Goal: Information Seeking & Learning: Find specific fact

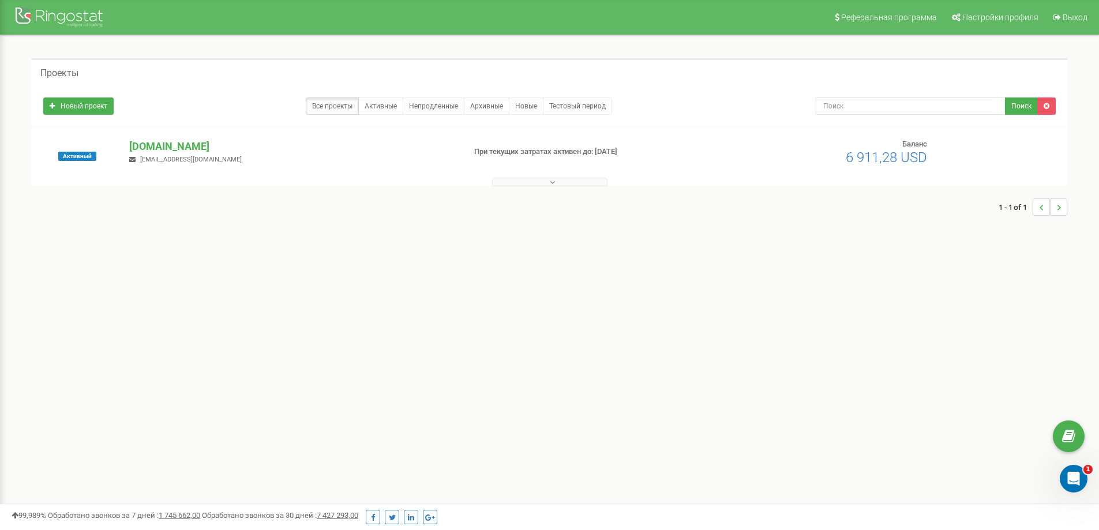
click at [558, 185] on button at bounding box center [549, 182] width 115 height 9
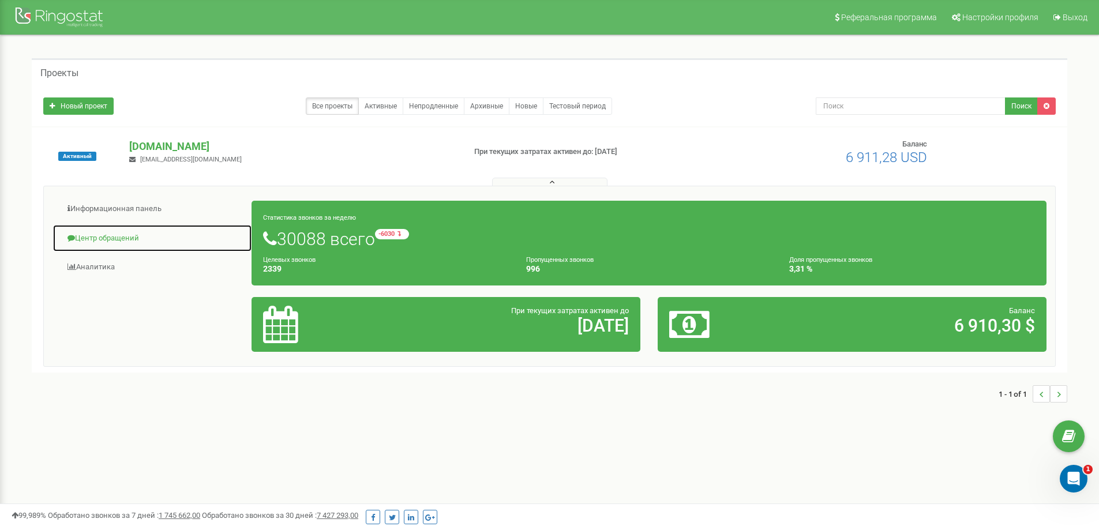
click at [131, 236] on link "Центр обращений" at bounding box center [152, 238] width 200 height 28
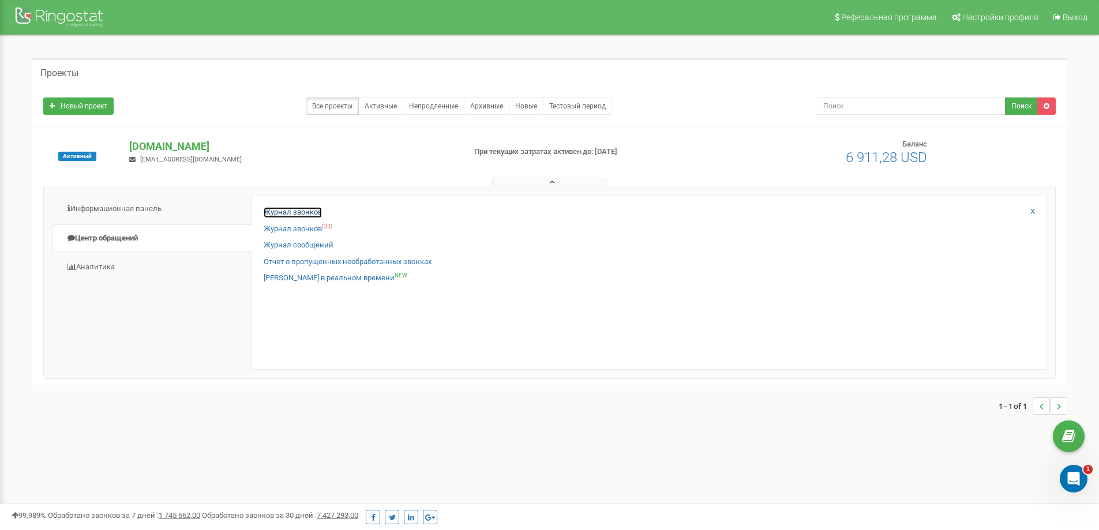
click at [274, 212] on link "Журнал звонков" at bounding box center [293, 212] width 58 height 11
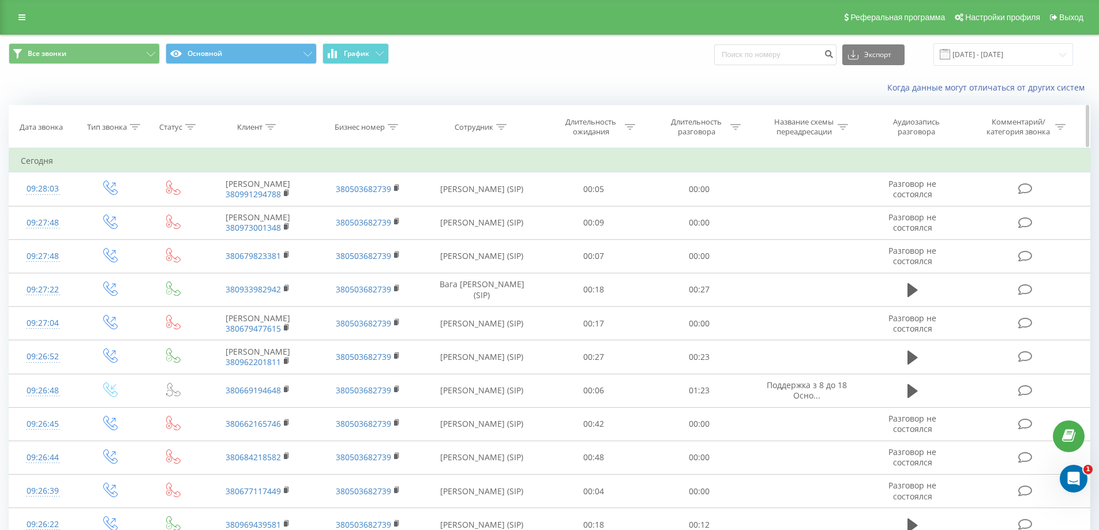
click at [258, 129] on div "Клиент" at bounding box center [249, 127] width 25 height 10
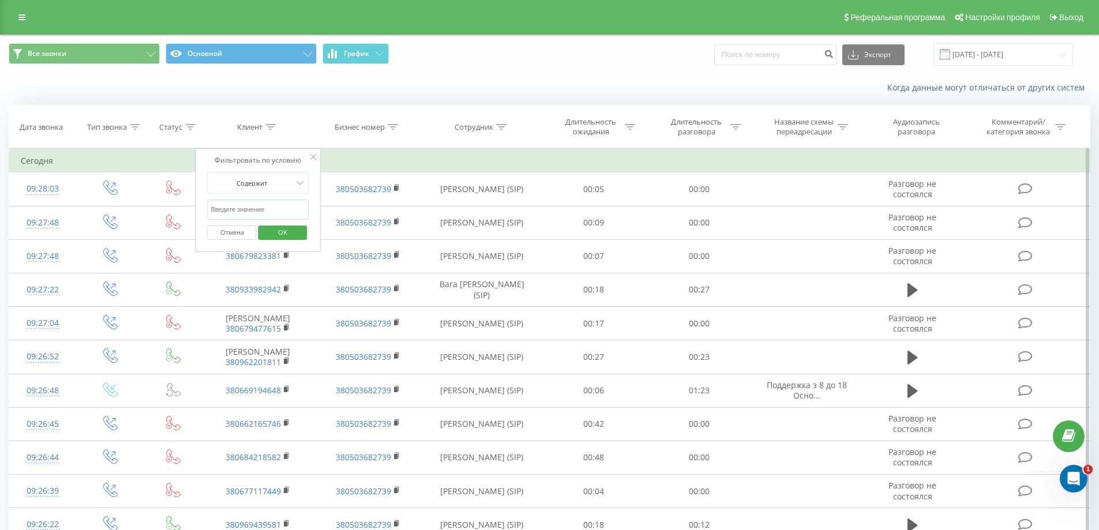
paste input "380678931893"
click at [283, 238] on span "OK" at bounding box center [282, 232] width 32 height 18
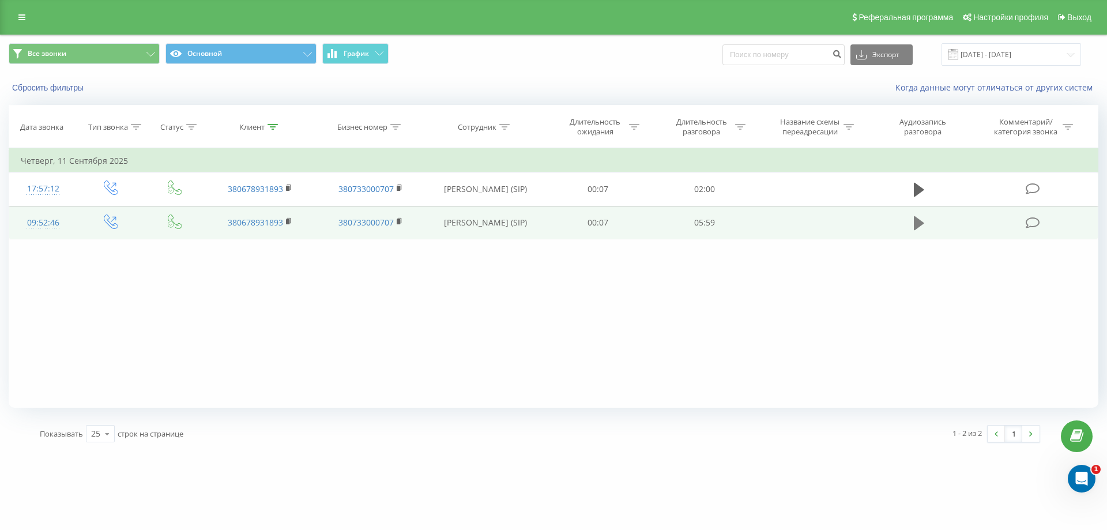
click at [923, 225] on icon at bounding box center [919, 223] width 10 height 16
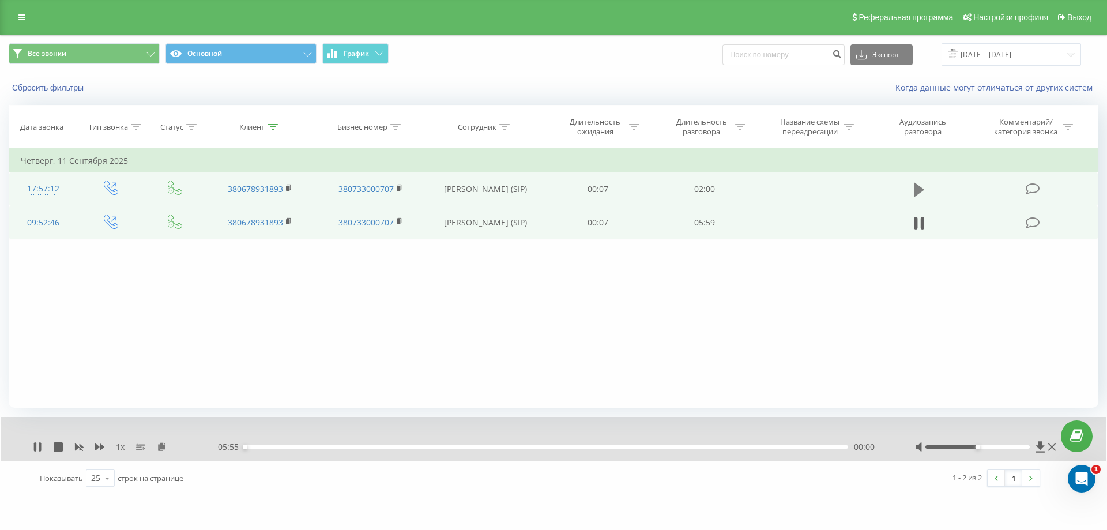
click at [919, 187] on icon at bounding box center [919, 190] width 10 height 14
click at [161, 449] on icon at bounding box center [162, 446] width 10 height 8
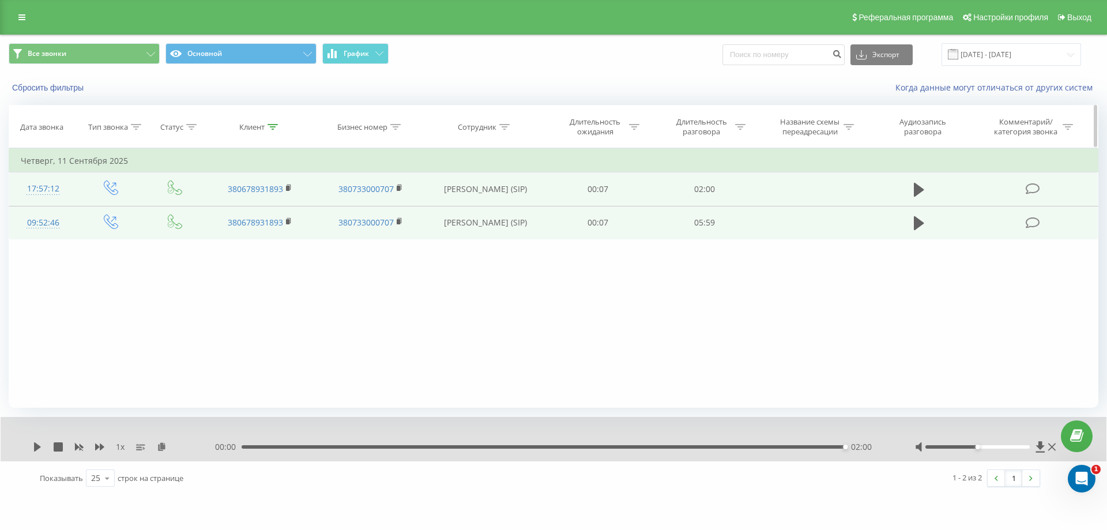
click at [253, 128] on div "Клиент" at bounding box center [251, 127] width 25 height 10
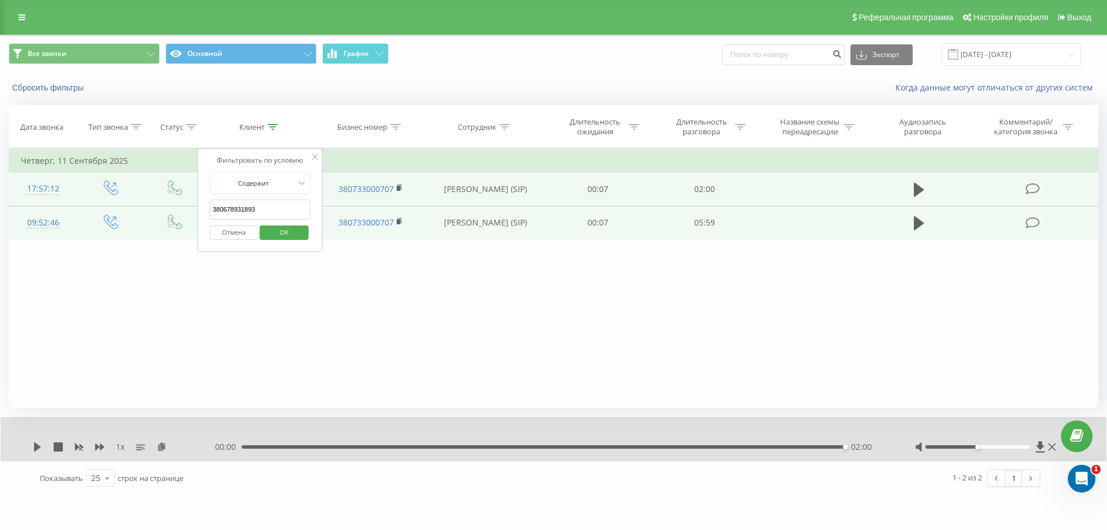
click at [280, 209] on input "380678931893" at bounding box center [259, 210] width 101 height 20
type input "3"
paste input "380636047183"
click at [285, 235] on span "OK" at bounding box center [284, 232] width 32 height 18
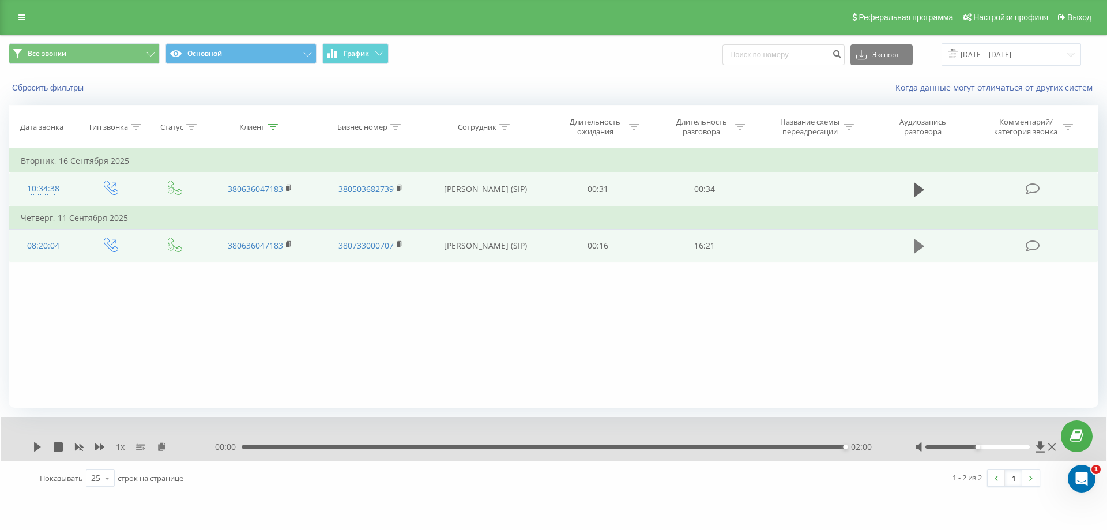
click at [919, 248] on icon at bounding box center [919, 246] width 10 height 14
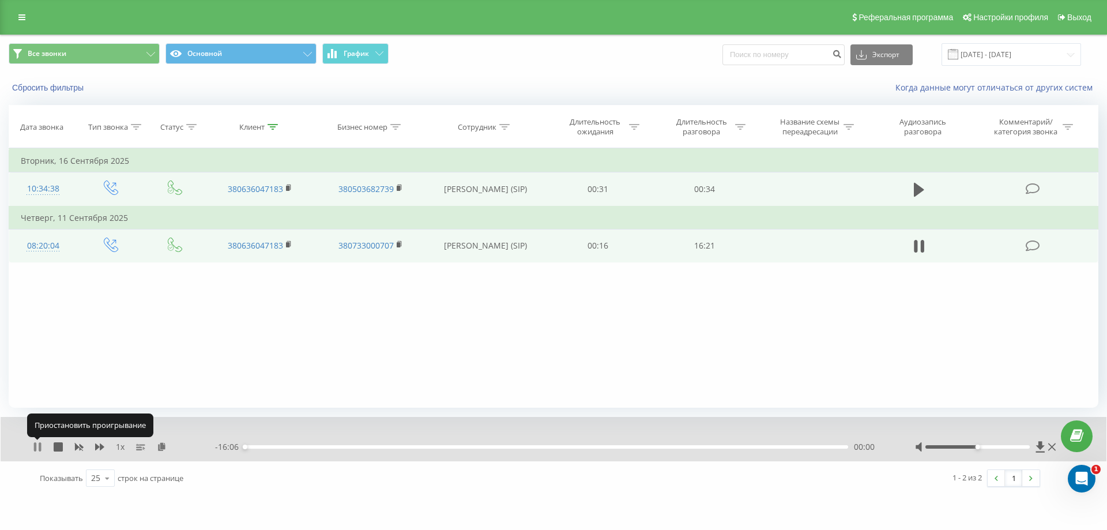
click at [39, 450] on icon at bounding box center [40, 446] width 2 height 9
click at [160, 448] on icon at bounding box center [162, 446] width 10 height 8
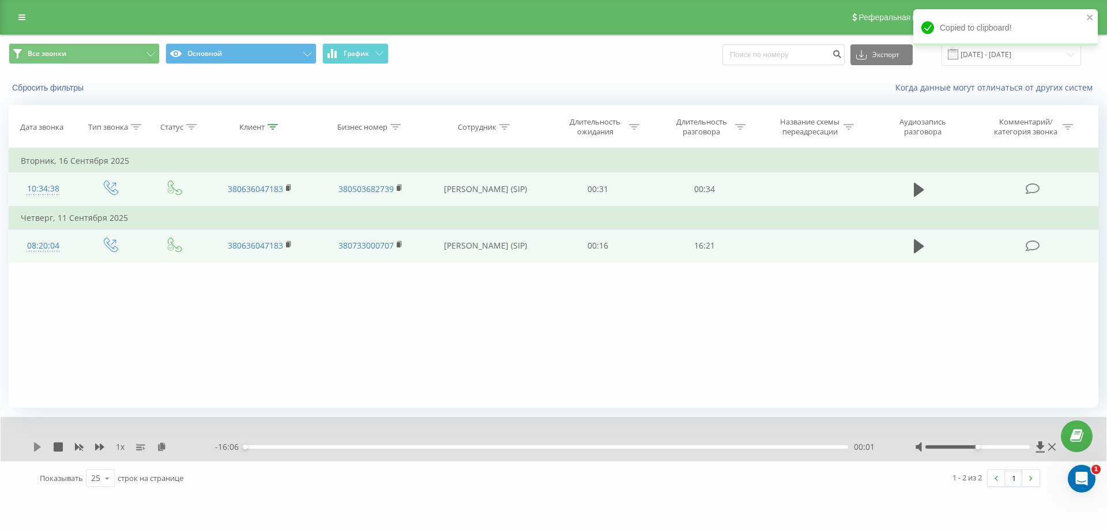
click at [37, 449] on icon at bounding box center [37, 446] width 7 height 9
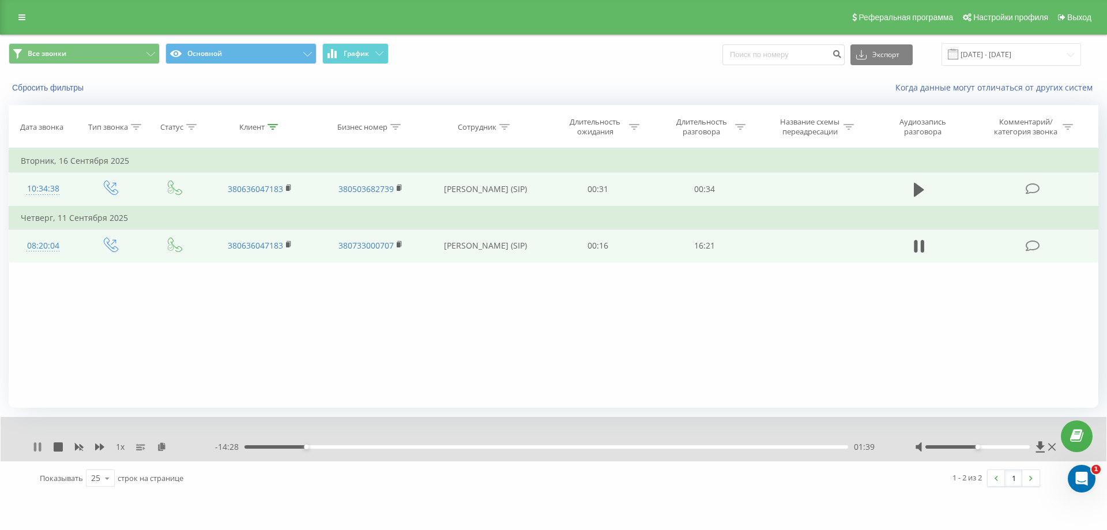
click at [39, 448] on icon at bounding box center [37, 446] width 9 height 9
click at [36, 450] on icon at bounding box center [37, 446] width 7 height 9
click at [40, 447] on icon at bounding box center [40, 446] width 2 height 9
click at [36, 448] on icon at bounding box center [37, 446] width 7 height 9
click at [37, 448] on icon at bounding box center [37, 446] width 9 height 9
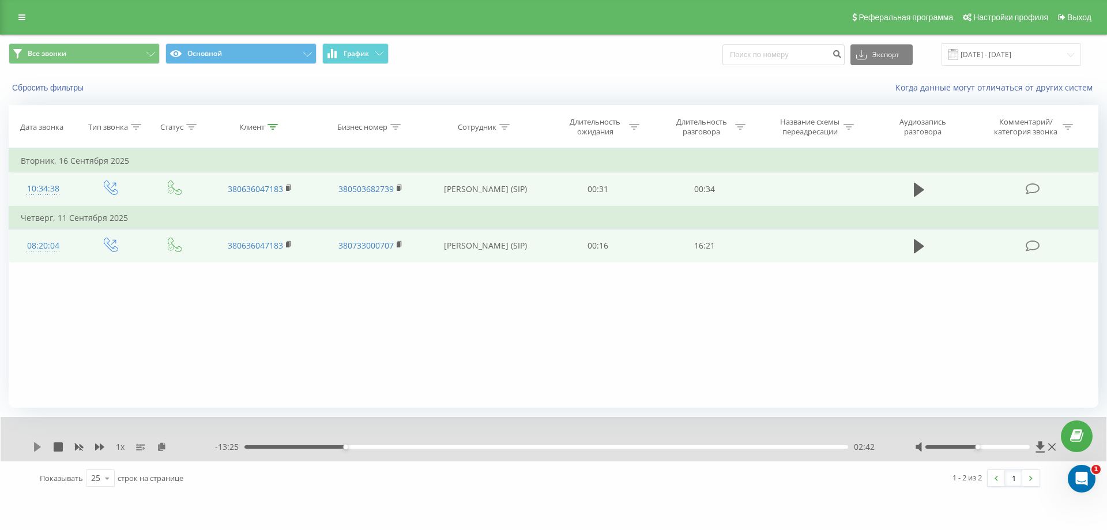
click at [36, 448] on icon at bounding box center [37, 446] width 7 height 9
click at [102, 450] on icon at bounding box center [99, 446] width 9 height 9
click at [76, 447] on icon at bounding box center [79, 447] width 9 height 7
click at [35, 450] on icon at bounding box center [35, 446] width 2 height 9
click at [34, 450] on icon at bounding box center [37, 446] width 9 height 9
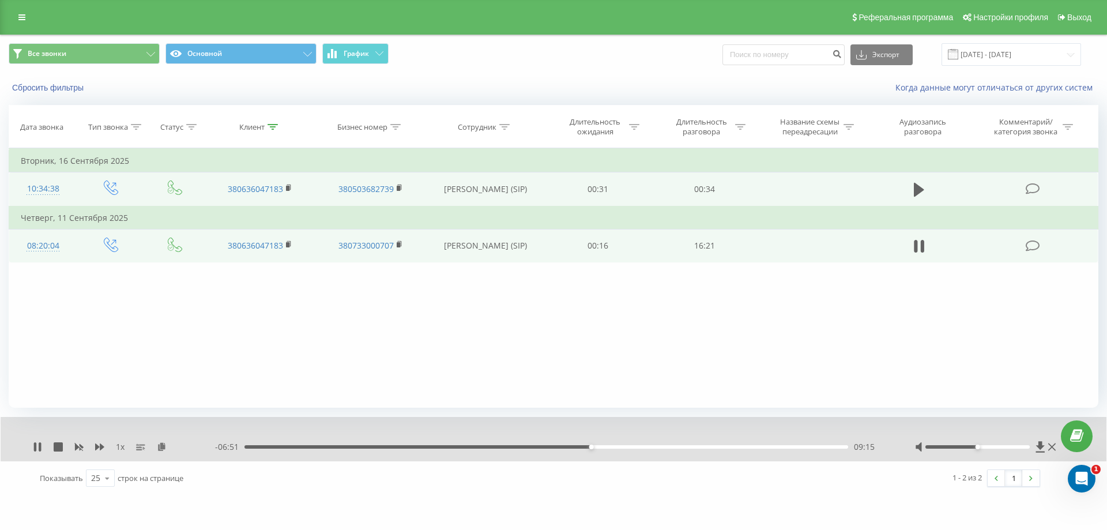
click at [579, 447] on div "09:15" at bounding box center [547, 446] width 604 height 3
click at [566, 447] on div "08:58" at bounding box center [547, 446] width 604 height 3
click at [36, 449] on icon at bounding box center [35, 446] width 2 height 9
click at [33, 447] on icon at bounding box center [37, 446] width 9 height 9
click at [552, 446] on div "08:14" at bounding box center [547, 446] width 604 height 3
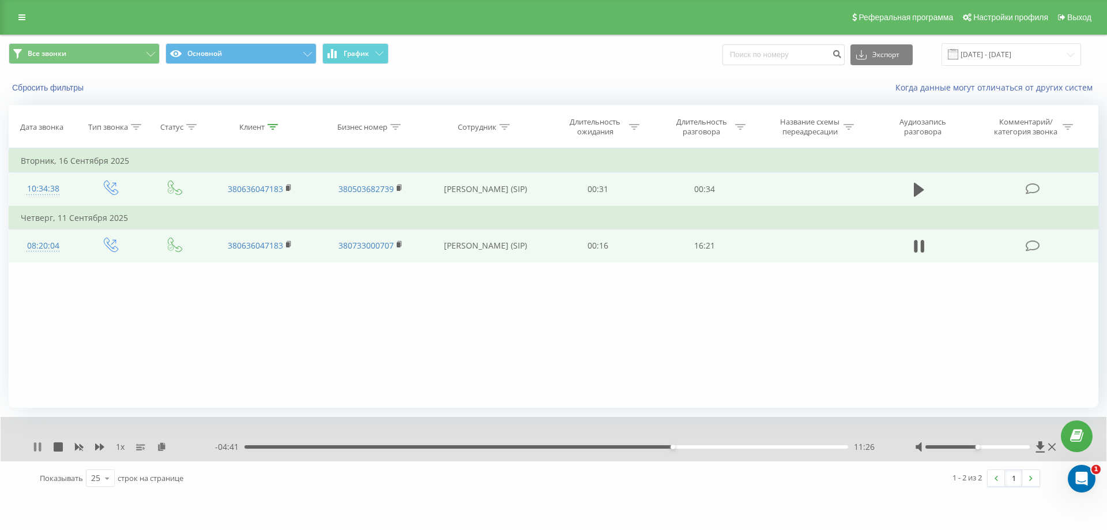
click at [36, 445] on icon at bounding box center [35, 446] width 2 height 9
click at [38, 446] on icon at bounding box center [37, 446] width 7 height 9
click at [34, 448] on icon at bounding box center [35, 446] width 2 height 9
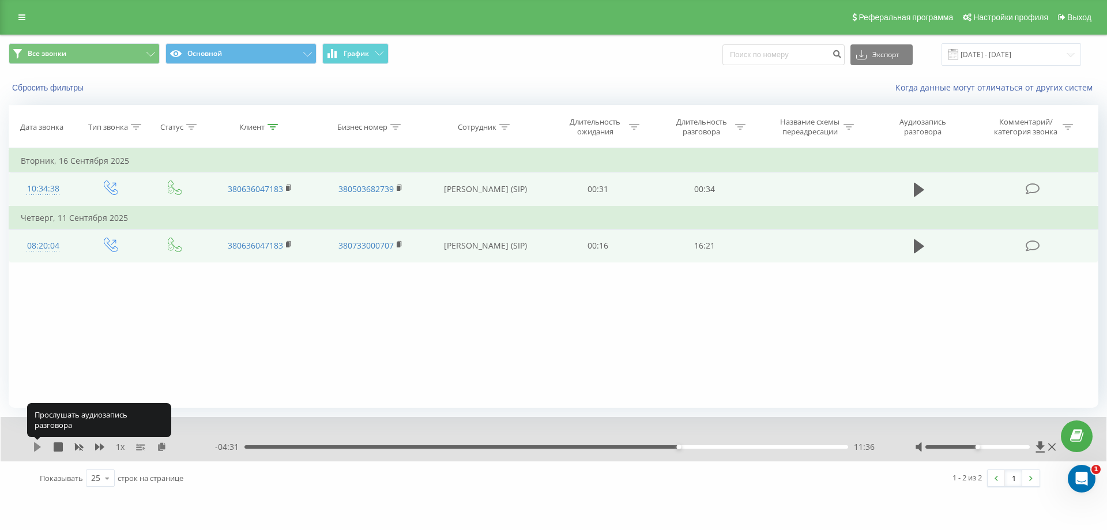
click at [36, 448] on icon at bounding box center [37, 446] width 7 height 9
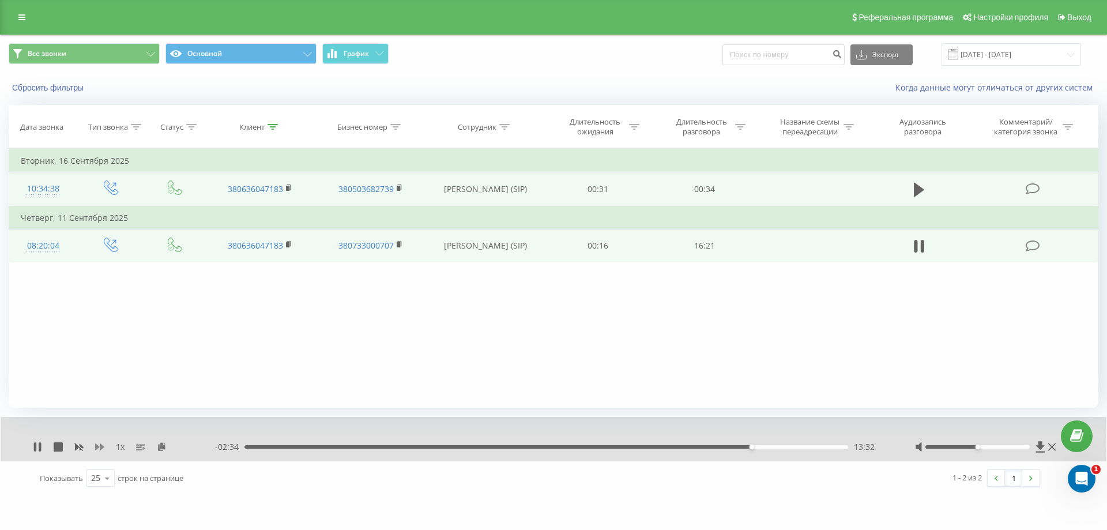
click at [97, 448] on icon at bounding box center [99, 446] width 9 height 7
click at [96, 447] on icon at bounding box center [99, 446] width 9 height 7
click at [82, 448] on icon at bounding box center [79, 447] width 9 height 7
click at [36, 448] on icon at bounding box center [35, 446] width 2 height 9
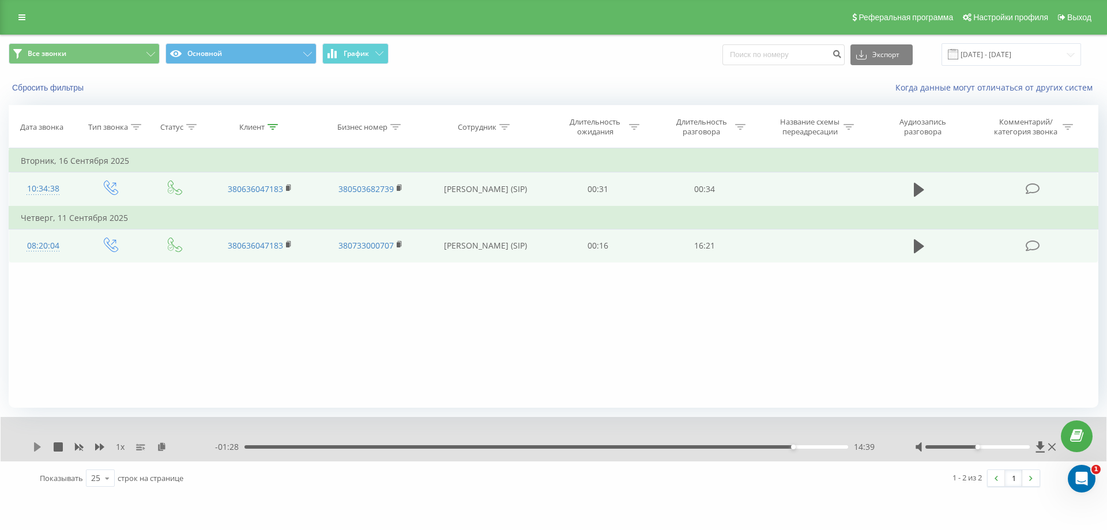
click at [35, 448] on icon at bounding box center [37, 446] width 7 height 9
click at [35, 447] on icon at bounding box center [35, 446] width 2 height 9
click at [36, 448] on icon at bounding box center [37, 446] width 7 height 9
click at [839, 446] on div "16:05" at bounding box center [547, 446] width 604 height 3
click at [38, 453] on div "1 x" at bounding box center [124, 447] width 182 height 12
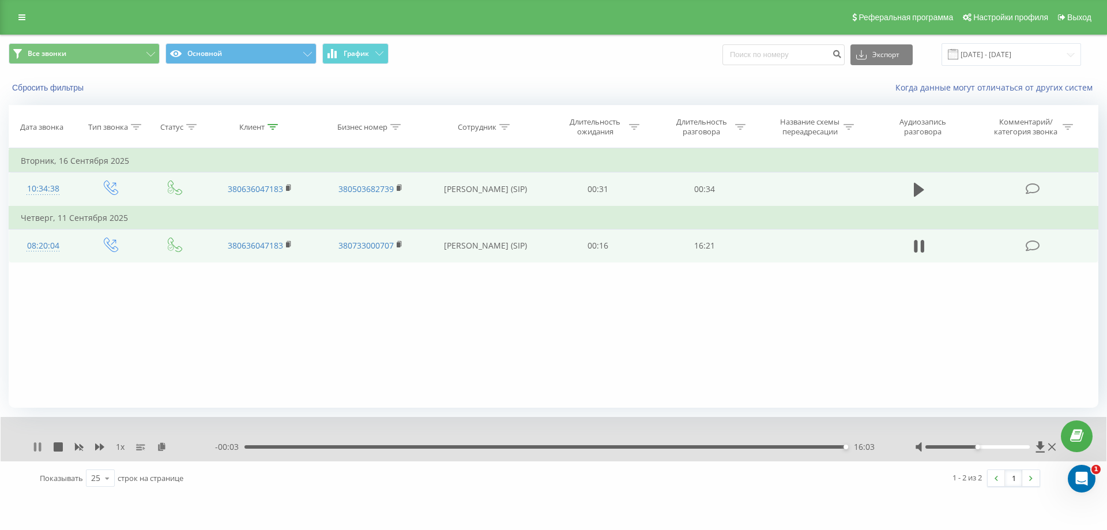
click at [39, 447] on icon at bounding box center [37, 446] width 9 height 9
click at [37, 446] on icon at bounding box center [37, 446] width 7 height 9
click at [834, 447] on div "16:07" at bounding box center [547, 446] width 604 height 3
click at [794, 446] on div "15:55" at bounding box center [547, 446] width 604 height 3
click at [784, 446] on div "14:42" at bounding box center [547, 446] width 604 height 3
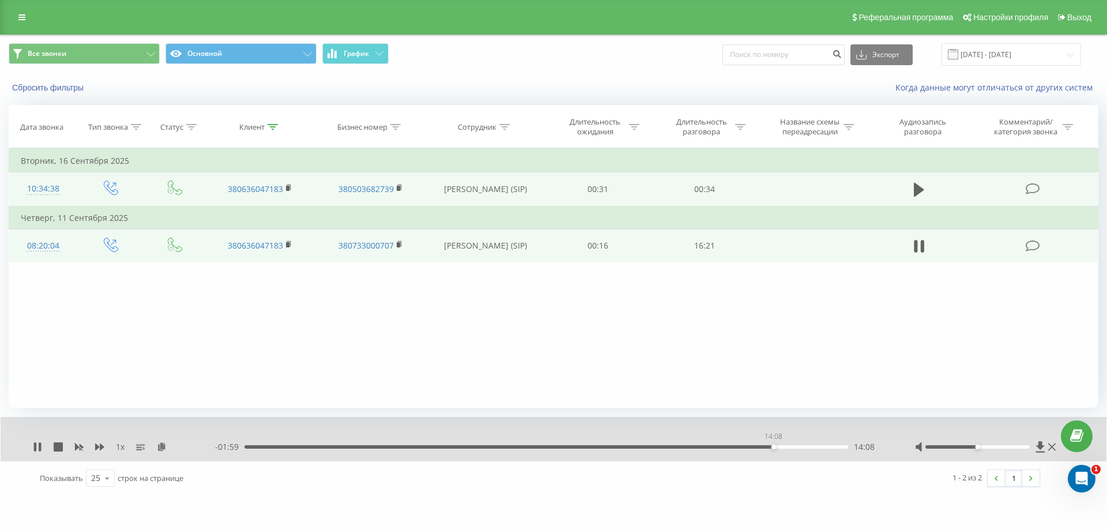
click at [773, 446] on div "14:08" at bounding box center [547, 446] width 604 height 3
click at [98, 448] on icon at bounding box center [99, 446] width 9 height 7
click at [833, 448] on div "15:44" at bounding box center [547, 446] width 604 height 3
click at [37, 445] on icon at bounding box center [37, 446] width 9 height 9
click at [36, 448] on icon at bounding box center [37, 446] width 7 height 9
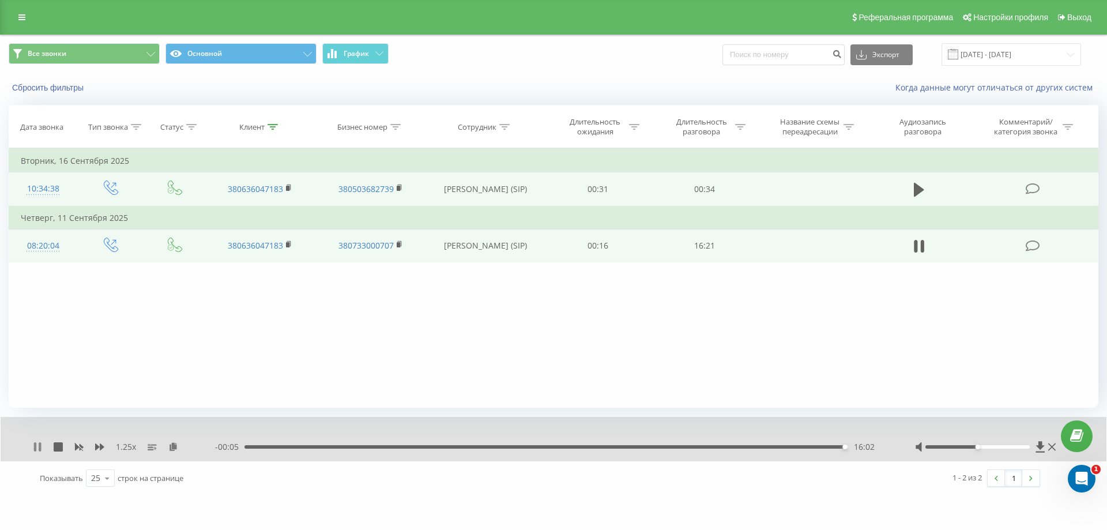
click at [41, 445] on icon at bounding box center [40, 446] width 2 height 9
click at [36, 445] on icon at bounding box center [37, 446] width 7 height 9
click at [825, 445] on div "- 00:04 16:03 16:03" at bounding box center [550, 447] width 671 height 12
click at [826, 448] on div "16:03" at bounding box center [547, 446] width 604 height 3
click at [95, 447] on icon at bounding box center [99, 446] width 9 height 7
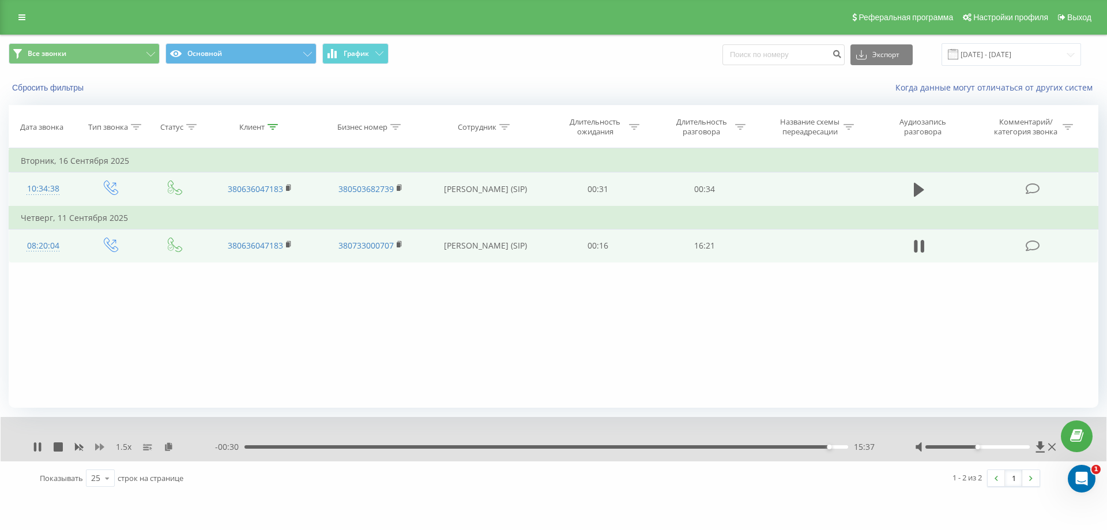
click at [96, 446] on icon at bounding box center [99, 446] width 9 height 7
click at [990, 448] on div at bounding box center [978, 446] width 105 height 3
click at [995, 446] on div at bounding box center [978, 446] width 105 height 3
click at [77, 448] on icon at bounding box center [79, 447] width 9 height 7
click at [765, 446] on div "16:07" at bounding box center [547, 446] width 604 height 3
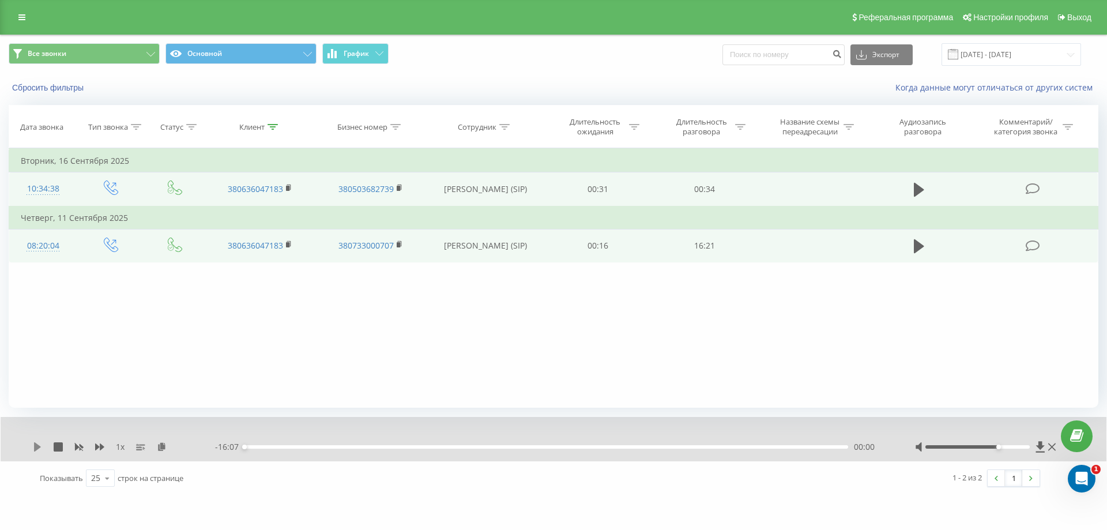
click at [35, 446] on icon at bounding box center [37, 446] width 7 height 9
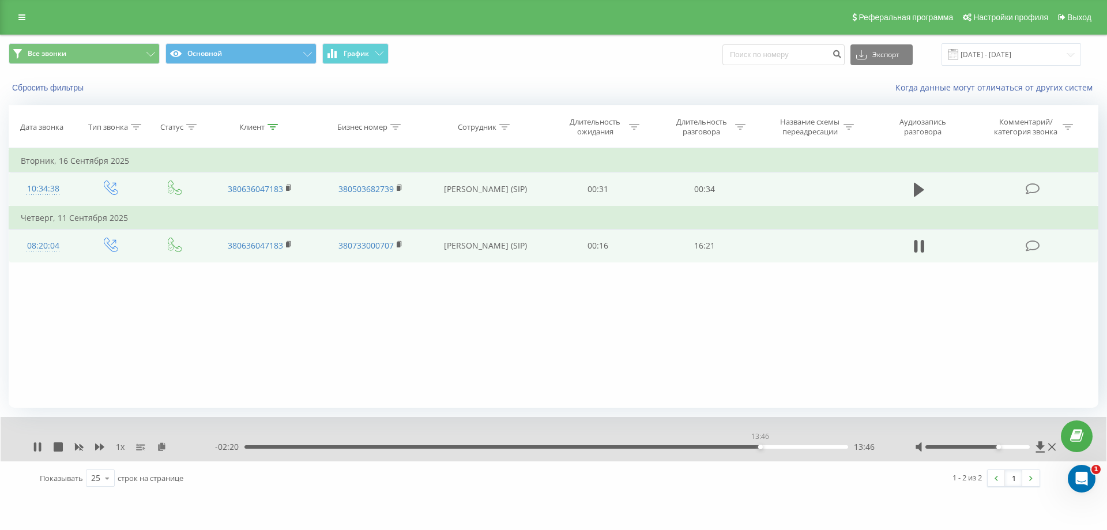
click at [760, 446] on div "13:46" at bounding box center [547, 446] width 604 height 3
click at [721, 447] on div "12:44" at bounding box center [547, 446] width 604 height 3
click at [710, 448] on div "12:49" at bounding box center [547, 446] width 604 height 3
click at [790, 448] on div "14:34" at bounding box center [547, 446] width 604 height 3
click at [784, 446] on div "14:38" at bounding box center [547, 446] width 604 height 3
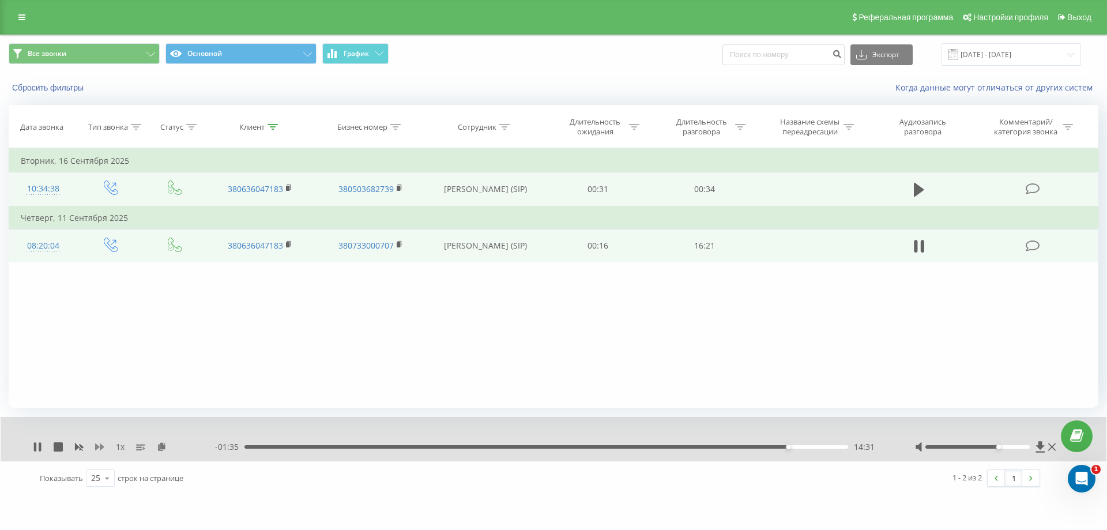
click at [96, 448] on icon at bounding box center [99, 446] width 9 height 7
click at [76, 448] on icon at bounding box center [79, 447] width 9 height 7
click at [33, 448] on icon at bounding box center [37, 446] width 9 height 9
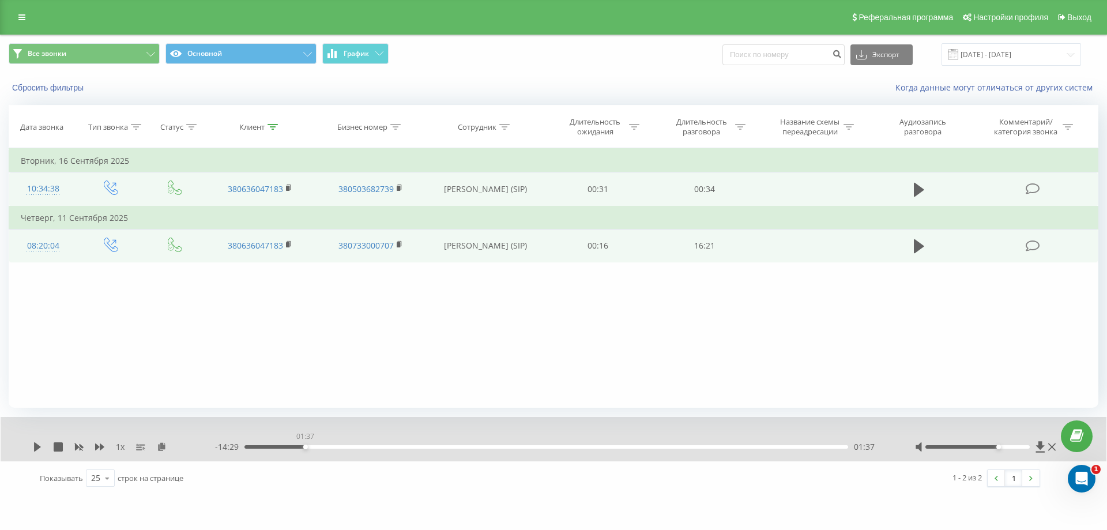
click at [305, 448] on div "01:37" at bounding box center [547, 446] width 604 height 3
click at [40, 449] on icon at bounding box center [37, 446] width 9 height 9
click at [100, 449] on icon at bounding box center [99, 446] width 9 height 7
click at [100, 449] on icon at bounding box center [99, 446] width 9 height 9
click at [101, 448] on icon at bounding box center [99, 446] width 9 height 7
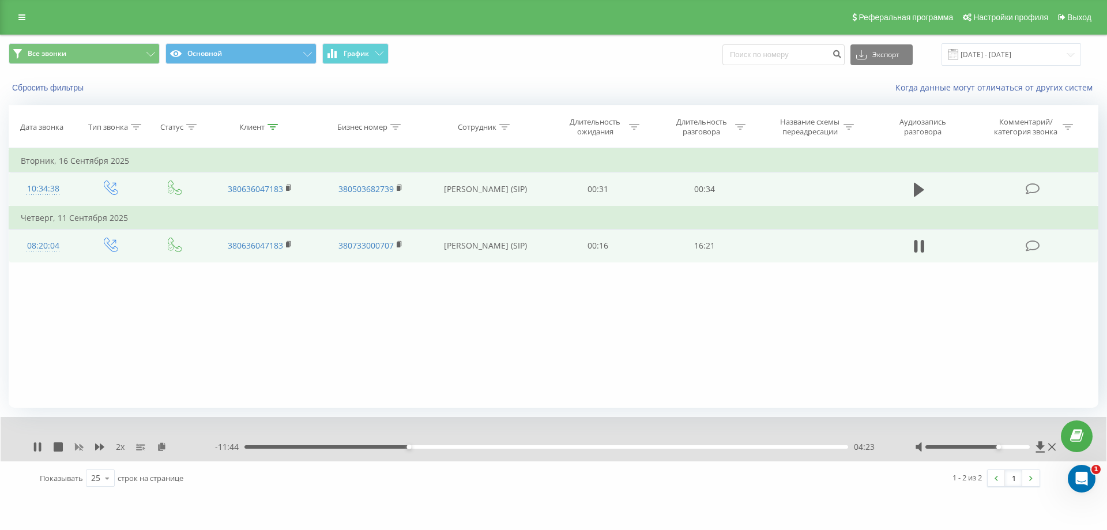
click at [82, 446] on icon at bounding box center [79, 447] width 9 height 7
click at [35, 449] on icon at bounding box center [35, 446] width 2 height 9
click at [35, 447] on icon at bounding box center [37, 446] width 7 height 9
click at [93, 452] on div "1 x" at bounding box center [124, 447] width 182 height 12
click at [96, 448] on icon at bounding box center [99, 446] width 9 height 7
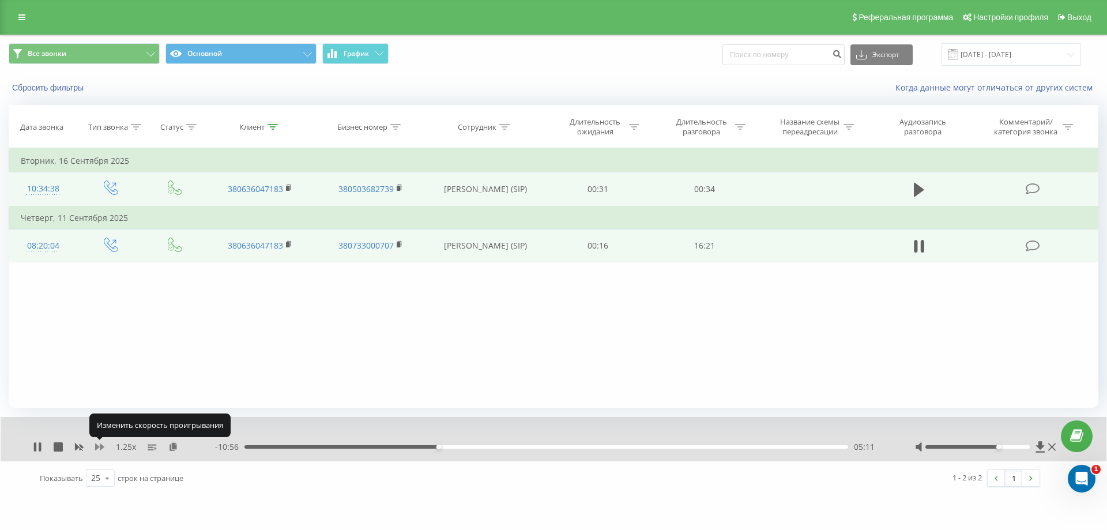
click at [97, 445] on icon at bounding box center [99, 446] width 9 height 7
click at [36, 450] on icon at bounding box center [35, 446] width 2 height 9
click at [76, 446] on icon at bounding box center [79, 447] width 9 height 7
click at [40, 448] on icon at bounding box center [37, 446] width 9 height 9
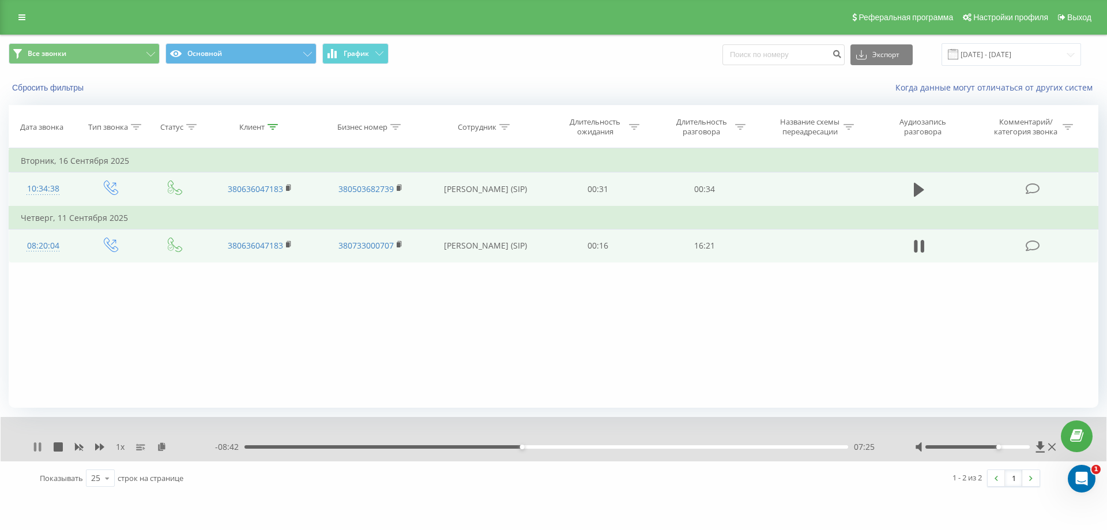
click at [35, 450] on icon at bounding box center [35, 446] width 2 height 9
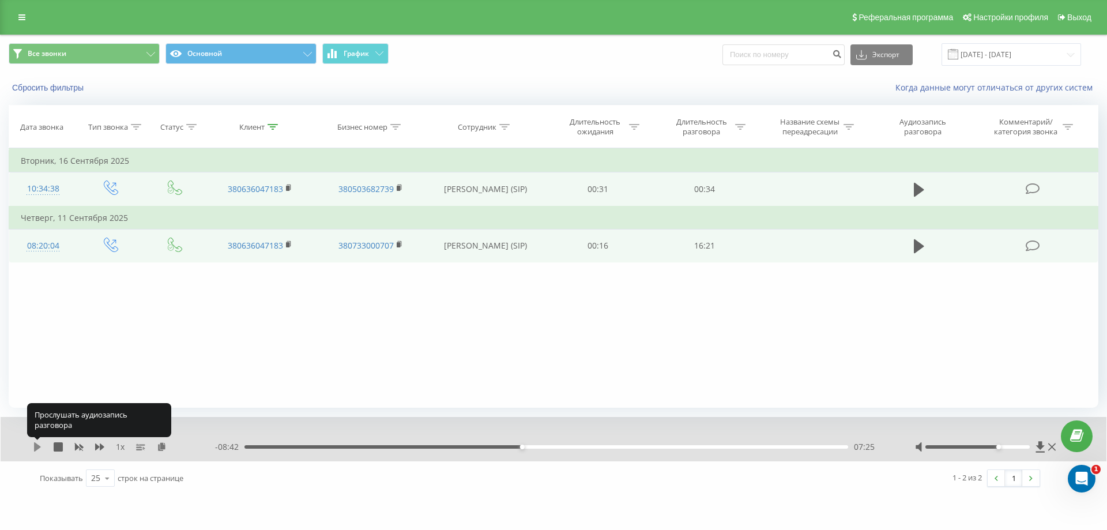
click at [39, 448] on icon at bounding box center [37, 446] width 7 height 9
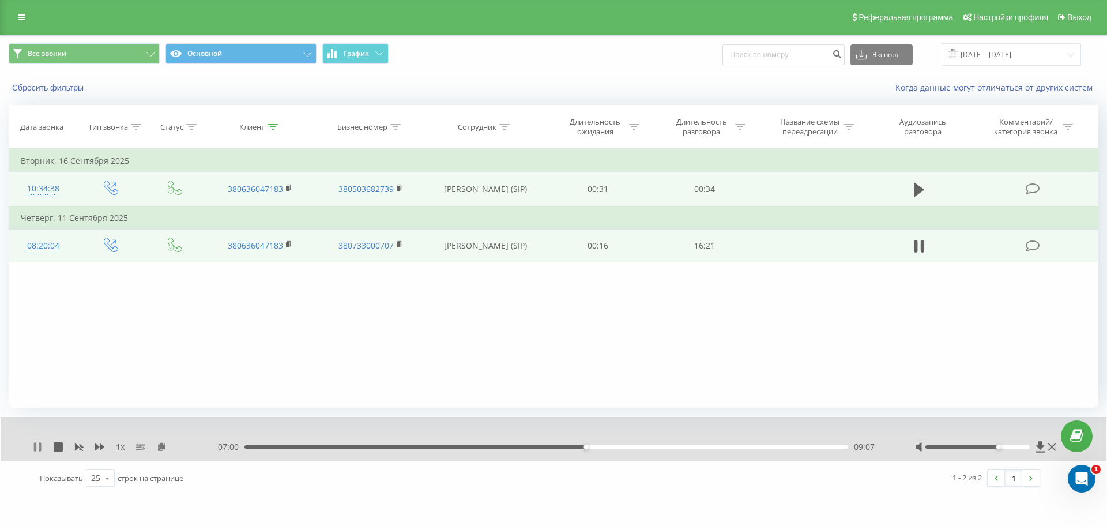
click at [36, 447] on icon at bounding box center [35, 446] width 2 height 9
click at [246, 128] on div "Клиент" at bounding box center [251, 127] width 25 height 10
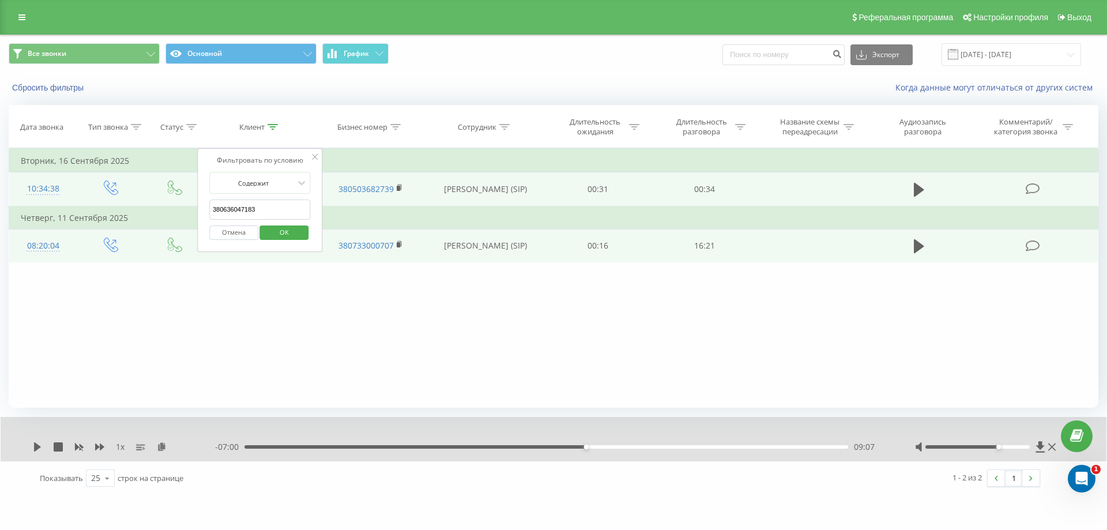
click at [265, 206] on input "380636047183" at bounding box center [259, 210] width 101 height 20
type input "3"
paste input "380993638929"
click at [279, 234] on span "OK" at bounding box center [284, 232] width 32 height 18
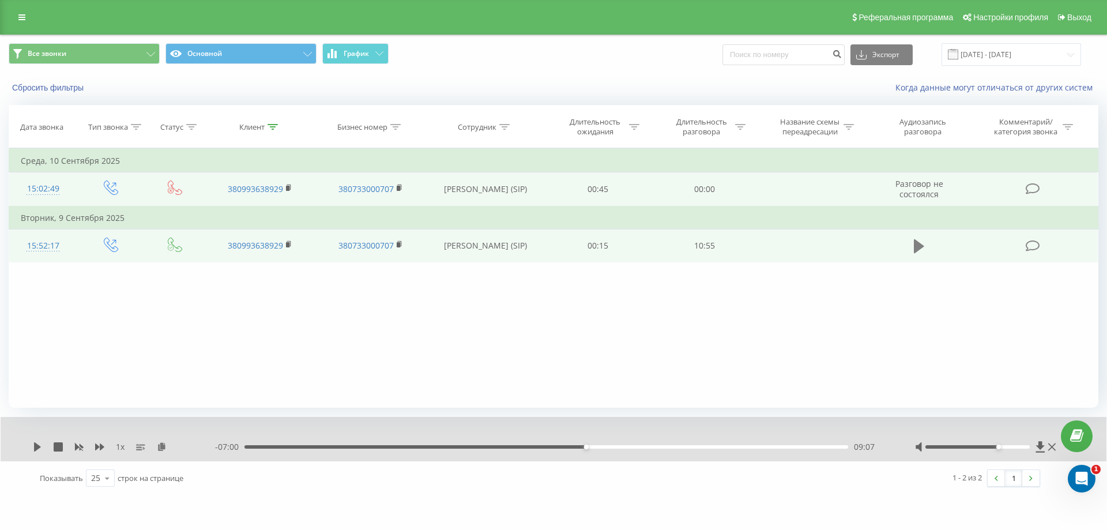
click at [916, 243] on icon at bounding box center [919, 246] width 10 height 14
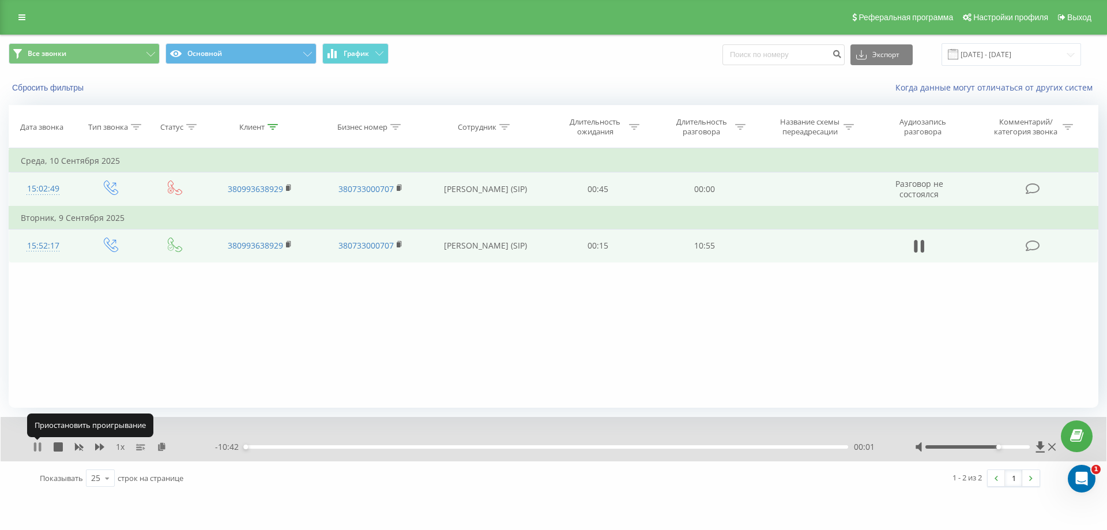
click at [37, 448] on icon at bounding box center [37, 446] width 9 height 9
click at [162, 446] on icon at bounding box center [162, 446] width 10 height 8
click at [36, 445] on icon at bounding box center [37, 446] width 7 height 9
click at [37, 449] on icon at bounding box center [37, 446] width 9 height 9
click at [37, 445] on icon at bounding box center [37, 446] width 7 height 9
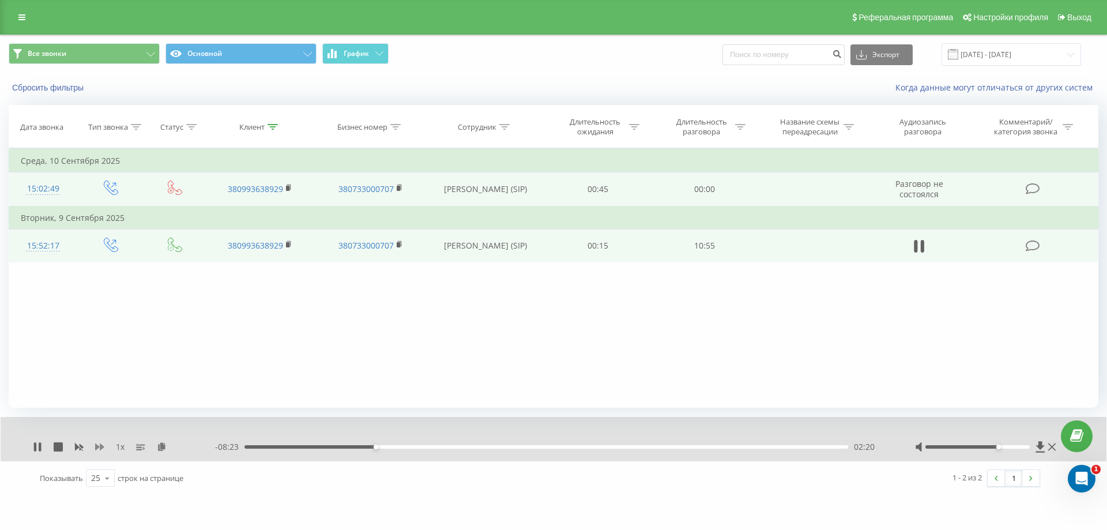
click at [101, 448] on icon at bounding box center [99, 446] width 9 height 7
click at [76, 446] on icon at bounding box center [79, 447] width 9 height 7
click at [629, 448] on div "06:50" at bounding box center [547, 446] width 604 height 3
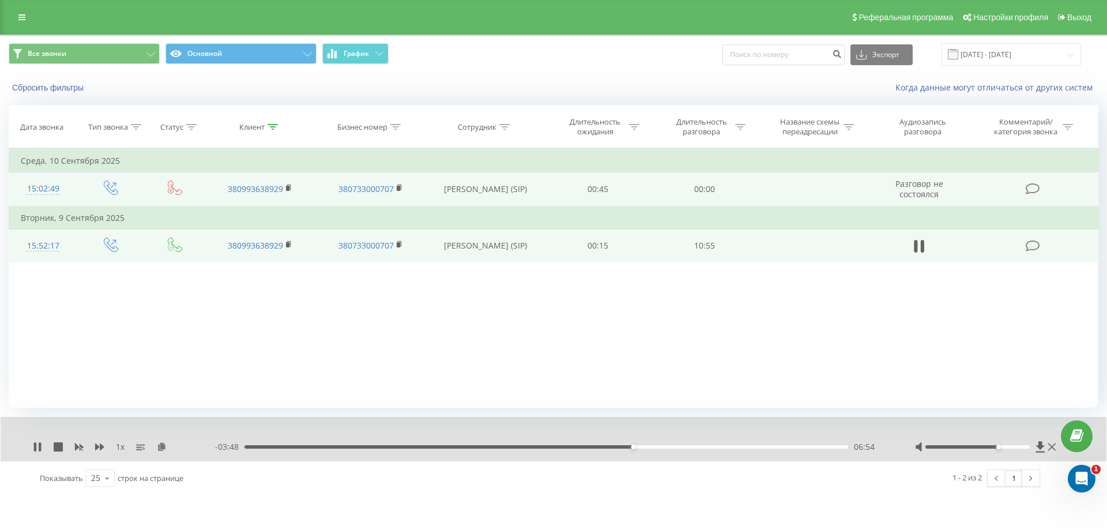
click at [623, 449] on div "06:54" at bounding box center [547, 446] width 604 height 3
click at [643, 447] on div "07:18" at bounding box center [547, 446] width 604 height 3
click at [618, 449] on div "07:12" at bounding box center [547, 446] width 604 height 3
click at [673, 445] on div "06:47" at bounding box center [547, 446] width 604 height 3
click at [39, 445] on icon at bounding box center [37, 446] width 9 height 9
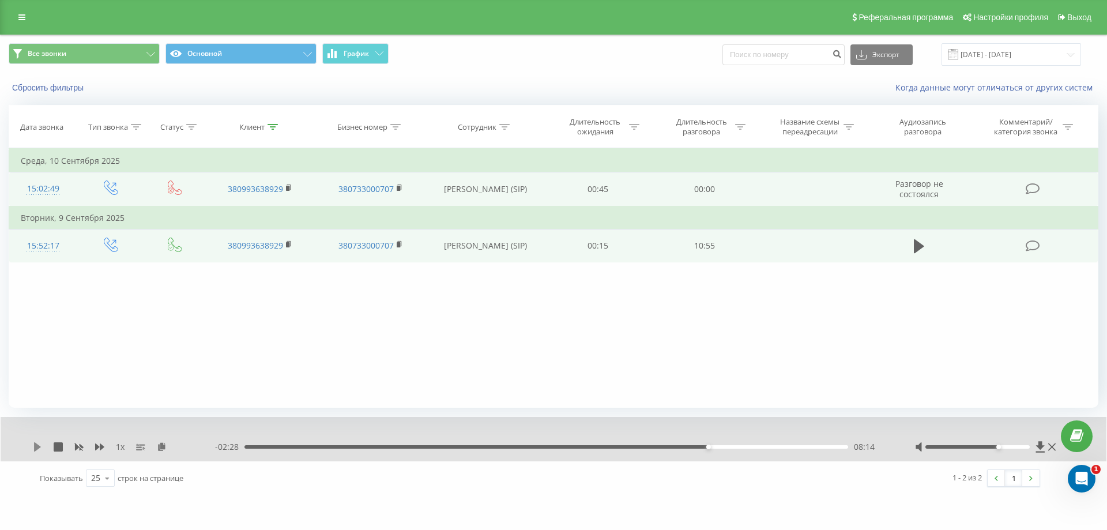
click at [37, 449] on icon at bounding box center [37, 446] width 7 height 9
click at [39, 449] on icon at bounding box center [37, 446] width 9 height 9
click at [37, 448] on icon at bounding box center [37, 446] width 7 height 9
click at [36, 446] on icon at bounding box center [35, 446] width 2 height 9
click at [33, 450] on icon at bounding box center [37, 446] width 9 height 9
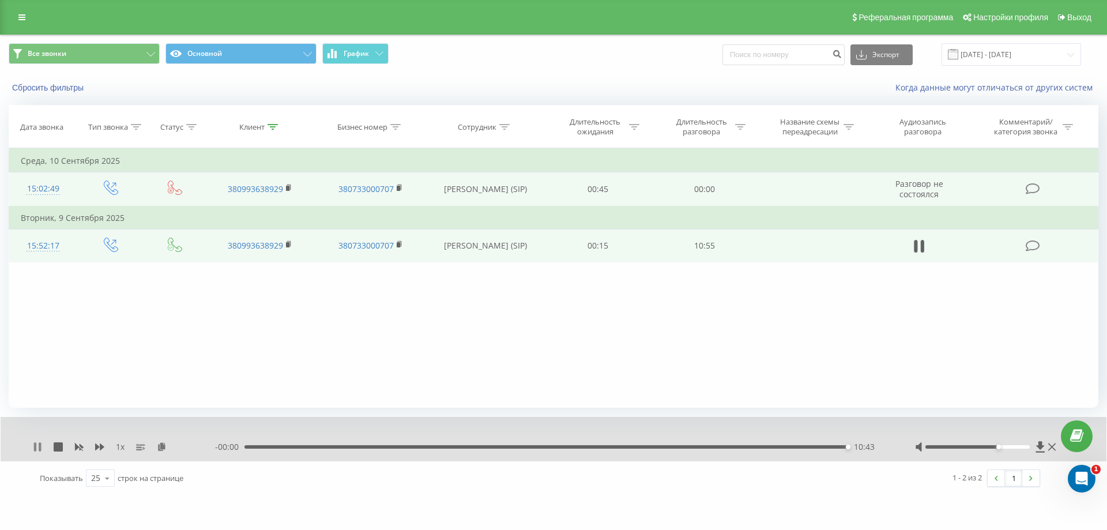
click at [33, 449] on icon at bounding box center [37, 446] width 9 height 9
click at [33, 448] on icon at bounding box center [37, 446] width 9 height 9
click at [838, 447] on div "10:36" at bounding box center [547, 446] width 604 height 3
click at [35, 449] on icon at bounding box center [37, 446] width 7 height 9
click at [30, 448] on div "1 x 00:00 10:43 10:43" at bounding box center [554, 439] width 1106 height 44
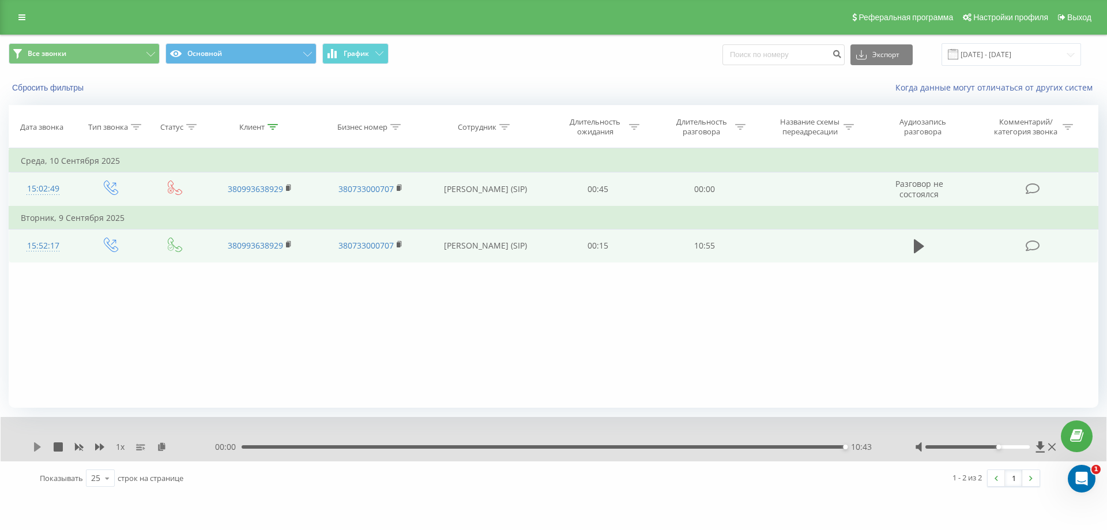
click at [39, 448] on icon at bounding box center [37, 446] width 7 height 9
click at [417, 446] on div "10:43" at bounding box center [544, 446] width 604 height 3
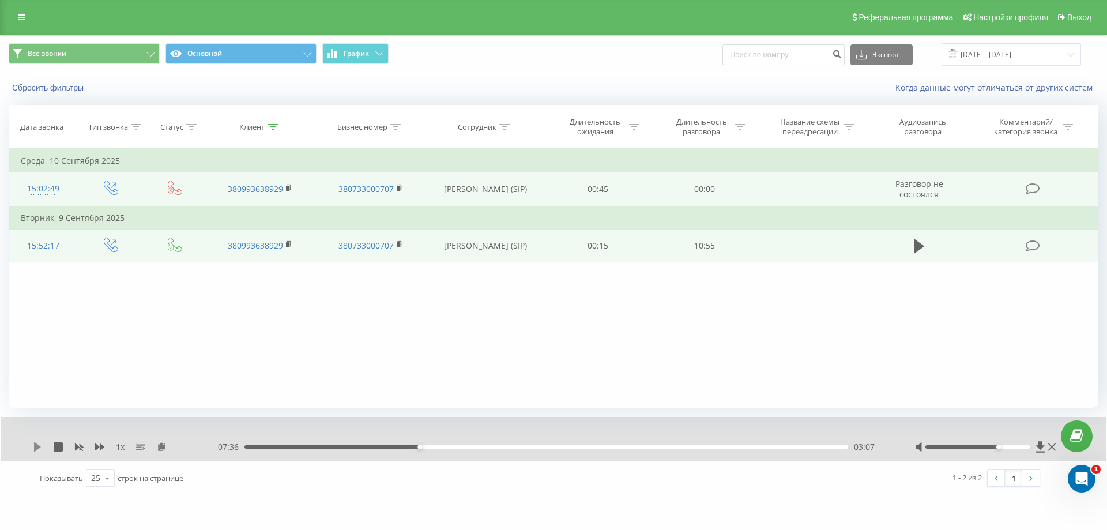
click at [39, 443] on icon at bounding box center [37, 446] width 9 height 9
drag, startPoint x: 423, startPoint y: 445, endPoint x: 495, endPoint y: 450, distance: 71.7
click at [495, 450] on div "- 10:43 00:00 00:00" at bounding box center [550, 447] width 671 height 12
click at [482, 446] on div "04:13" at bounding box center [547, 446] width 604 height 3
click at [467, 446] on div "04:13" at bounding box center [547, 446] width 604 height 3
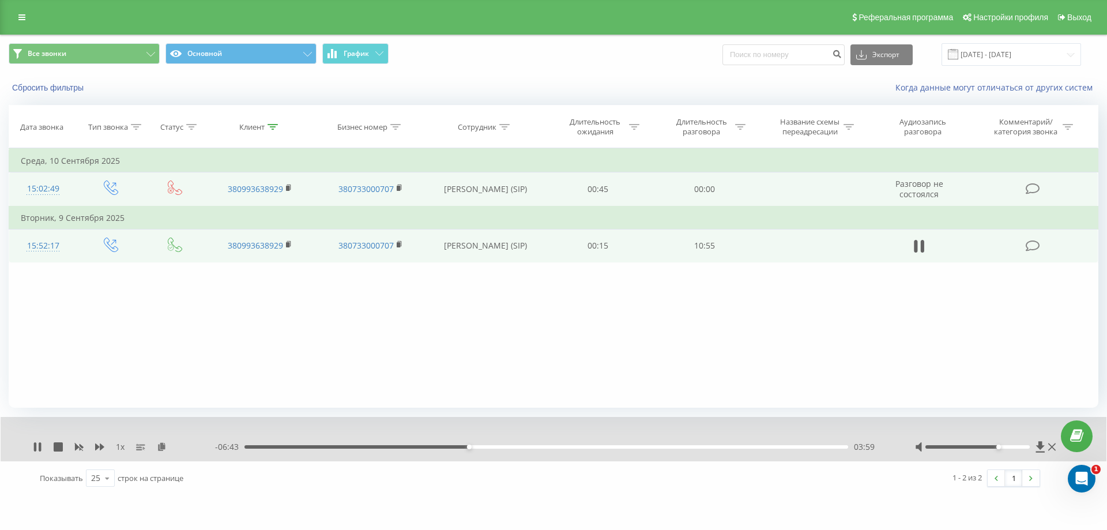
click at [527, 448] on div "03:59" at bounding box center [547, 446] width 604 height 3
click at [541, 446] on div "05:02" at bounding box center [547, 446] width 604 height 3
click at [528, 448] on div "05:17" at bounding box center [547, 446] width 604 height 3
click at [517, 446] on div "04:51" at bounding box center [547, 446] width 604 height 3
click at [503, 446] on div "04:35" at bounding box center [547, 446] width 604 height 3
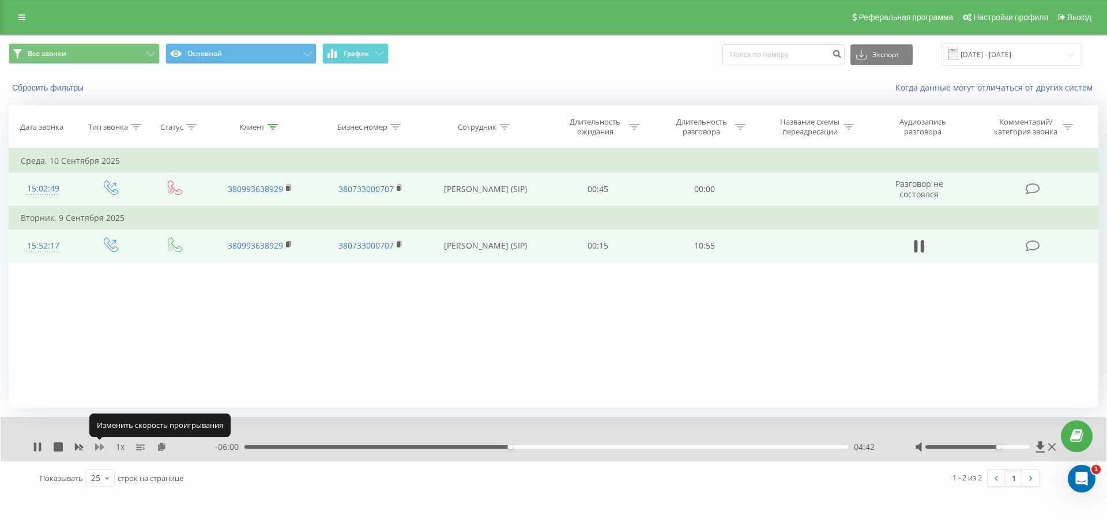
click at [98, 448] on icon at bounding box center [99, 446] width 9 height 7
click at [77, 447] on icon at bounding box center [79, 447] width 9 height 7
click at [40, 449] on icon at bounding box center [40, 446] width 2 height 9
click at [40, 446] on icon at bounding box center [37, 446] width 7 height 9
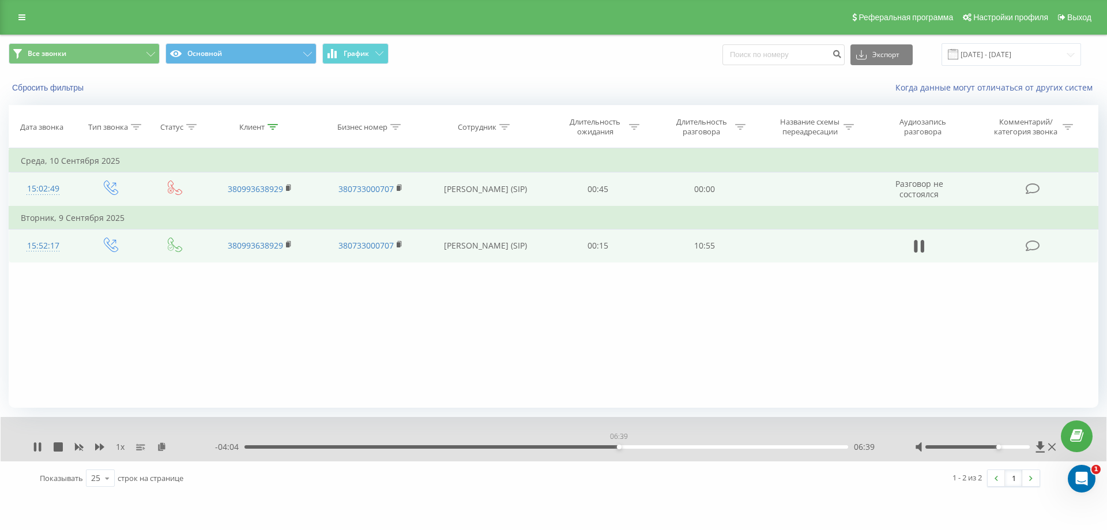
click at [619, 447] on div "06:39" at bounding box center [619, 447] width 5 height 5
click at [625, 446] on div "06:46" at bounding box center [547, 446] width 604 height 3
click at [634, 446] on div "06:47" at bounding box center [547, 446] width 604 height 3
click at [39, 447] on icon at bounding box center [37, 446] width 9 height 9
click at [814, 445] on div "06:57" at bounding box center [547, 446] width 604 height 3
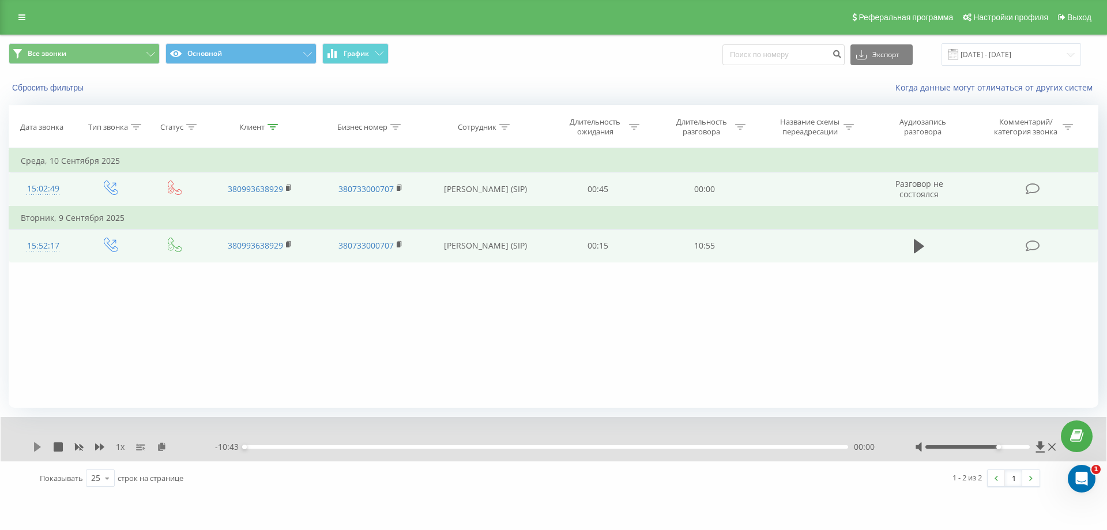
click at [35, 448] on icon at bounding box center [37, 446] width 7 height 9
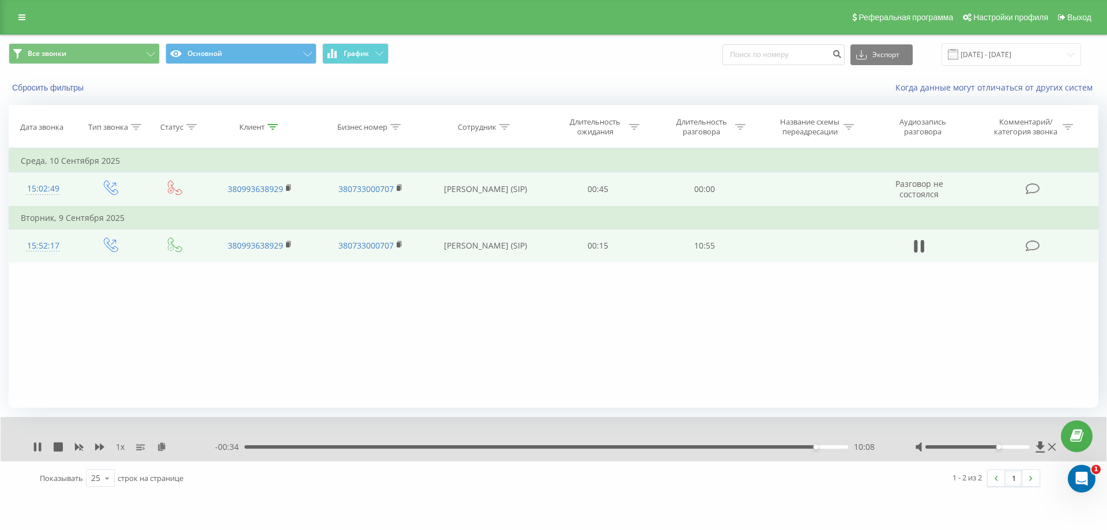
click at [805, 447] on div "10:08" at bounding box center [547, 446] width 604 height 3
click at [96, 445] on icon at bounding box center [99, 446] width 9 height 7
click at [34, 448] on icon at bounding box center [35, 446] width 2 height 9
click at [402, 445] on div "- 00:03 10:39 10:39" at bounding box center [550, 447] width 671 height 12
click at [402, 448] on div "10:39" at bounding box center [547, 446] width 604 height 3
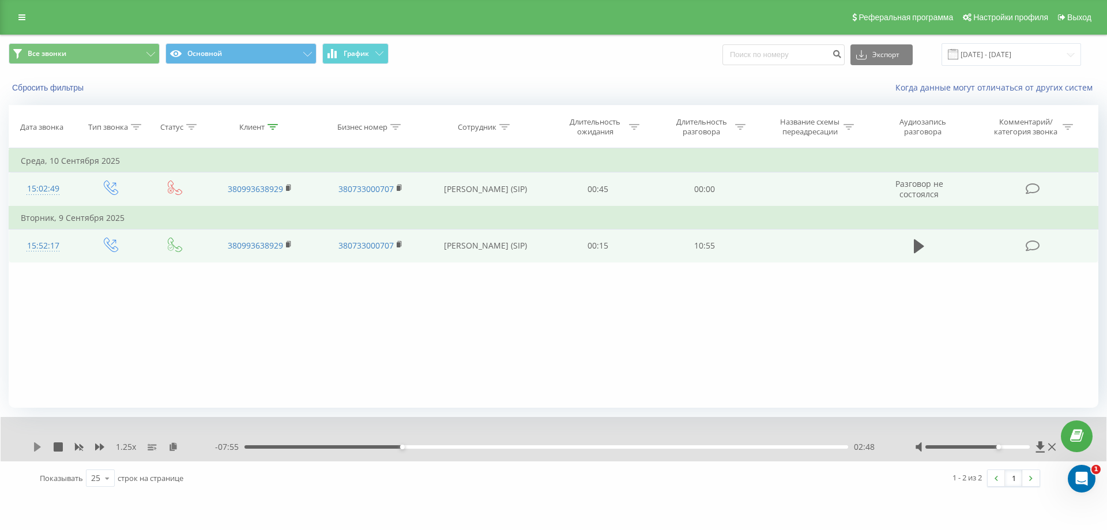
click at [36, 447] on icon at bounding box center [37, 446] width 7 height 9
click at [415, 447] on div "02:56" at bounding box center [547, 446] width 604 height 3
click at [426, 446] on div "03:14" at bounding box center [547, 446] width 604 height 3
click at [96, 449] on icon at bounding box center [99, 446] width 9 height 7
click at [96, 448] on icon at bounding box center [99, 446] width 9 height 7
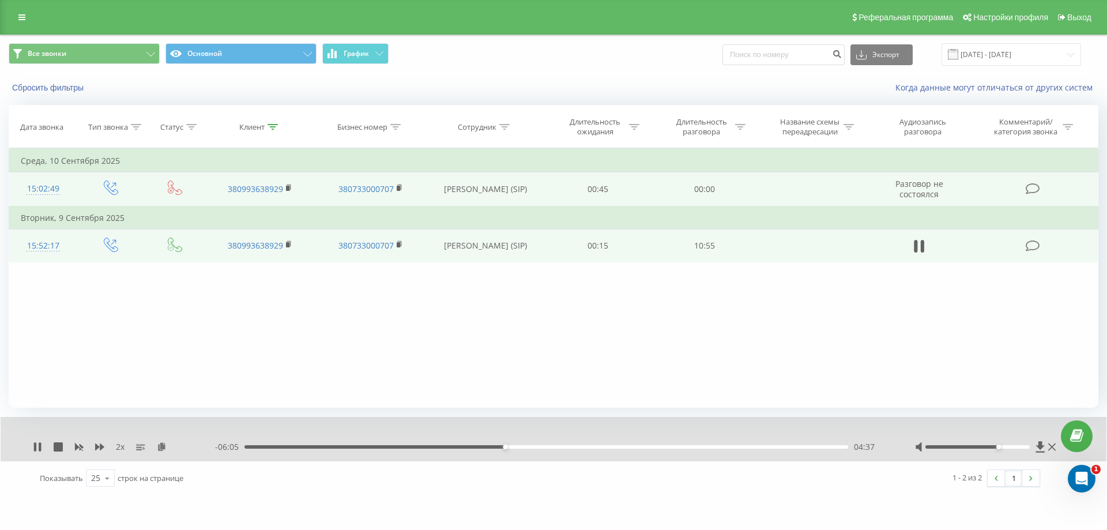
click at [510, 446] on div "04:37" at bounding box center [547, 446] width 604 height 3
click at [516, 446] on div "04:49" at bounding box center [547, 446] width 604 height 3
click at [532, 446] on div "05:06" at bounding box center [547, 446] width 604 height 3
click at [540, 446] on div "05:15" at bounding box center [547, 446] width 604 height 3
click at [550, 446] on div "05:26" at bounding box center [547, 446] width 604 height 3
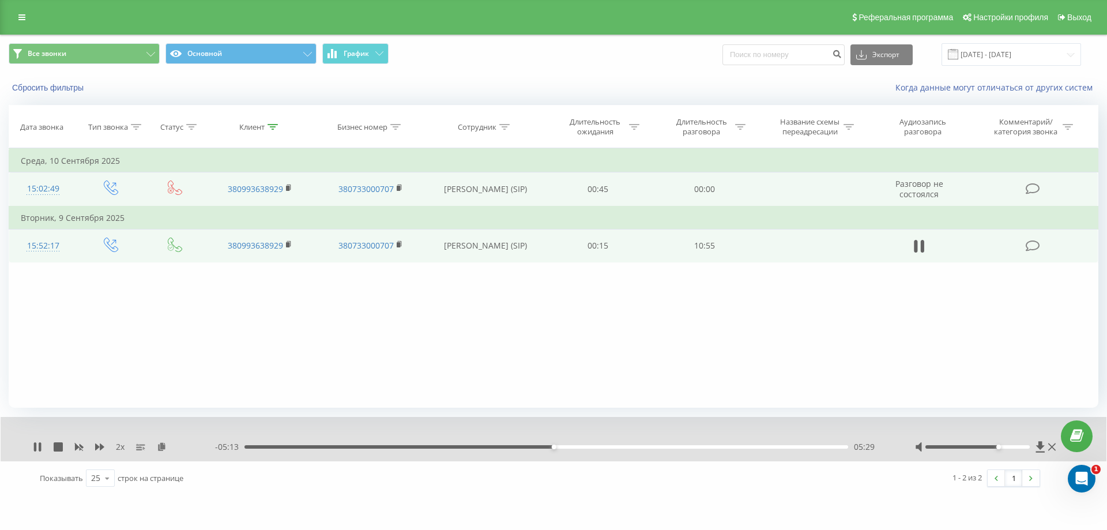
click at [561, 446] on div "05:29" at bounding box center [547, 446] width 604 height 3
click at [570, 446] on div "05:41" at bounding box center [547, 446] width 604 height 3
click at [578, 446] on div "05:50" at bounding box center [547, 446] width 604 height 3
click at [591, 445] on div "06:00" at bounding box center [547, 446] width 604 height 3
click at [570, 445] on div "06:13" at bounding box center [547, 446] width 604 height 3
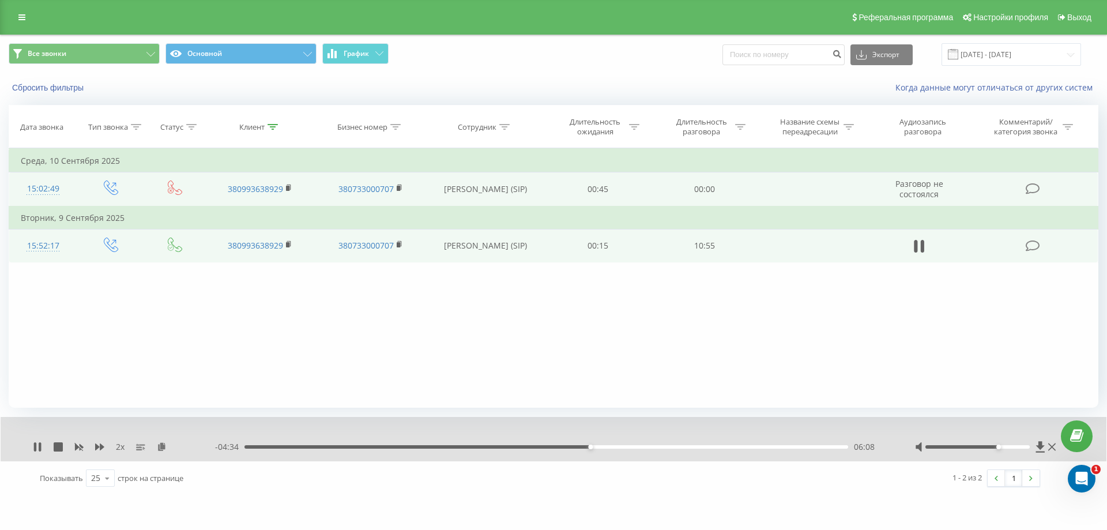
click at [597, 446] on div "06:08" at bounding box center [547, 446] width 604 height 3
click at [613, 446] on div "06:27" at bounding box center [547, 446] width 604 height 3
click at [627, 446] on div "06:44" at bounding box center [547, 446] width 604 height 3
click at [637, 446] on div "06:58" at bounding box center [547, 446] width 604 height 3
click at [647, 448] on div "07:09" at bounding box center [647, 447] width 5 height 5
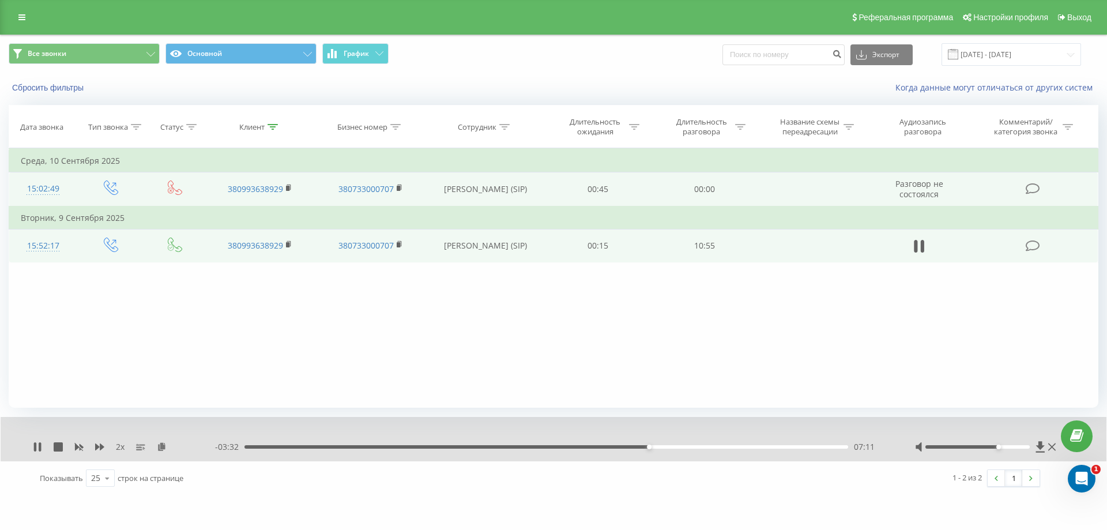
click at [656, 446] on div "07:11" at bounding box center [547, 446] width 604 height 3
click at [664, 446] on div "07:27" at bounding box center [547, 446] width 604 height 3
click at [674, 446] on div "07:38" at bounding box center [547, 446] width 604 height 3
click at [296, 446] on div "07:46" at bounding box center [547, 446] width 604 height 3
click at [308, 446] on div "01:02" at bounding box center [547, 446] width 604 height 3
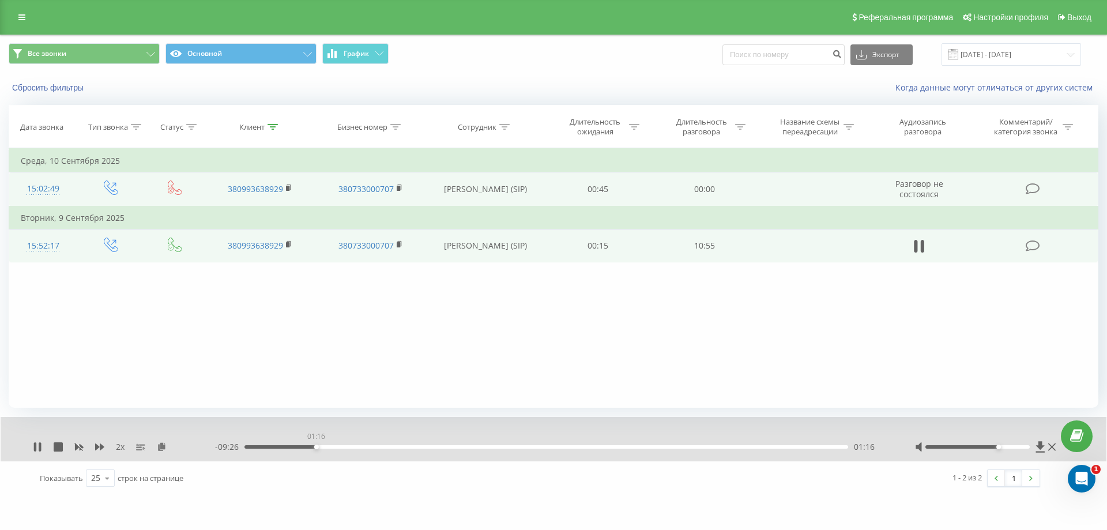
click at [316, 447] on div "01:16" at bounding box center [547, 446] width 604 height 3
click at [333, 447] on div "01:18" at bounding box center [547, 446] width 604 height 3
click at [359, 445] on div "- 08:52 01:51 01:51" at bounding box center [550, 447] width 671 height 12
click at [359, 447] on div "01:52" at bounding box center [547, 446] width 604 height 3
click at [382, 445] on div "02:17" at bounding box center [547, 446] width 604 height 3
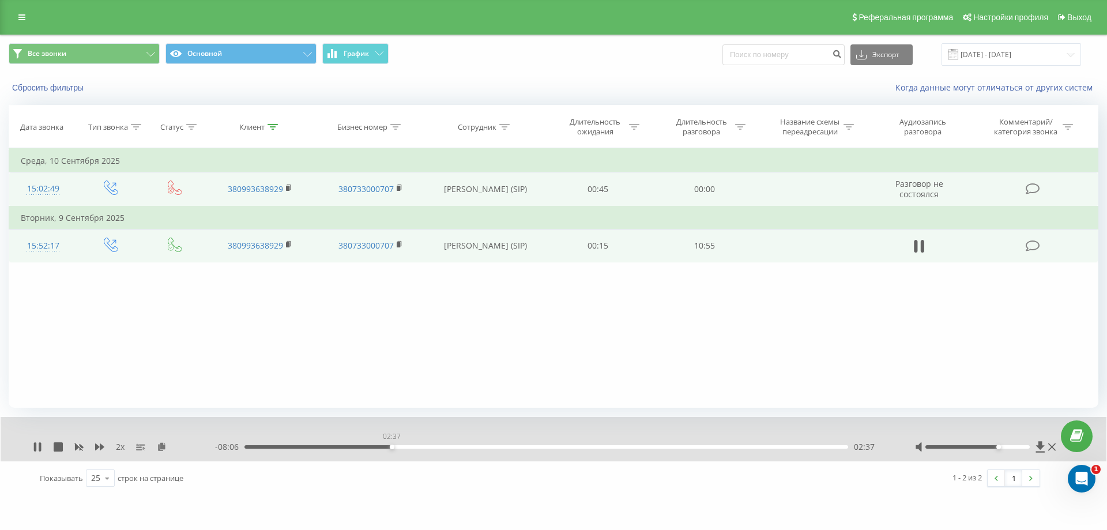
click at [392, 448] on div "02:37" at bounding box center [547, 446] width 604 height 3
click at [405, 446] on div "02:51" at bounding box center [547, 446] width 604 height 3
click at [413, 446] on div "02:53" at bounding box center [547, 446] width 604 height 3
click at [426, 448] on div "03:13" at bounding box center [547, 446] width 604 height 3
click at [81, 445] on icon at bounding box center [78, 446] width 9 height 9
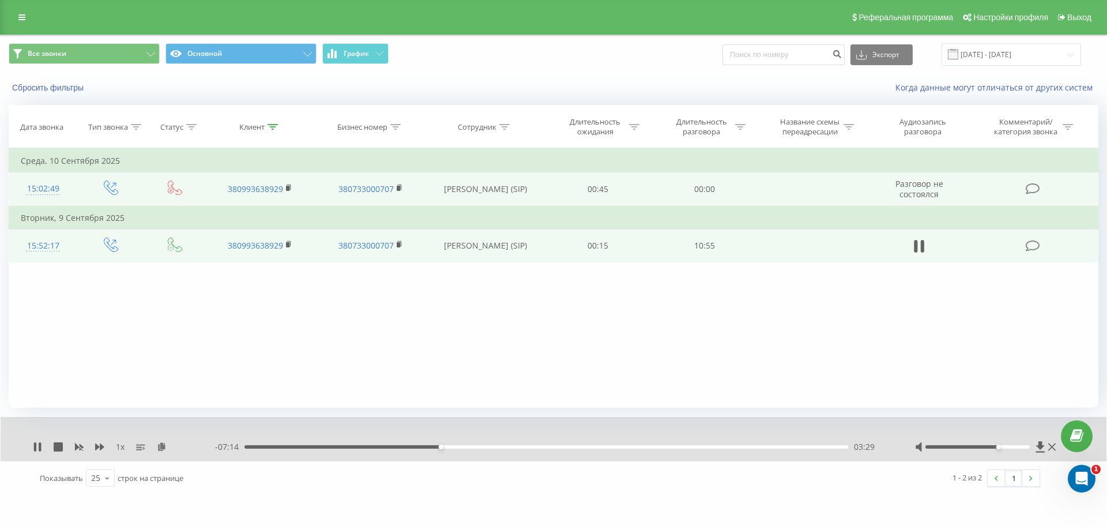
click at [446, 445] on div "03:29" at bounding box center [547, 446] width 604 height 3
click at [453, 446] on div "03:37" at bounding box center [547, 446] width 604 height 3
click at [461, 448] on div "03:50" at bounding box center [547, 446] width 604 height 3
click at [469, 446] on div "03:54" at bounding box center [547, 446] width 604 height 3
click at [477, 447] on div "04:08" at bounding box center [477, 447] width 5 height 5
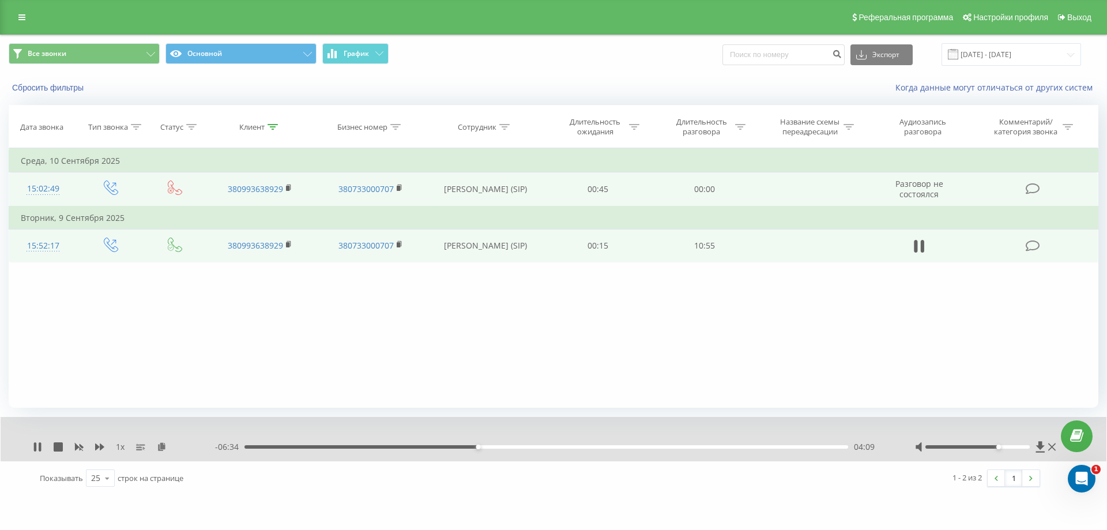
drag, startPoint x: 477, startPoint y: 447, endPoint x: 486, endPoint y: 452, distance: 10.6
click at [486, 452] on div "- 06:34 04:09 04:09" at bounding box center [550, 447] width 671 height 12
click at [485, 446] on div "04:16" at bounding box center [547, 446] width 604 height 3
click at [492, 448] on div "04:24" at bounding box center [547, 446] width 604 height 3
click at [503, 446] on div "04:32" at bounding box center [547, 446] width 604 height 3
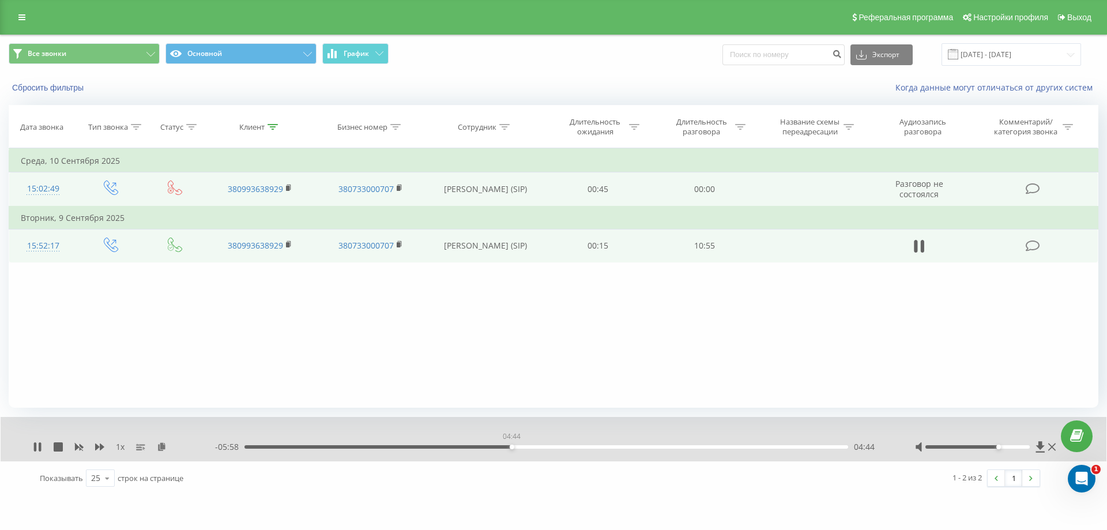
click at [512, 447] on div "04:44" at bounding box center [547, 446] width 604 height 3
click at [98, 446] on icon at bounding box center [99, 446] width 9 height 7
click at [100, 446] on icon at bounding box center [99, 446] width 9 height 9
drag, startPoint x: 81, startPoint y: 448, endPoint x: 89, endPoint y: 451, distance: 8.0
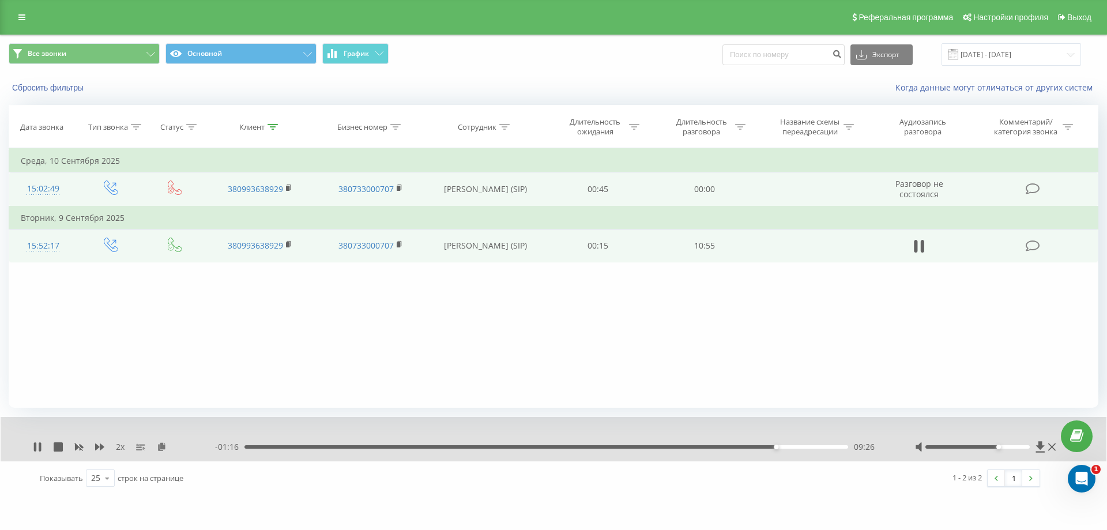
click at [82, 448] on icon at bounding box center [78, 446] width 9 height 9
click at [36, 450] on icon at bounding box center [35, 446] width 2 height 9
click at [270, 130] on div at bounding box center [273, 127] width 10 height 10
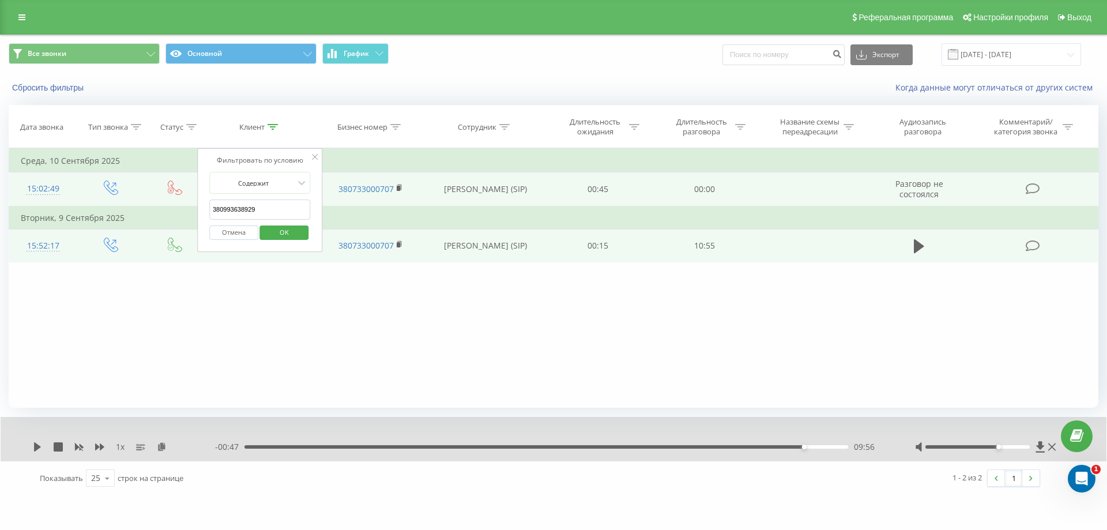
click at [257, 204] on input "380993638929" at bounding box center [259, 210] width 101 height 20
type input "3"
paste input "380957731273"
type input "380957731273"
click at [278, 232] on span "OK" at bounding box center [284, 232] width 32 height 18
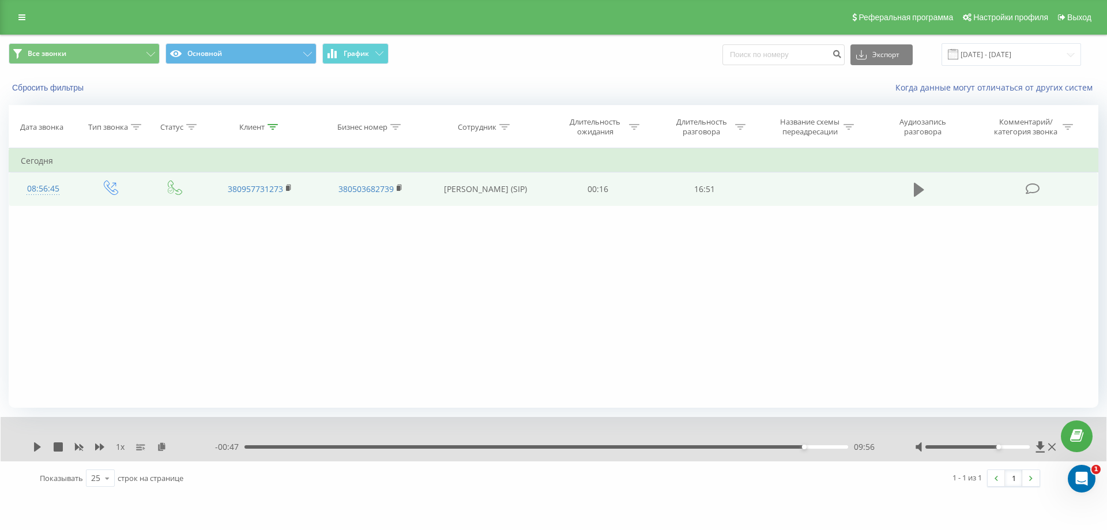
click at [924, 189] on icon at bounding box center [919, 190] width 10 height 16
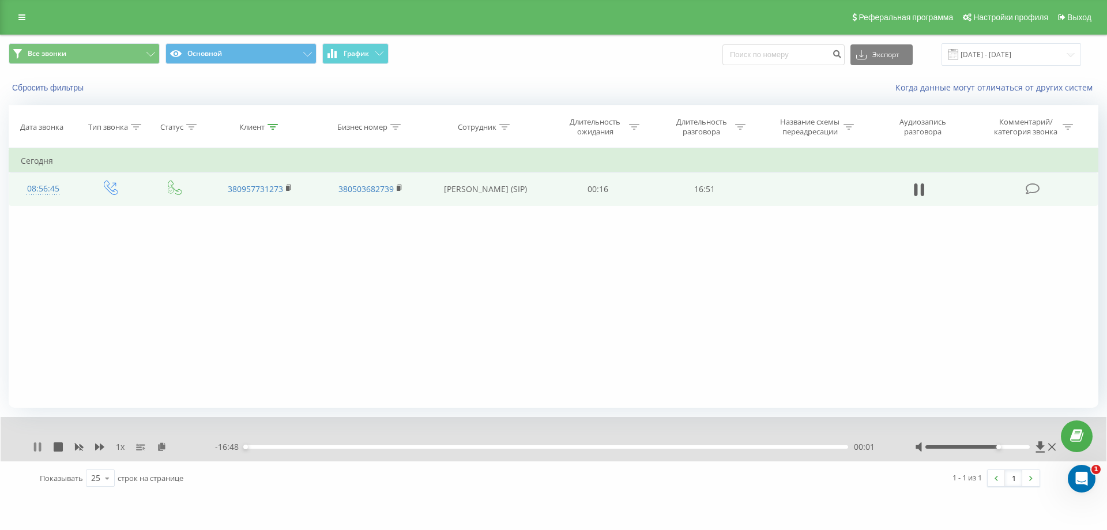
click at [37, 448] on icon at bounding box center [37, 446] width 9 height 9
click at [157, 447] on icon at bounding box center [162, 446] width 10 height 8
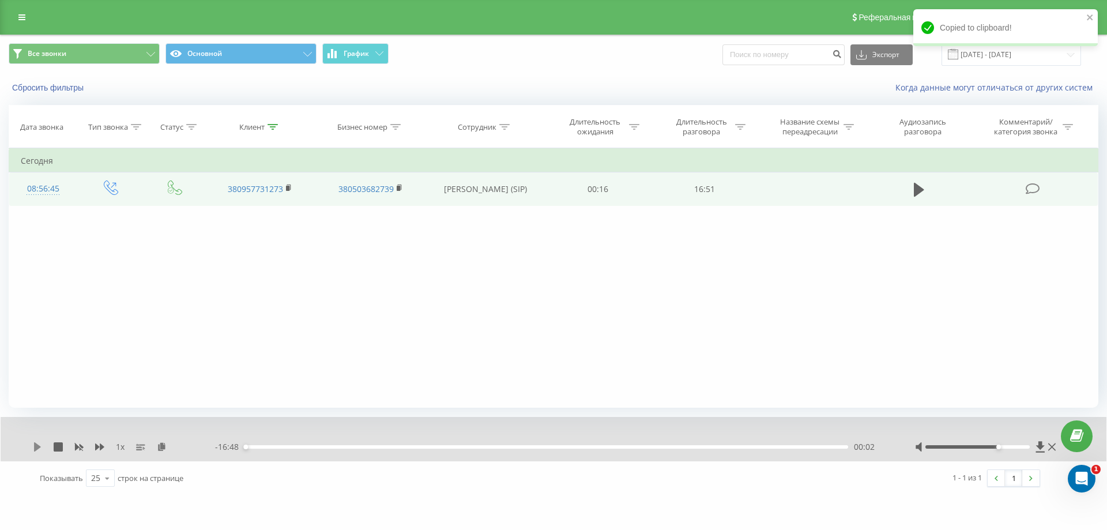
click at [36, 450] on icon at bounding box center [37, 446] width 7 height 9
click at [36, 448] on icon at bounding box center [35, 446] width 2 height 9
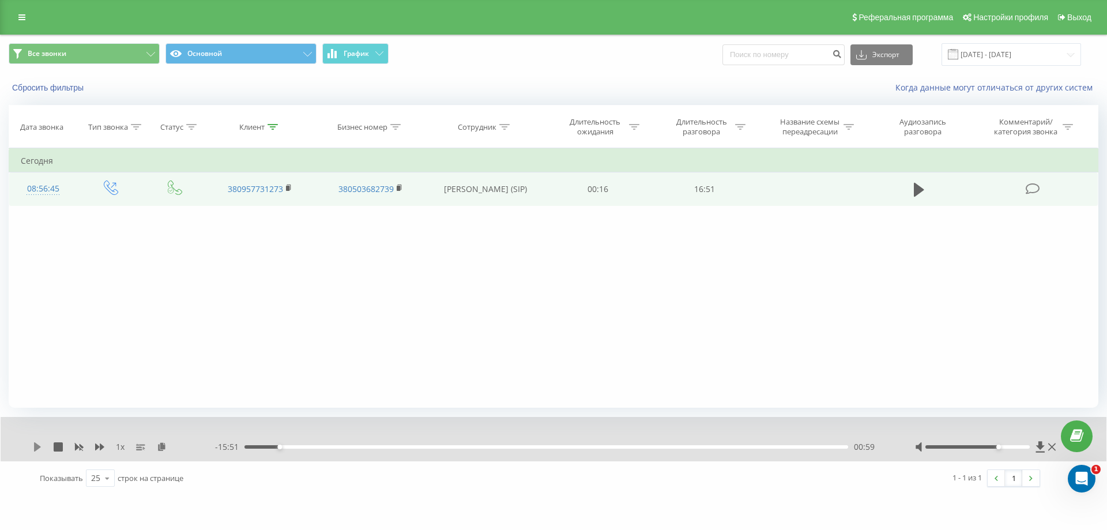
click at [34, 449] on icon at bounding box center [37, 446] width 9 height 9
click at [1009, 446] on div at bounding box center [978, 446] width 105 height 3
click at [36, 449] on icon at bounding box center [35, 446] width 2 height 9
click at [37, 449] on icon at bounding box center [37, 446] width 7 height 9
click at [615, 448] on div "10:37" at bounding box center [547, 446] width 604 height 3
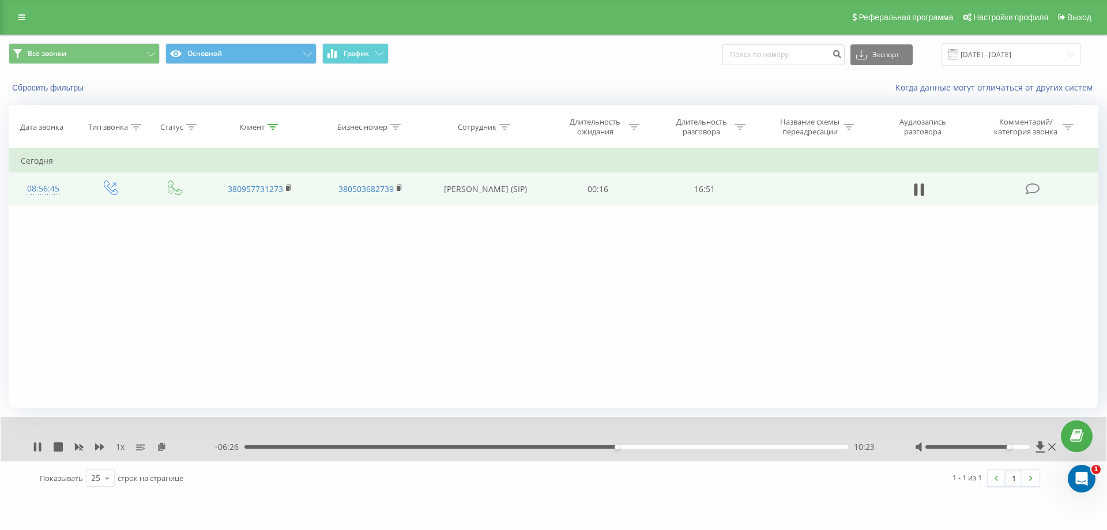
click at [604, 448] on div "10:23" at bounding box center [547, 446] width 604 height 3
click at [621, 446] on div "10:30" at bounding box center [547, 446] width 604 height 3
click at [601, 447] on div "10:50" at bounding box center [547, 446] width 604 height 3
click at [604, 446] on div "10:01" at bounding box center [604, 447] width 5 height 5
click at [36, 450] on icon at bounding box center [35, 446] width 2 height 9
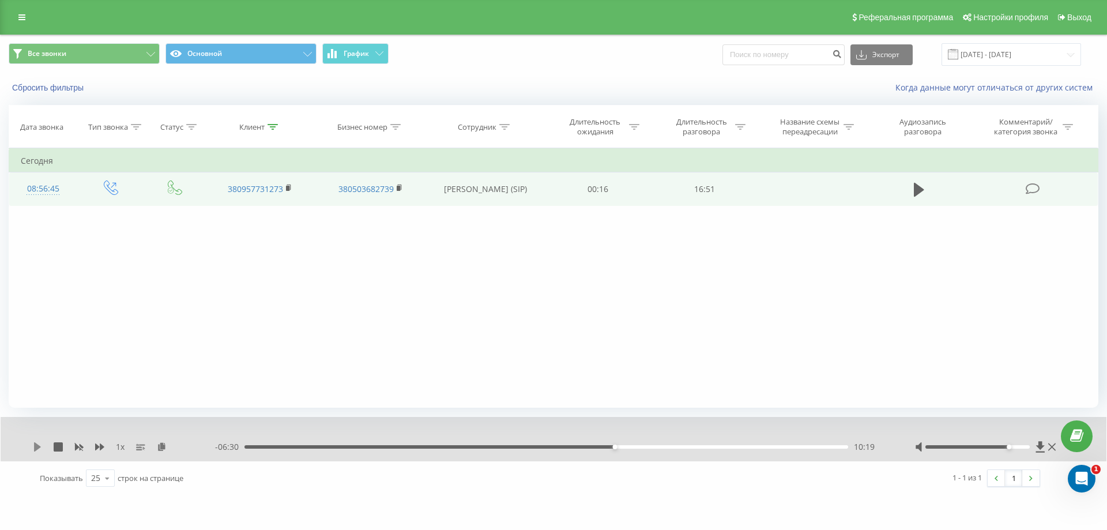
click at [36, 449] on icon at bounding box center [37, 446] width 7 height 9
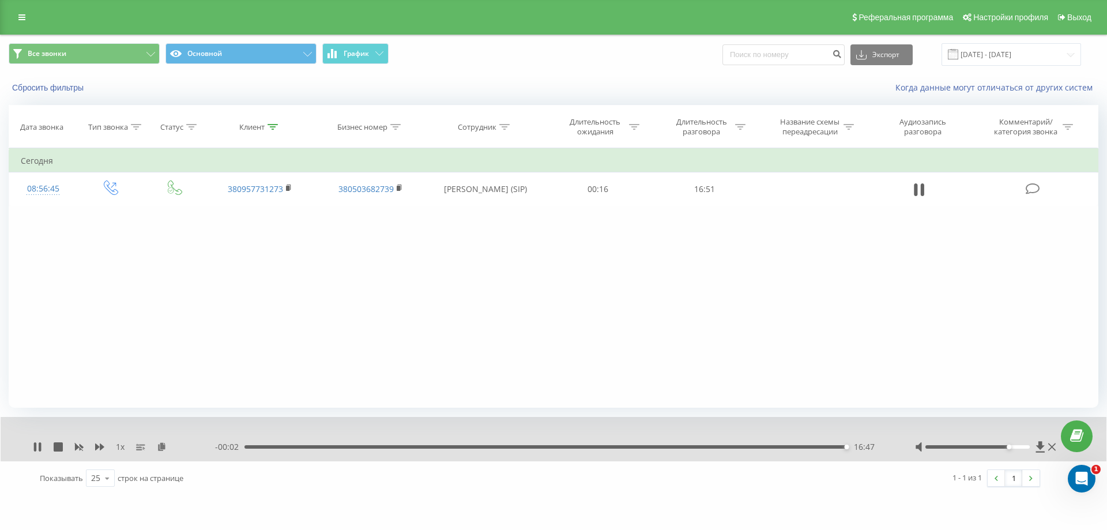
click at [833, 446] on div "16:47" at bounding box center [547, 446] width 604 height 3
click at [824, 446] on div "16:10" at bounding box center [547, 446] width 604 height 3
click at [814, 446] on div "15:52" at bounding box center [547, 446] width 604 height 3
click at [805, 447] on div "15:55" at bounding box center [547, 446] width 604 height 3
click at [801, 448] on div "15:31" at bounding box center [547, 446] width 604 height 3
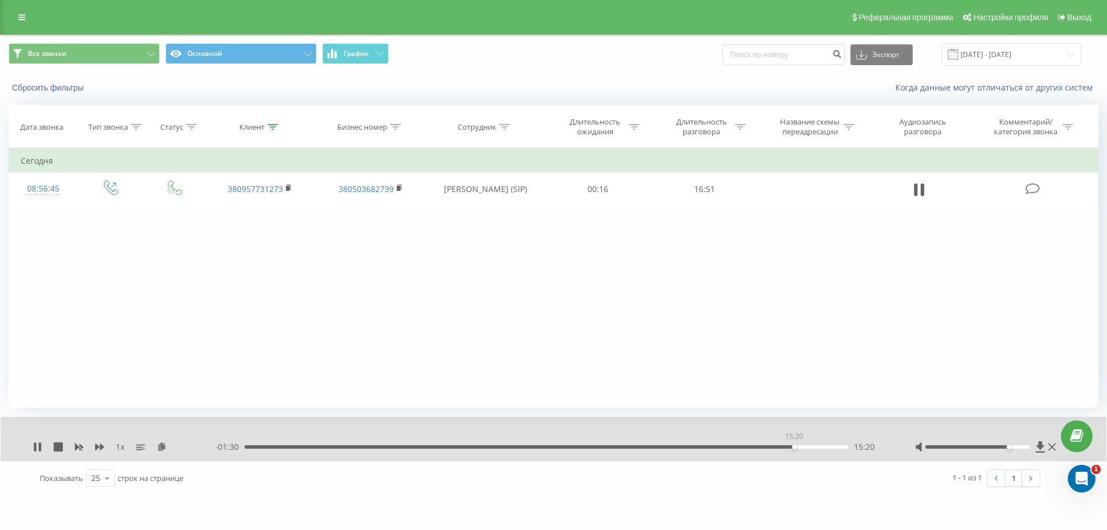
click at [794, 445] on div "15:20" at bounding box center [547, 446] width 604 height 3
click at [100, 444] on icon at bounding box center [99, 446] width 9 height 7
click at [100, 445] on icon at bounding box center [99, 446] width 9 height 9
click at [798, 446] on div "16:50" at bounding box center [544, 446] width 604 height 3
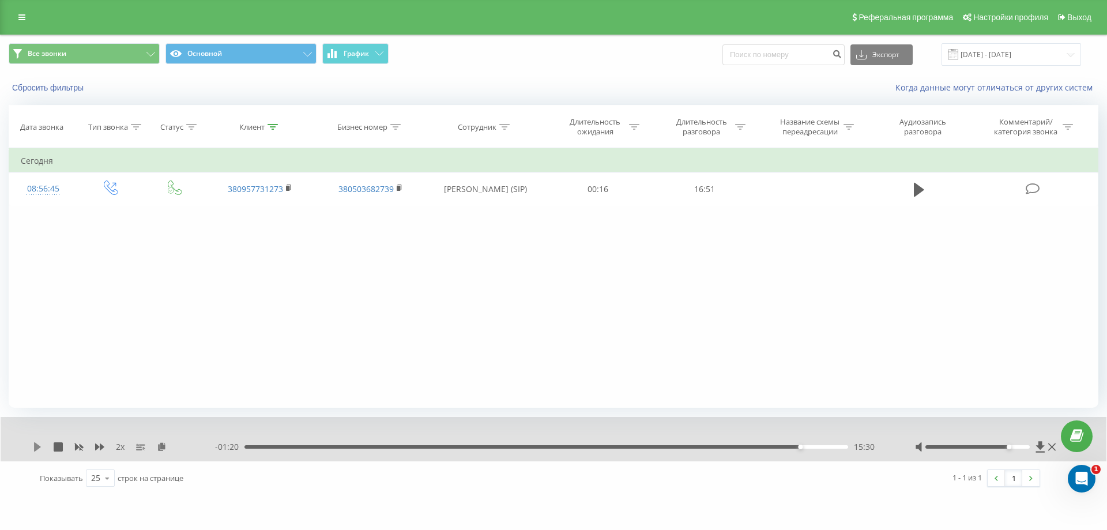
click at [35, 448] on icon at bounding box center [37, 446] width 7 height 9
click at [784, 446] on div "15:03" at bounding box center [547, 446] width 604 height 3
click at [750, 446] on div "14:06" at bounding box center [547, 446] width 604 height 3
click at [727, 446] on div "13:28" at bounding box center [547, 446] width 604 height 3
click at [710, 446] on div "13:00" at bounding box center [547, 446] width 604 height 3
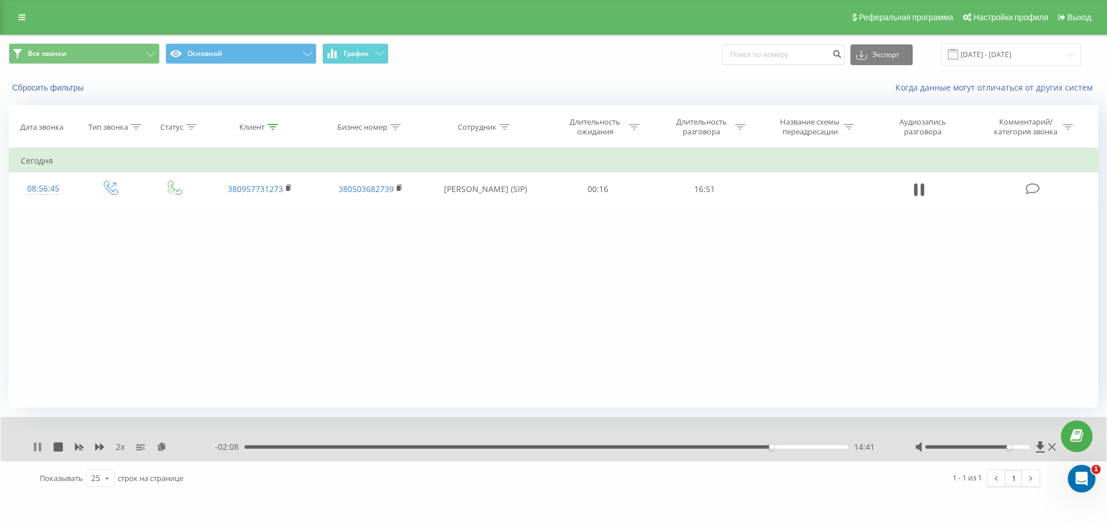
click at [39, 443] on icon at bounding box center [40, 446] width 2 height 9
click at [38, 445] on icon at bounding box center [37, 446] width 7 height 9
click at [75, 447] on icon at bounding box center [79, 447] width 9 height 7
click at [324, 448] on div "16:50" at bounding box center [544, 446] width 604 height 3
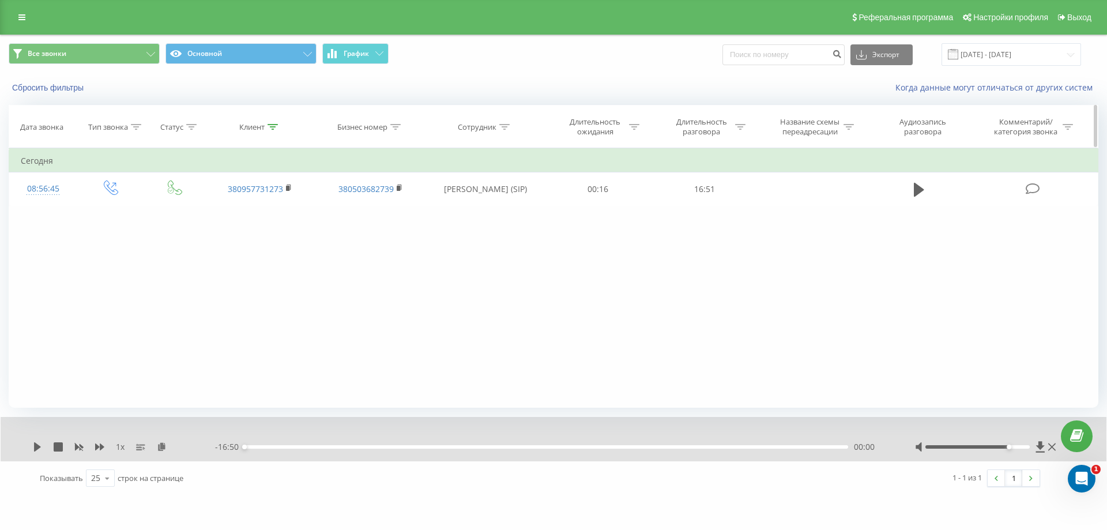
click at [265, 132] on th "Клиент" at bounding box center [260, 127] width 111 height 43
click at [266, 129] on div "Клиент" at bounding box center [258, 127] width 39 height 10
click at [294, 206] on input "380957731273" at bounding box center [259, 210] width 101 height 20
type input "3"
paste input "380990059355"
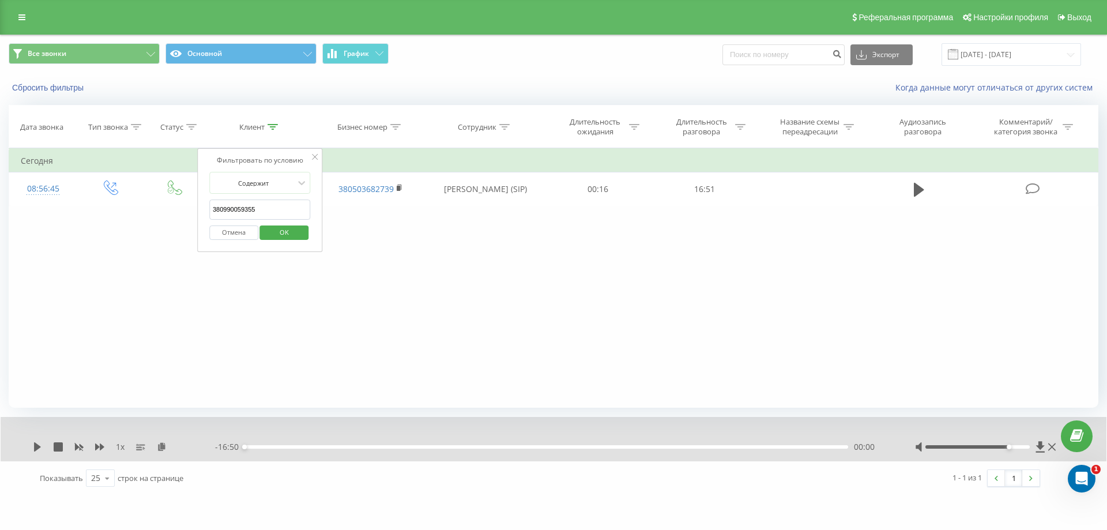
type input "380990059355"
click at [285, 230] on span "OK" at bounding box center [284, 232] width 32 height 18
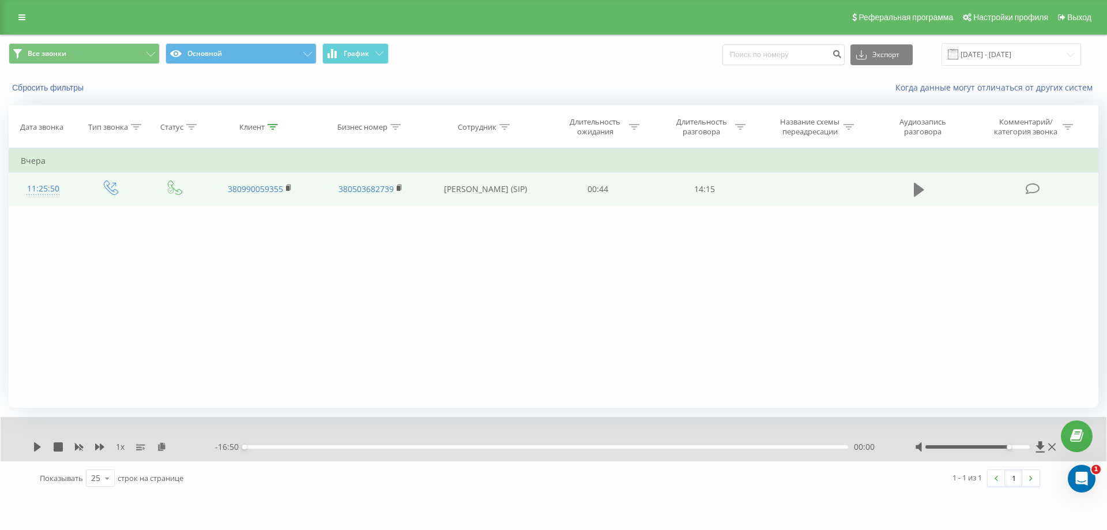
click at [913, 191] on button at bounding box center [919, 189] width 17 height 17
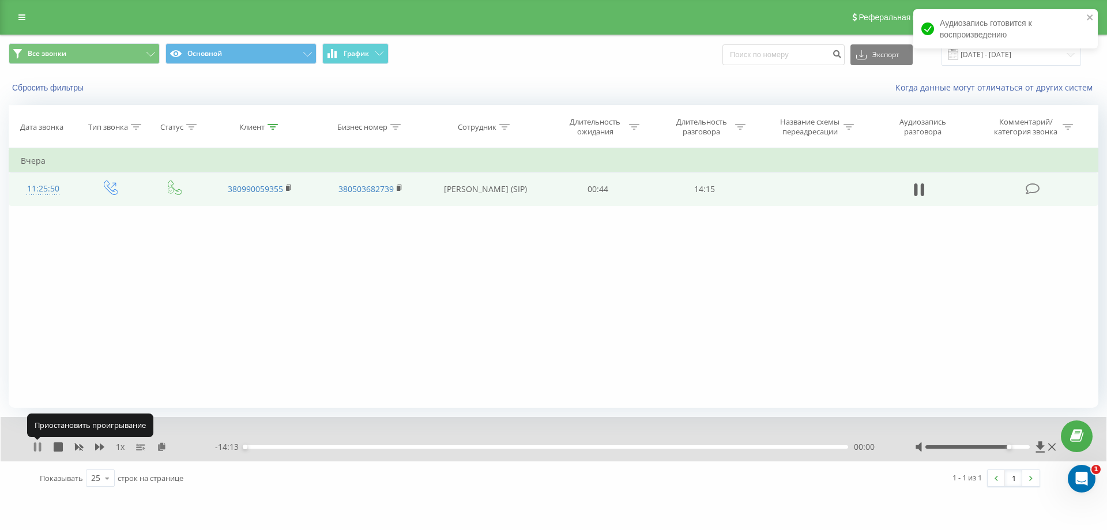
click at [37, 449] on icon at bounding box center [37, 446] width 9 height 9
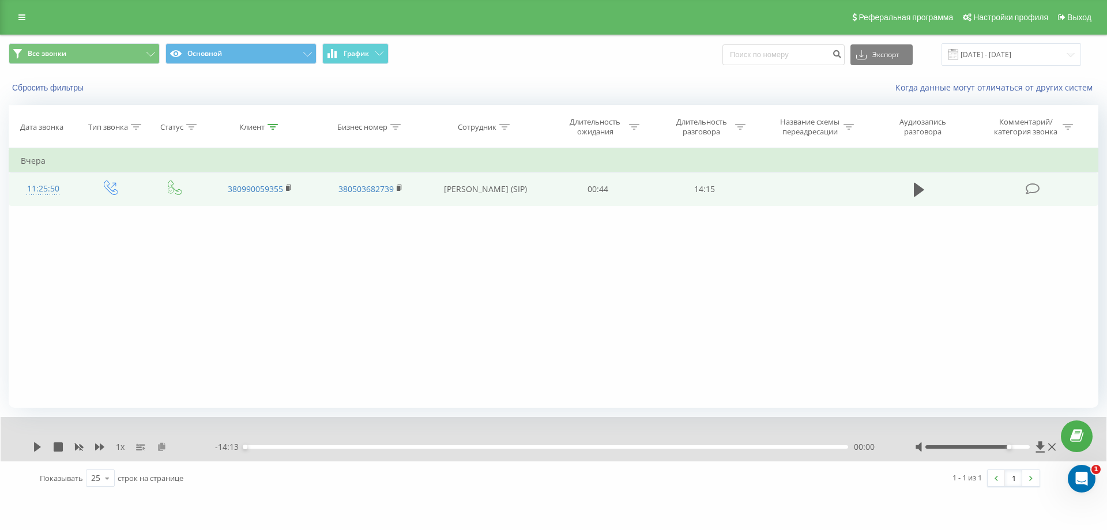
click at [161, 448] on icon at bounding box center [162, 446] width 10 height 8
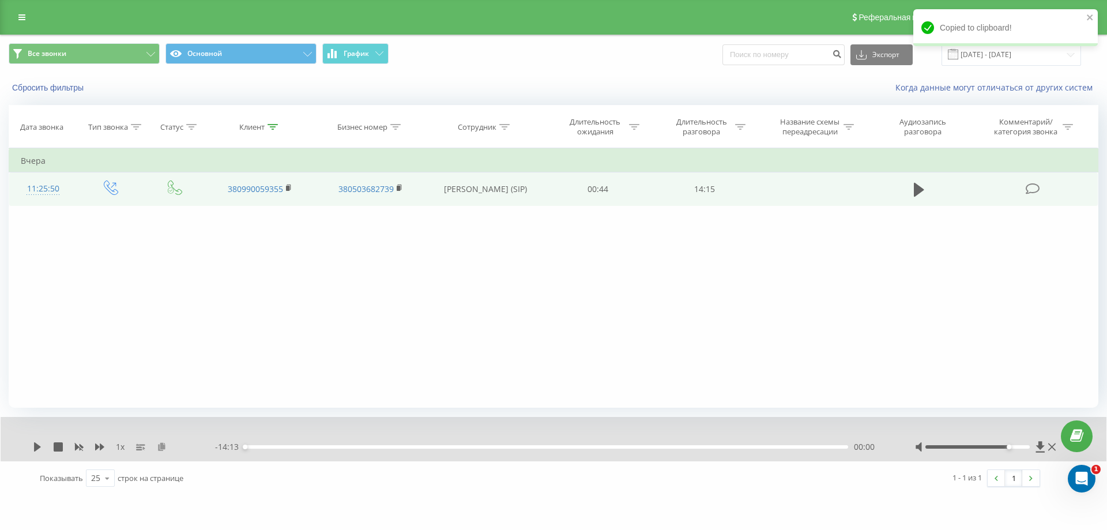
click at [161, 447] on icon at bounding box center [162, 446] width 10 height 8
click at [35, 448] on icon at bounding box center [37, 446] width 9 height 9
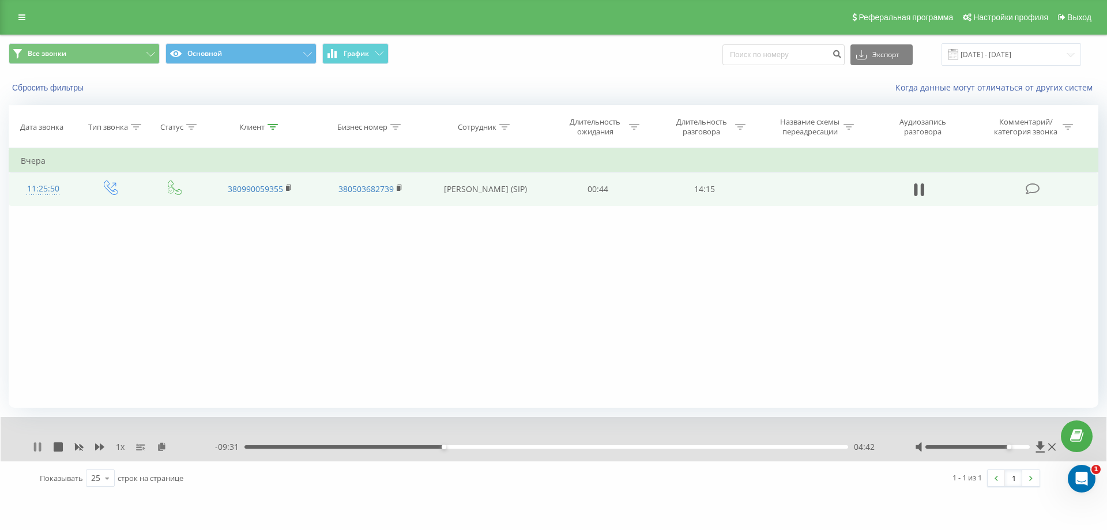
click at [34, 445] on icon at bounding box center [35, 446] width 2 height 9
click at [35, 450] on icon at bounding box center [37, 446] width 7 height 9
click at [39, 446] on icon at bounding box center [40, 446] width 2 height 9
click at [35, 443] on icon at bounding box center [37, 446] width 7 height 9
click at [517, 448] on div "06:25" at bounding box center [547, 446] width 604 height 3
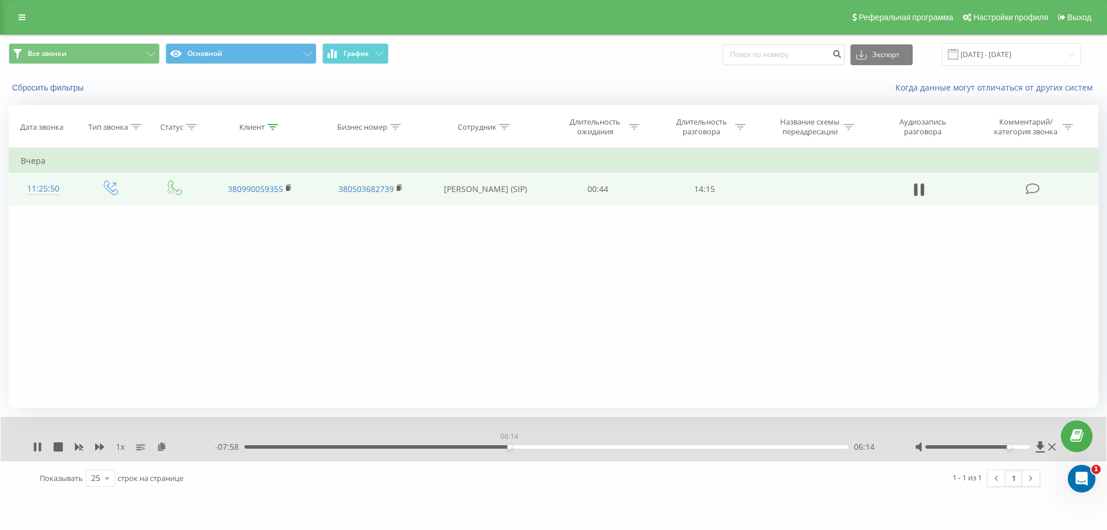
click at [509, 446] on div "06:14" at bounding box center [547, 446] width 604 height 3
click at [496, 446] on div "05:56" at bounding box center [547, 446] width 604 height 3
click at [482, 446] on div "00:00" at bounding box center [547, 446] width 604 height 3
click at [471, 445] on div "05:38" at bounding box center [547, 446] width 604 height 3
click at [103, 450] on icon at bounding box center [99, 446] width 9 height 9
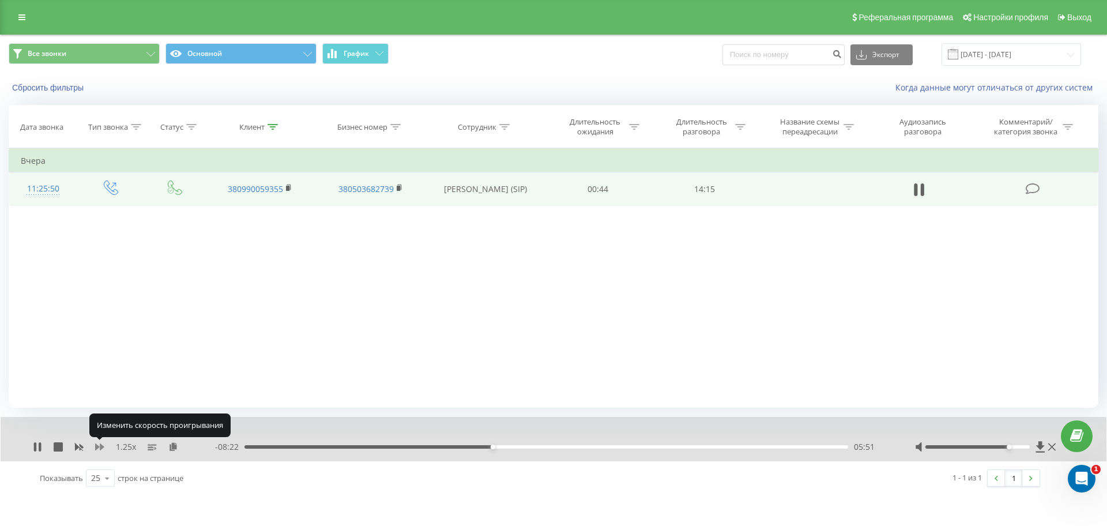
click at [103, 450] on icon at bounding box center [99, 446] width 9 height 9
click at [104, 445] on icon at bounding box center [99, 446] width 9 height 9
click at [77, 447] on icon at bounding box center [79, 447] width 9 height 7
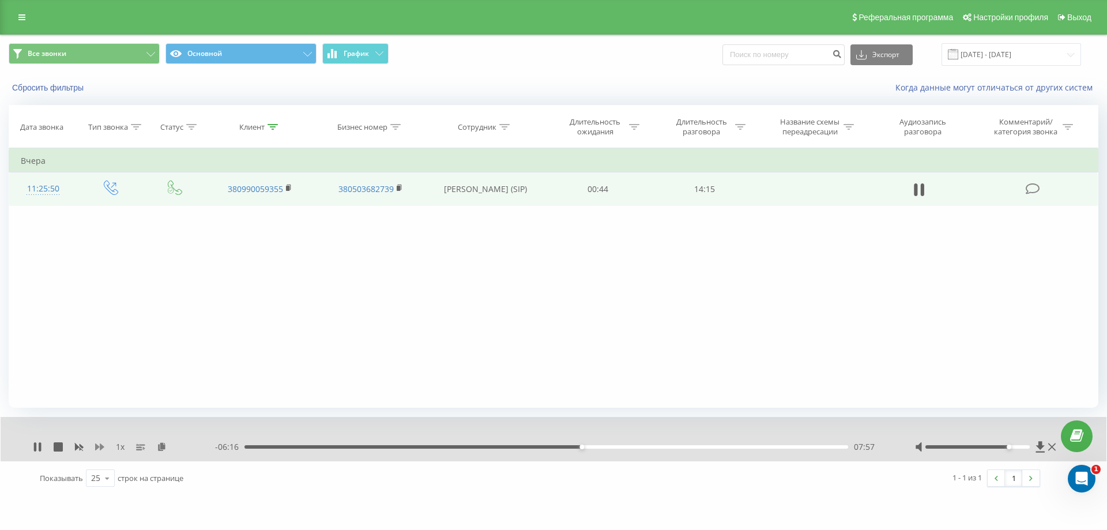
click at [97, 450] on icon at bounding box center [99, 446] width 9 height 9
click at [33, 450] on icon at bounding box center [37, 446] width 9 height 9
click at [33, 448] on icon at bounding box center [37, 446] width 9 height 9
click at [640, 447] on div "09:36" at bounding box center [547, 446] width 604 height 3
click at [36, 449] on icon at bounding box center [35, 446] width 2 height 9
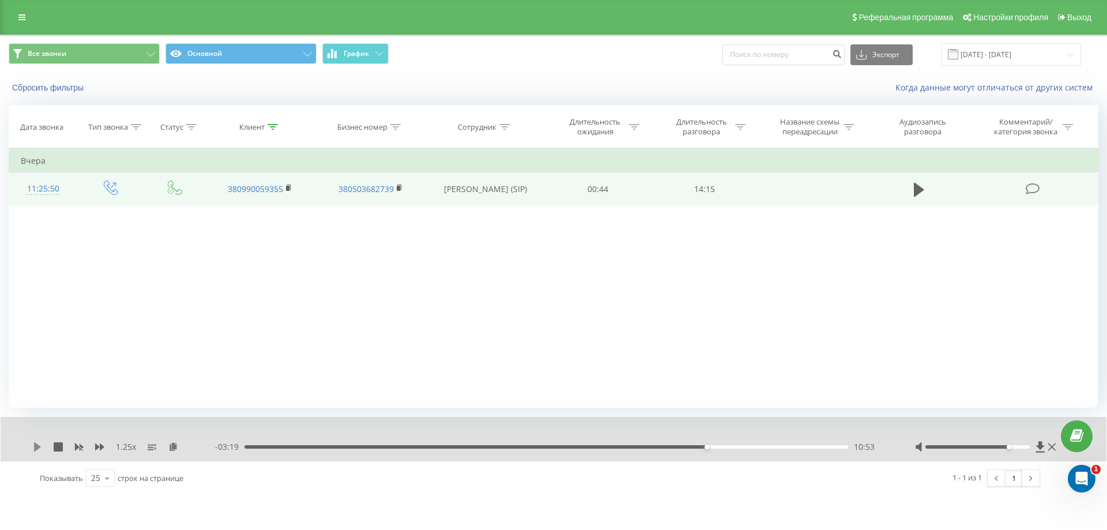
click at [35, 448] on icon at bounding box center [37, 446] width 7 height 9
click at [829, 447] on div "14:13" at bounding box center [544, 446] width 604 height 3
click at [37, 449] on icon at bounding box center [37, 446] width 7 height 9
click at [821, 446] on div "13:55" at bounding box center [547, 446] width 604 height 3
click at [96, 449] on icon at bounding box center [99, 446] width 9 height 7
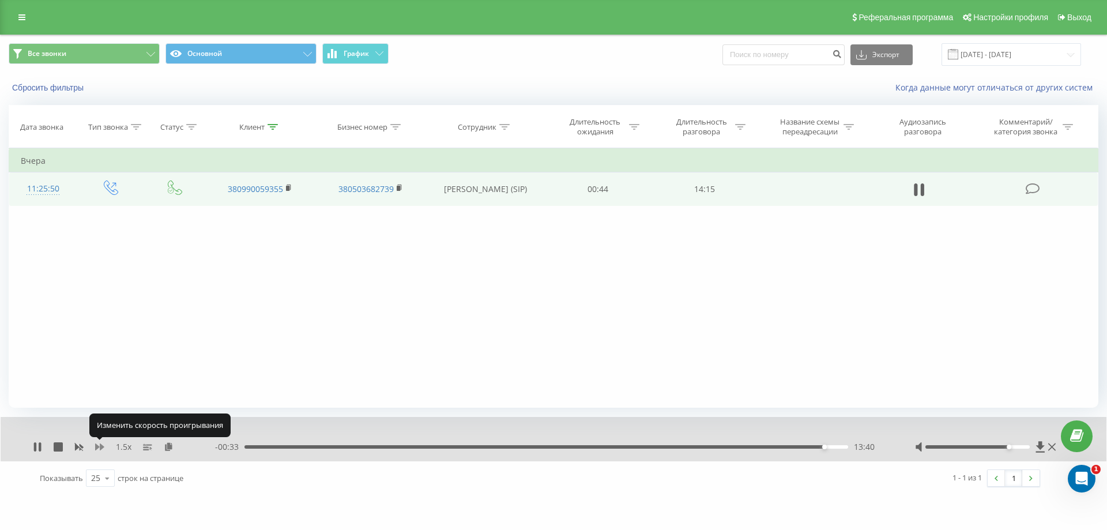
click at [96, 449] on icon at bounding box center [99, 446] width 9 height 7
click at [76, 448] on icon at bounding box center [79, 447] width 9 height 7
click at [813, 445] on div "13:24" at bounding box center [547, 446] width 604 height 3
click at [799, 446] on div "13:05" at bounding box center [547, 446] width 604 height 3
click at [97, 447] on icon at bounding box center [99, 446] width 9 height 7
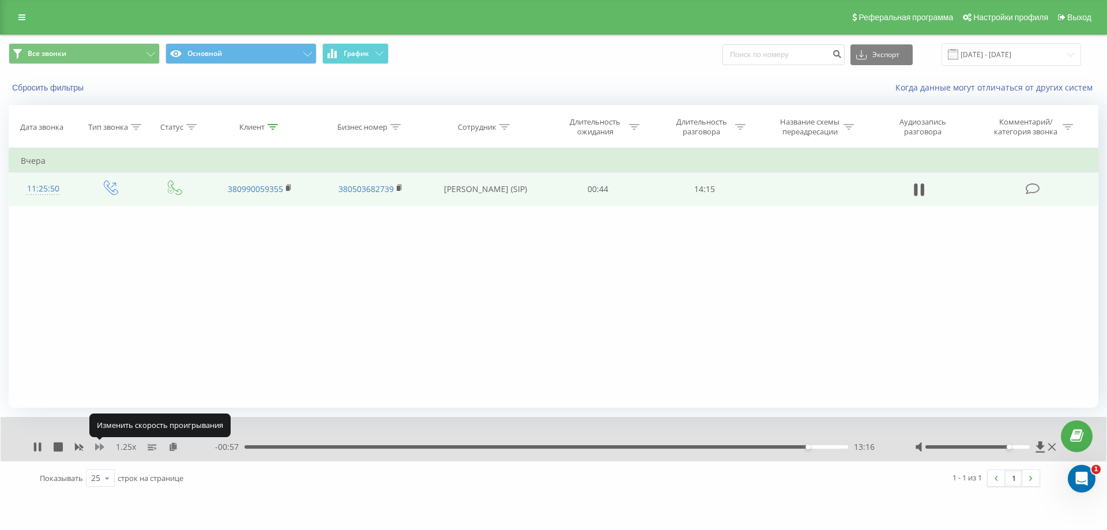
click at [97, 447] on icon at bounding box center [99, 446] width 9 height 7
click at [78, 448] on icon at bounding box center [79, 447] width 9 height 7
click at [39, 449] on icon at bounding box center [40, 446] width 2 height 9
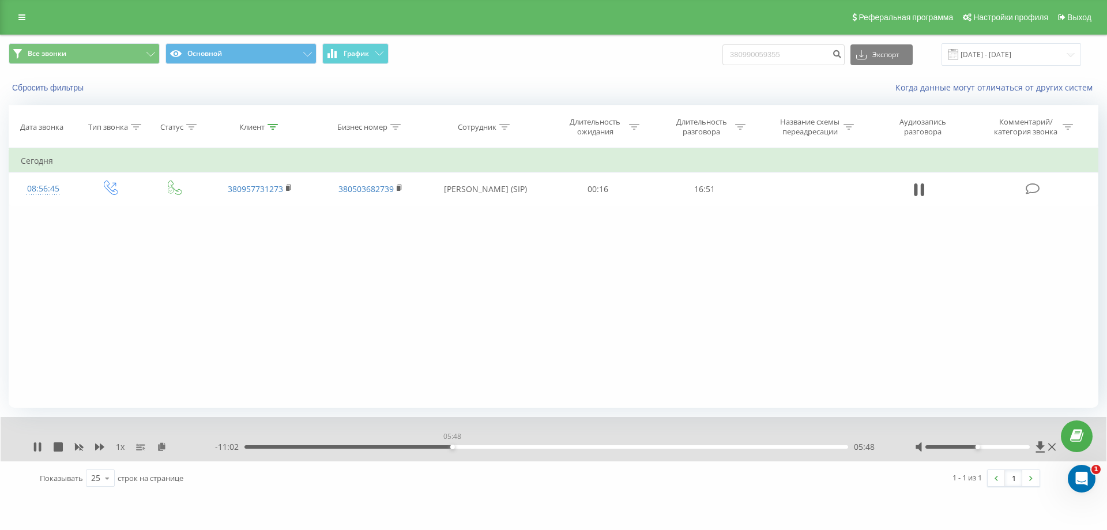
drag, startPoint x: 368, startPoint y: 445, endPoint x: 452, endPoint y: 445, distance: 84.2
click at [452, 445] on div "05:48" at bounding box center [547, 446] width 604 height 3
click at [36, 448] on icon at bounding box center [35, 446] width 2 height 9
click at [249, 130] on div "Клиент" at bounding box center [251, 127] width 25 height 10
click at [299, 214] on input "380957731273" at bounding box center [259, 210] width 101 height 20
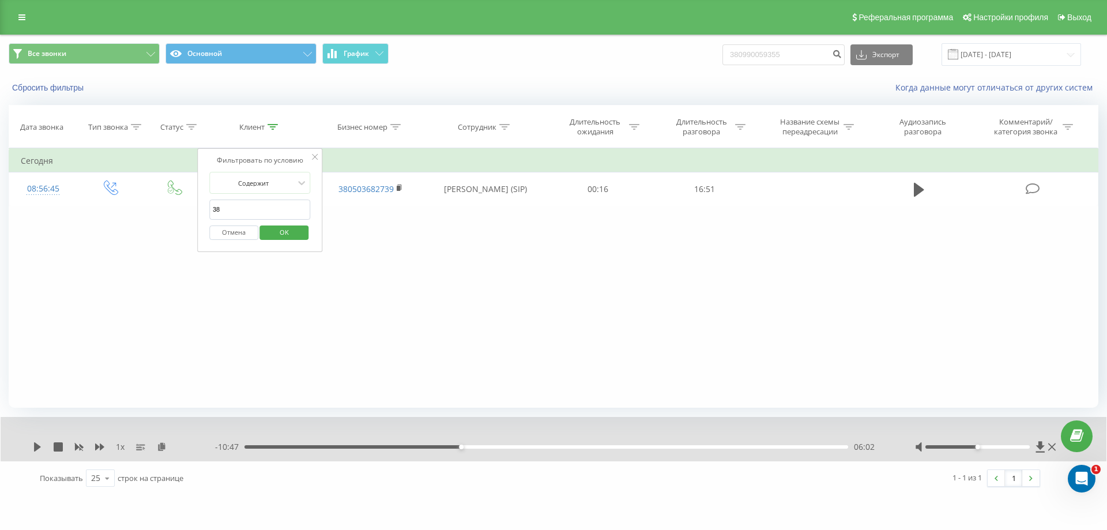
type input "3"
click at [272, 209] on input "text" at bounding box center [259, 210] width 101 height 20
click at [294, 232] on span "OK" at bounding box center [284, 232] width 32 height 18
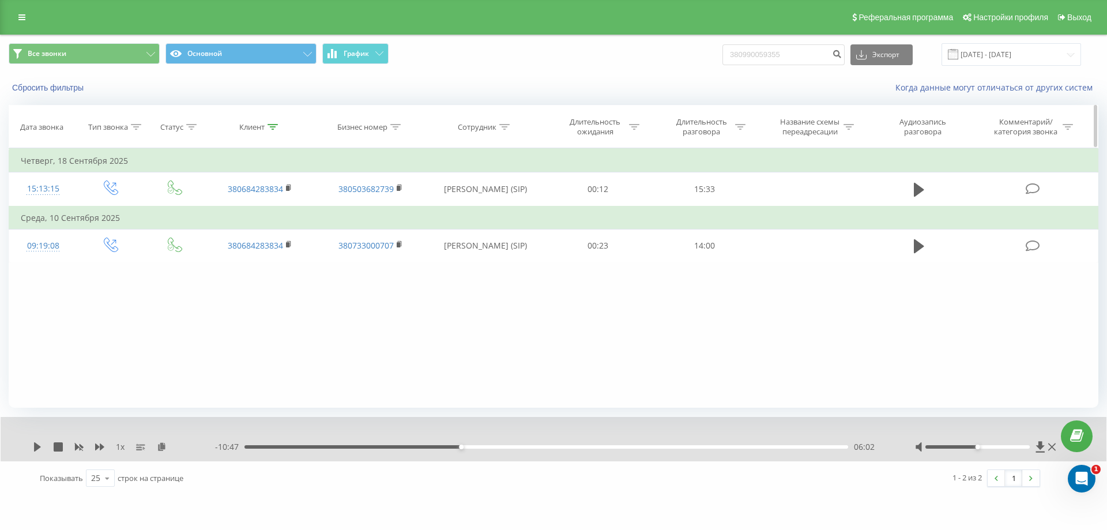
click at [270, 123] on div at bounding box center [273, 127] width 10 height 10
click at [260, 211] on input "380684283834" at bounding box center [259, 210] width 101 height 20
type input "3"
click at [235, 210] on input "text" at bounding box center [259, 210] width 101 height 20
paste input "380990059355"
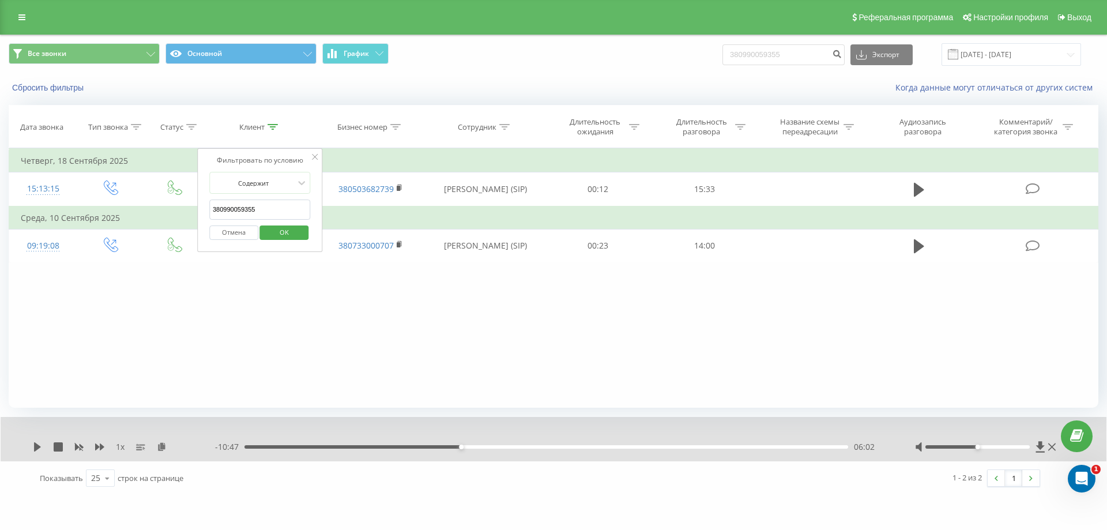
click at [295, 229] on span "OK" at bounding box center [284, 232] width 32 height 18
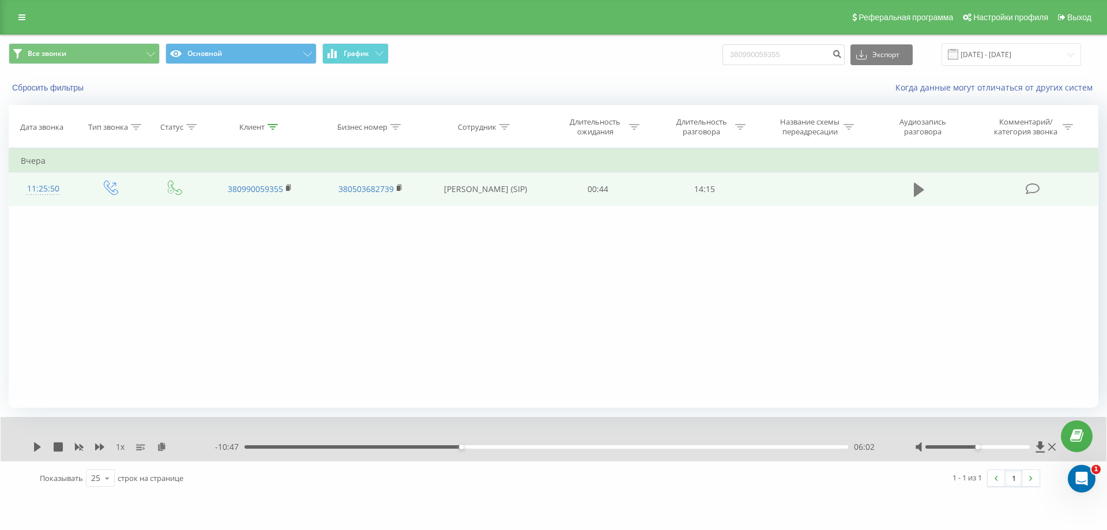
click at [924, 189] on icon at bounding box center [919, 190] width 10 height 14
drag, startPoint x: 247, startPoint y: 448, endPoint x: 383, endPoint y: 450, distance: 135.5
click at [383, 450] on div "- 10:58 03:15 03:15" at bounding box center [550, 447] width 671 height 12
drag, startPoint x: 383, startPoint y: 448, endPoint x: 454, endPoint y: 442, distance: 70.5
click at [454, 445] on div "04:57" at bounding box center [454, 447] width 5 height 5
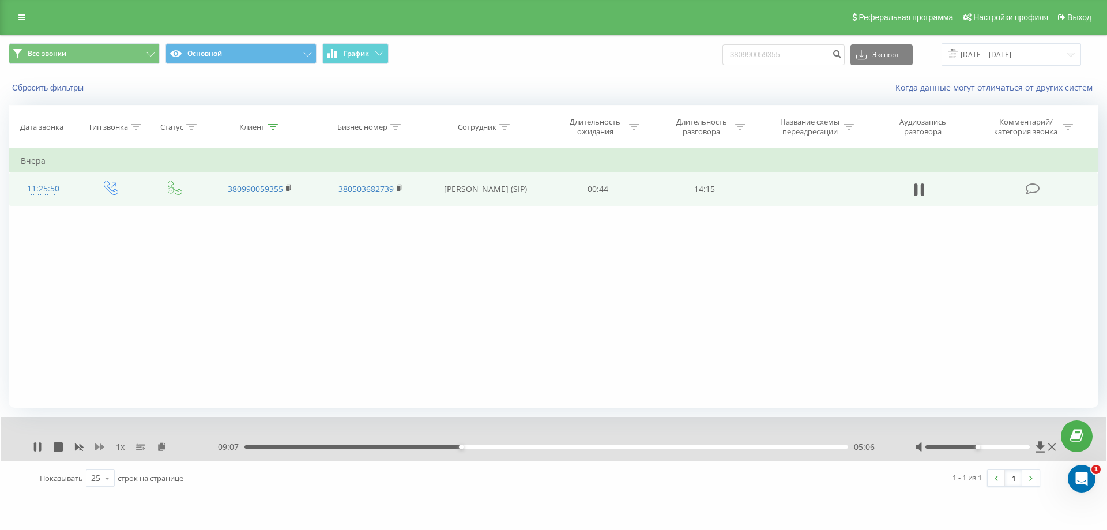
click at [96, 445] on icon at bounding box center [99, 446] width 9 height 7
click at [75, 446] on icon at bounding box center [79, 447] width 9 height 7
click at [36, 449] on icon at bounding box center [35, 446] width 2 height 9
click at [253, 127] on div "Клиент" at bounding box center [251, 127] width 25 height 10
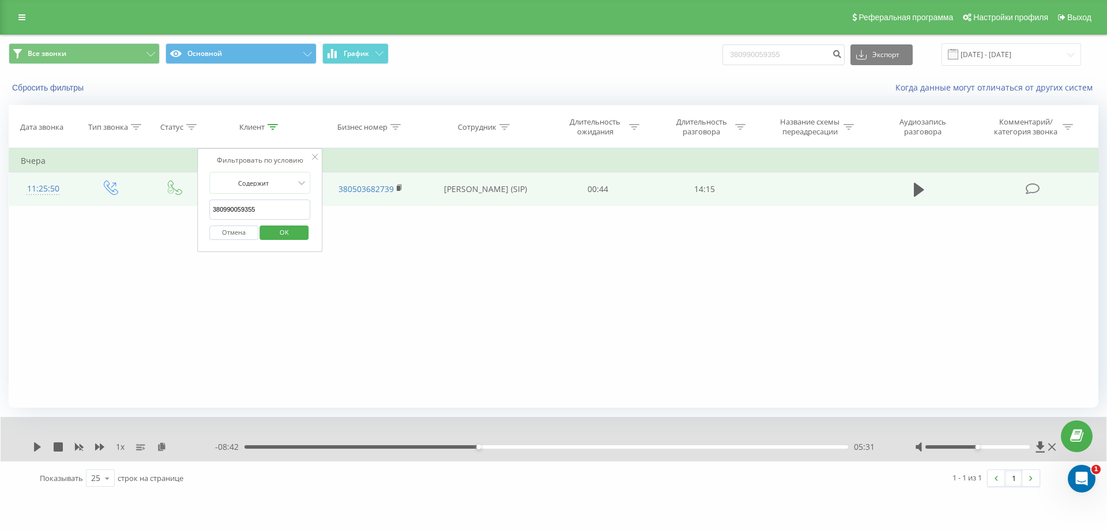
click at [271, 213] on input "380990059355" at bounding box center [259, 210] width 101 height 20
type input "3"
paste input "380962517805"
click at [270, 228] on span "OK" at bounding box center [284, 232] width 32 height 18
click at [918, 186] on icon at bounding box center [919, 190] width 10 height 14
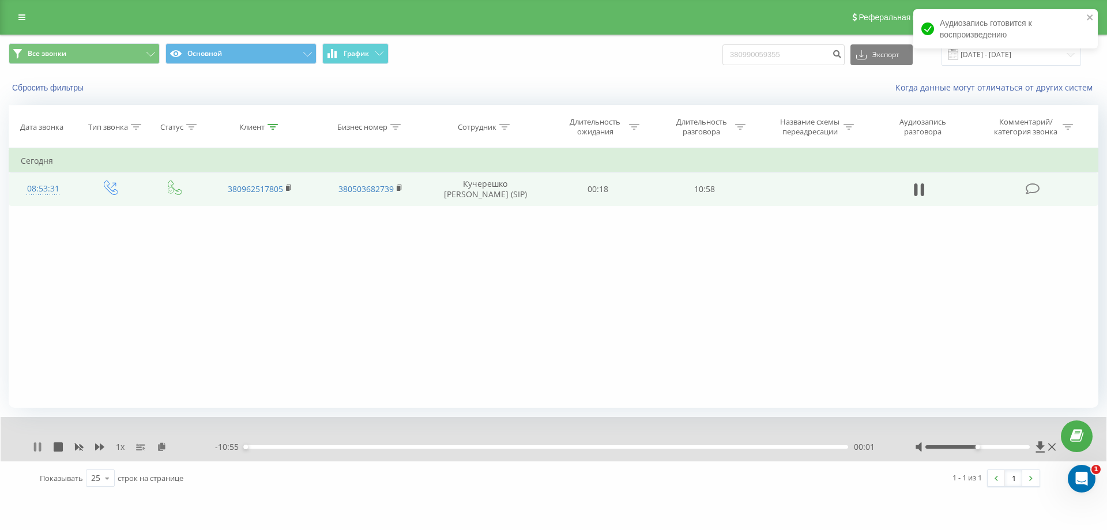
click at [36, 445] on icon at bounding box center [35, 446] width 2 height 9
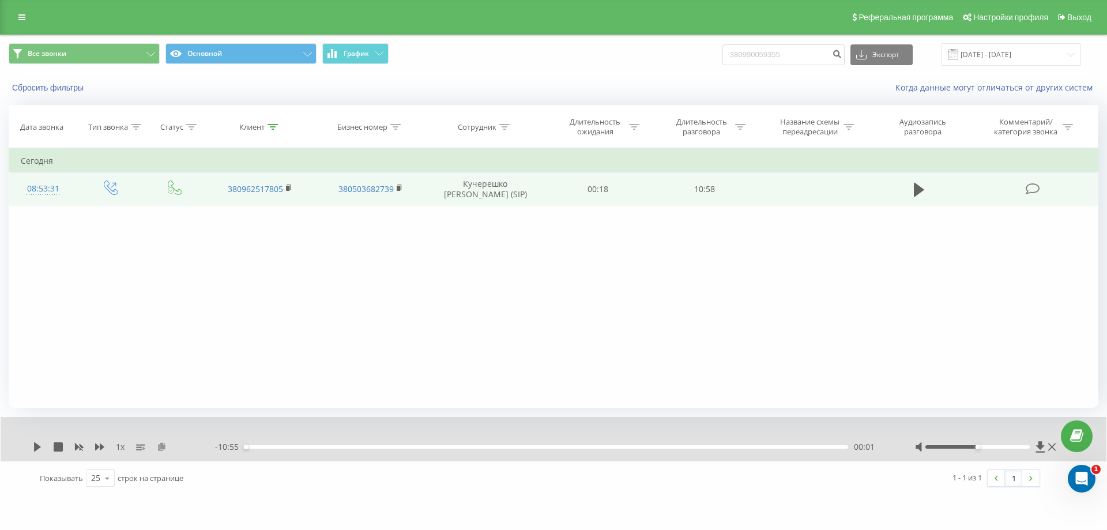
click at [163, 446] on icon at bounding box center [162, 446] width 10 height 8
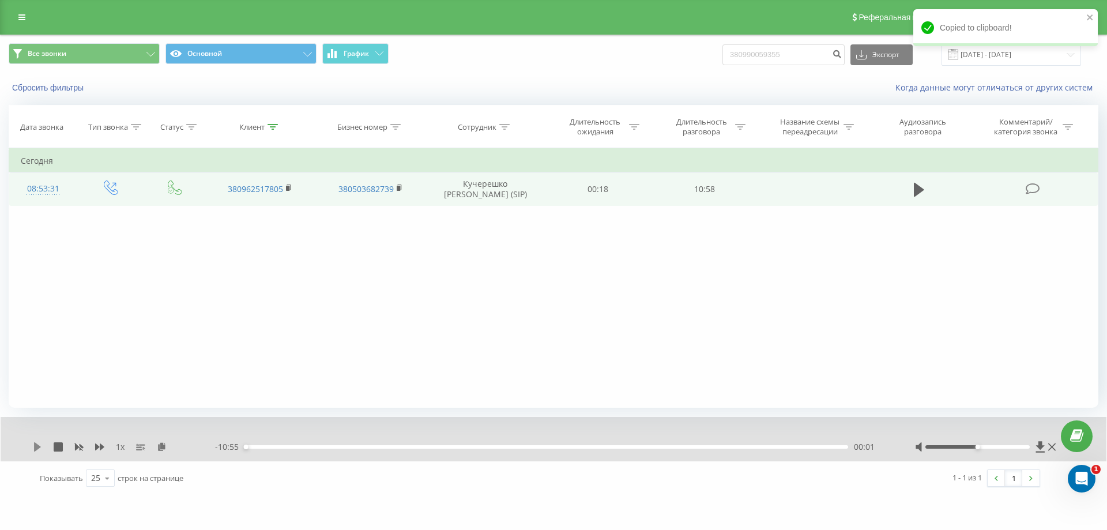
click at [33, 448] on icon at bounding box center [37, 446] width 9 height 9
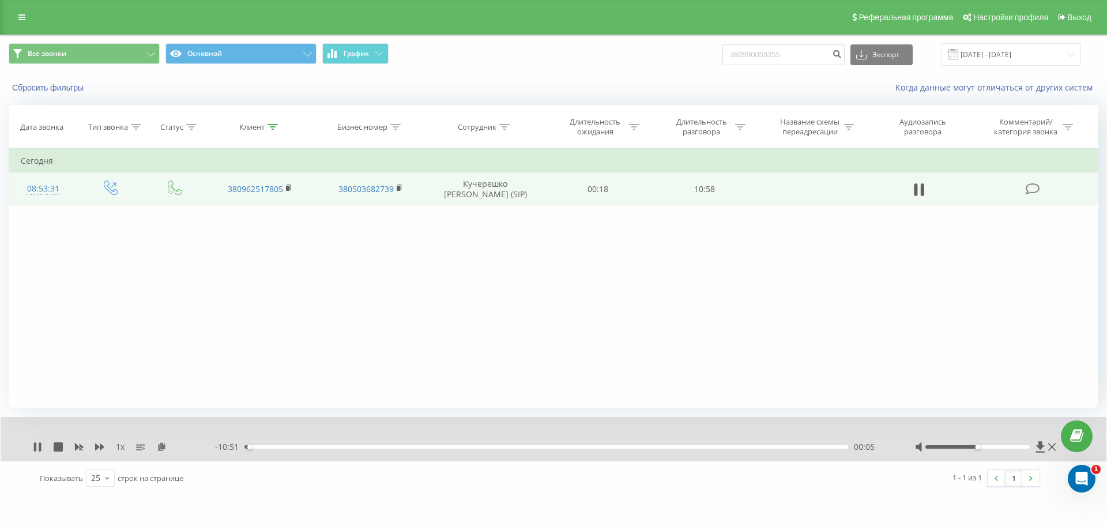
click at [992, 446] on div at bounding box center [978, 446] width 105 height 3
click at [1004, 445] on div at bounding box center [987, 447] width 144 height 12
click at [1001, 448] on div at bounding box center [978, 446] width 105 height 3
drag, startPoint x: 266, startPoint y: 445, endPoint x: 220, endPoint y: 450, distance: 47.0
click at [220, 450] on div "- 10:48 00:08 00:08" at bounding box center [550, 447] width 671 height 12
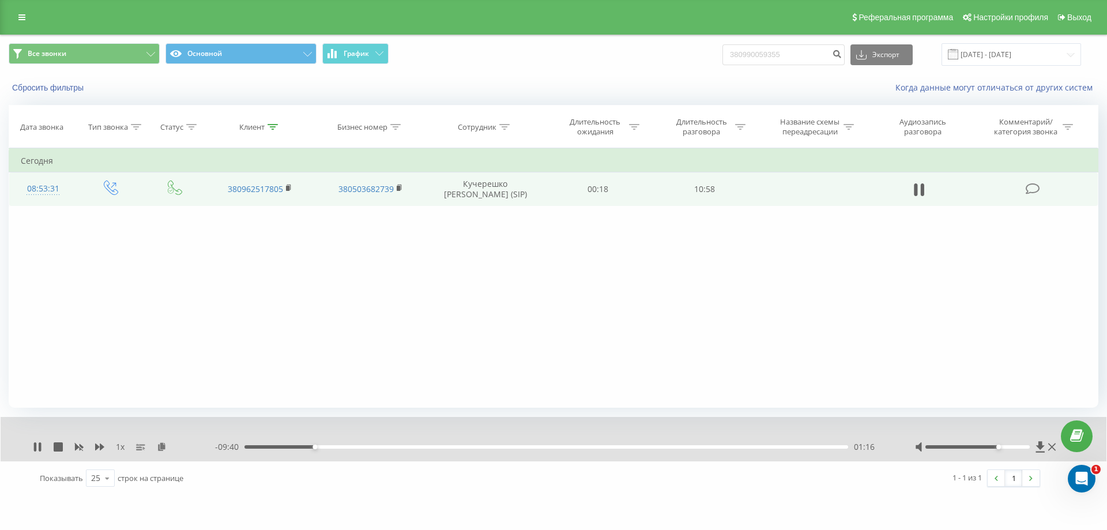
click at [31, 449] on div "1 x - 09:40 01:16 01:16" at bounding box center [554, 439] width 1106 height 44
click at [37, 448] on icon at bounding box center [37, 446] width 9 height 9
click at [40, 446] on icon at bounding box center [37, 446] width 7 height 9
click at [101, 445] on icon at bounding box center [99, 446] width 9 height 7
click at [360, 449] on div "02:06" at bounding box center [547, 446] width 604 height 3
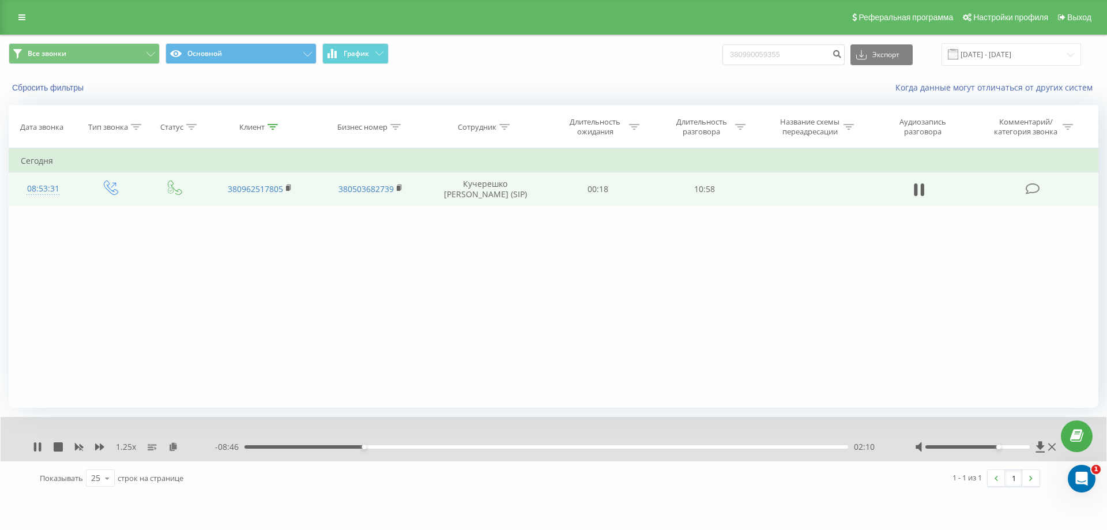
click at [354, 447] on div "02:10" at bounding box center [547, 446] width 604 height 3
click at [472, 446] on div "04:07" at bounding box center [547, 446] width 604 height 3
click at [472, 446] on div "04:08" at bounding box center [547, 446] width 604 height 3
click at [34, 450] on icon at bounding box center [35, 446] width 2 height 9
click at [36, 450] on icon at bounding box center [37, 446] width 7 height 9
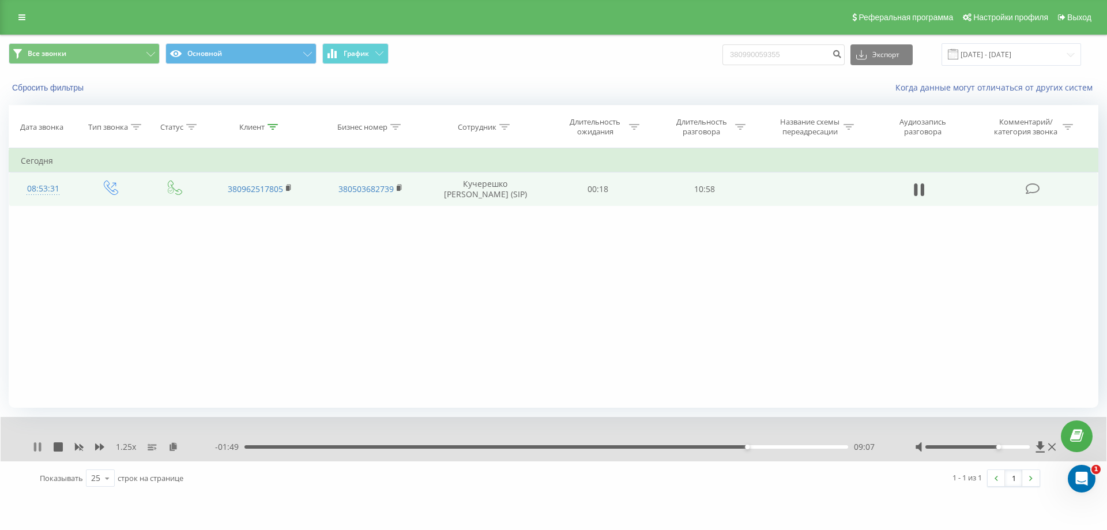
click at [36, 449] on icon at bounding box center [35, 446] width 2 height 9
click at [35, 449] on icon at bounding box center [37, 446] width 7 height 9
click at [39, 448] on icon at bounding box center [40, 446] width 2 height 9
click at [37, 447] on icon at bounding box center [37, 446] width 7 height 9
click at [743, 446] on div "09:02" at bounding box center [547, 446] width 604 height 3
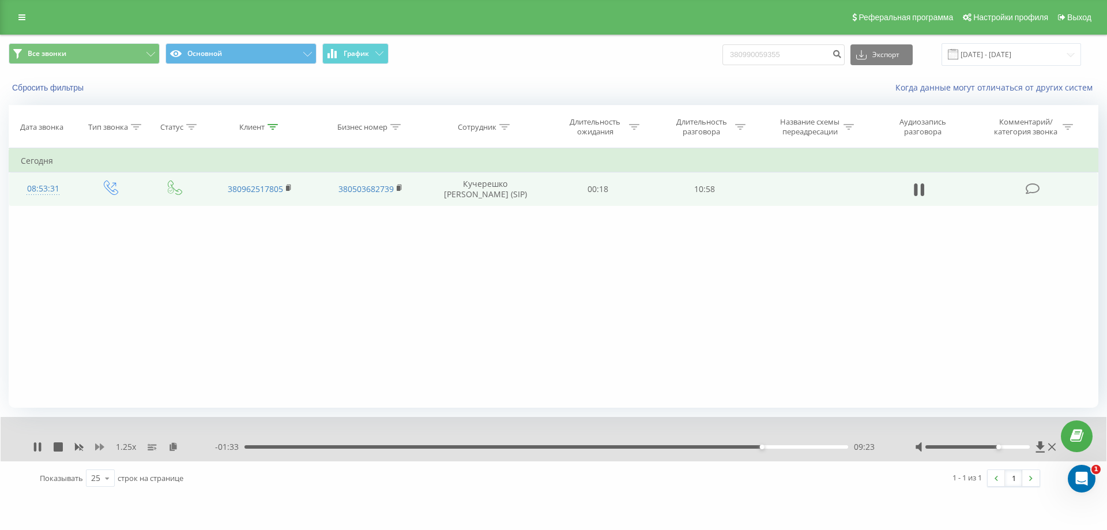
click at [98, 449] on icon at bounding box center [99, 446] width 9 height 9
click at [39, 452] on icon at bounding box center [37, 446] width 9 height 9
click at [743, 448] on div "09:33" at bounding box center [547, 446] width 604 height 3
click at [35, 447] on icon at bounding box center [37, 446] width 7 height 9
click at [731, 446] on div "08:49" at bounding box center [547, 446] width 604 height 3
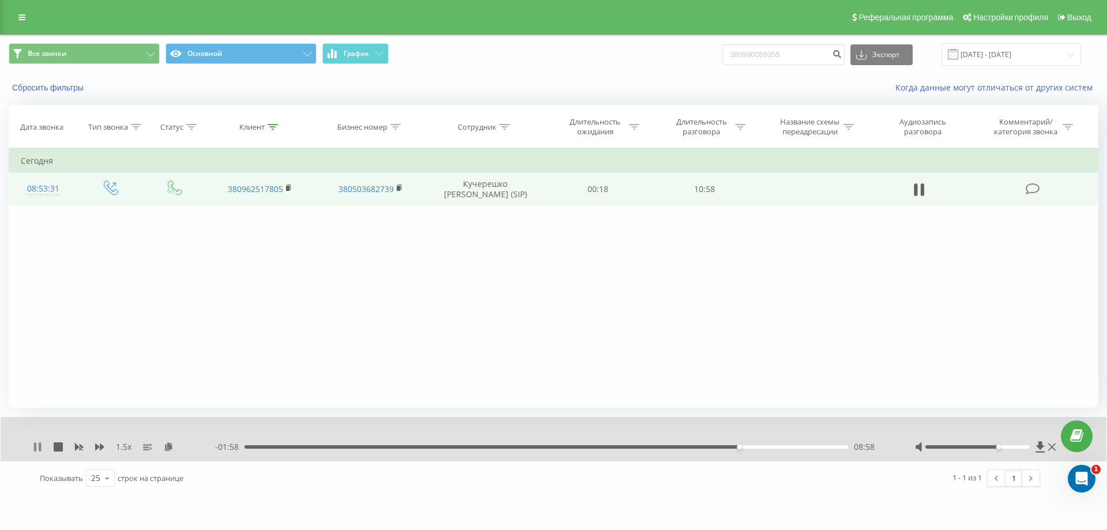
click at [37, 451] on icon at bounding box center [37, 446] width 9 height 9
click at [37, 446] on icon at bounding box center [37, 446] width 7 height 9
click at [77, 449] on icon at bounding box center [79, 447] width 9 height 7
click at [36, 447] on icon at bounding box center [35, 446] width 2 height 9
click at [37, 447] on icon at bounding box center [37, 446] width 7 height 9
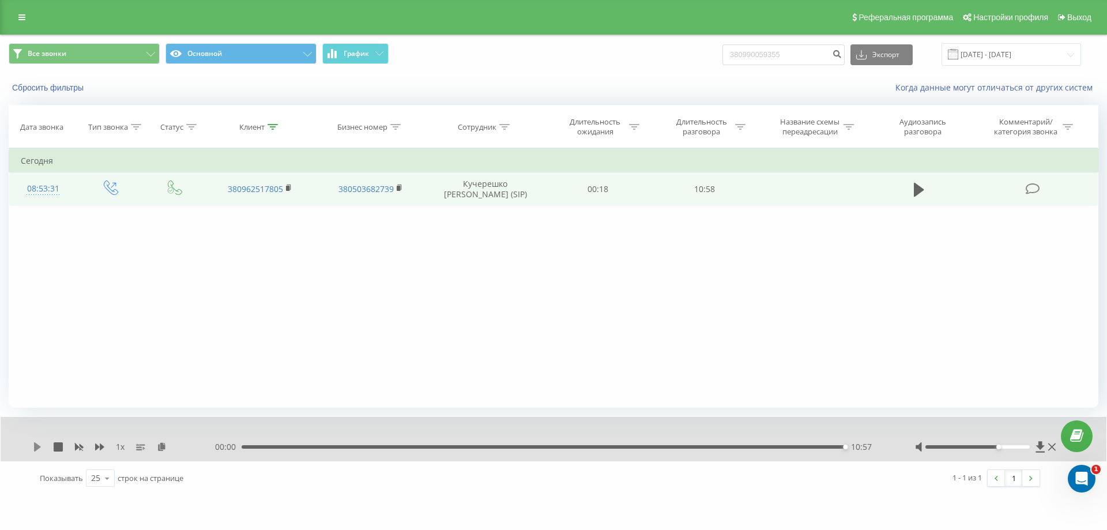
click at [41, 449] on icon at bounding box center [37, 446] width 9 height 9
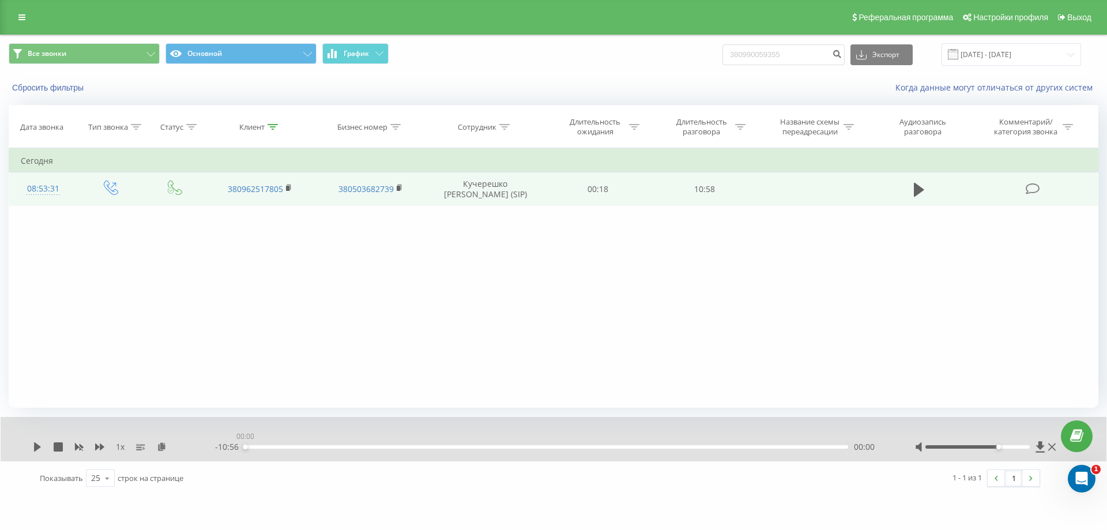
click at [245, 448] on div "00:00" at bounding box center [547, 446] width 604 height 3
click at [37, 446] on icon at bounding box center [37, 446] width 7 height 9
click at [99, 448] on icon at bounding box center [99, 446] width 9 height 7
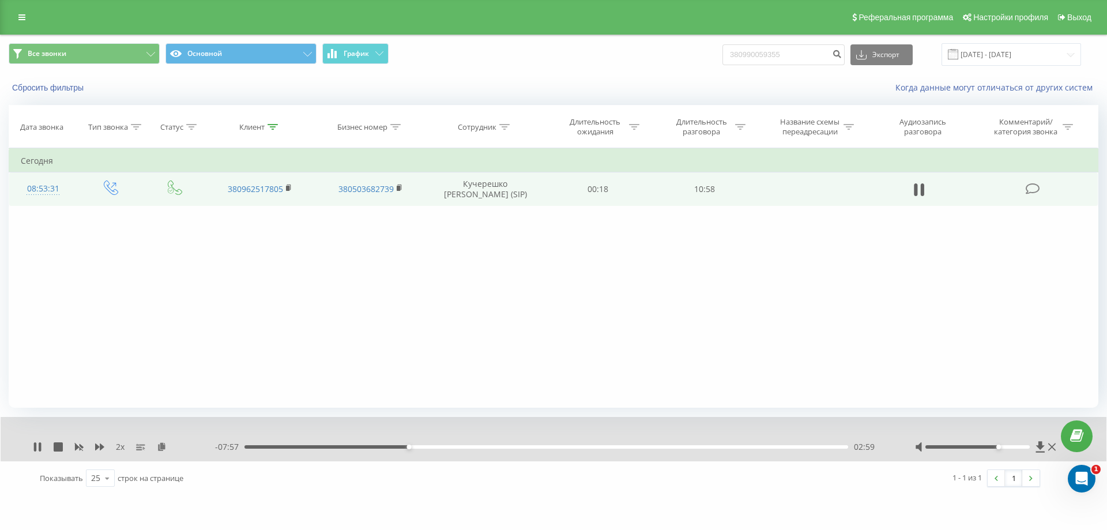
click at [390, 445] on div "02:59" at bounding box center [547, 446] width 604 height 3
click at [37, 445] on icon at bounding box center [37, 446] width 9 height 9
click at [38, 450] on icon at bounding box center [37, 446] width 9 height 9
click at [77, 442] on icon at bounding box center [78, 446] width 9 height 9
click at [98, 449] on icon at bounding box center [99, 446] width 9 height 9
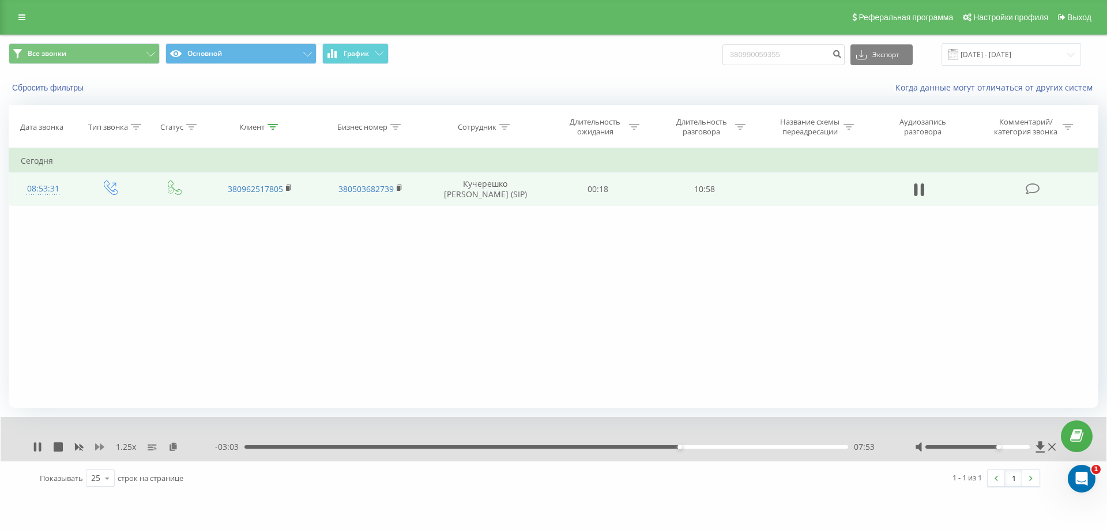
click at [98, 449] on icon at bounding box center [99, 446] width 9 height 9
click at [76, 448] on icon at bounding box center [79, 447] width 9 height 7
click at [36, 447] on icon at bounding box center [35, 446] width 2 height 9
click at [36, 450] on icon at bounding box center [37, 446] width 7 height 9
click at [815, 448] on div "10:21" at bounding box center [547, 446] width 604 height 3
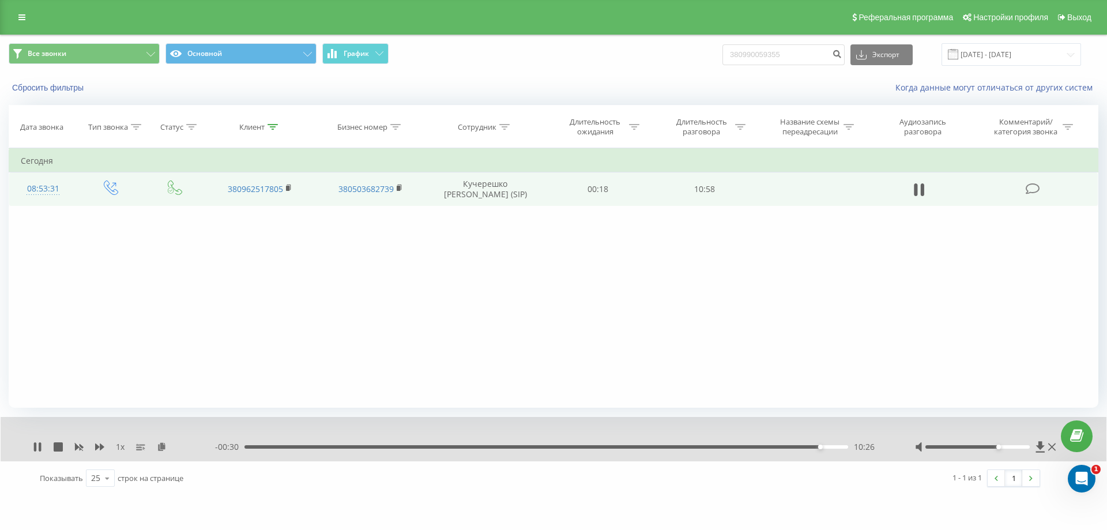
click at [801, 445] on div "- 00:30 10:26 10:26" at bounding box center [550, 447] width 671 height 12
click at [801, 446] on div "10:27" at bounding box center [547, 446] width 604 height 3
click at [258, 126] on div "Клиент" at bounding box center [251, 127] width 25 height 10
click at [269, 212] on input "380962517805" at bounding box center [259, 210] width 101 height 20
type input "3"
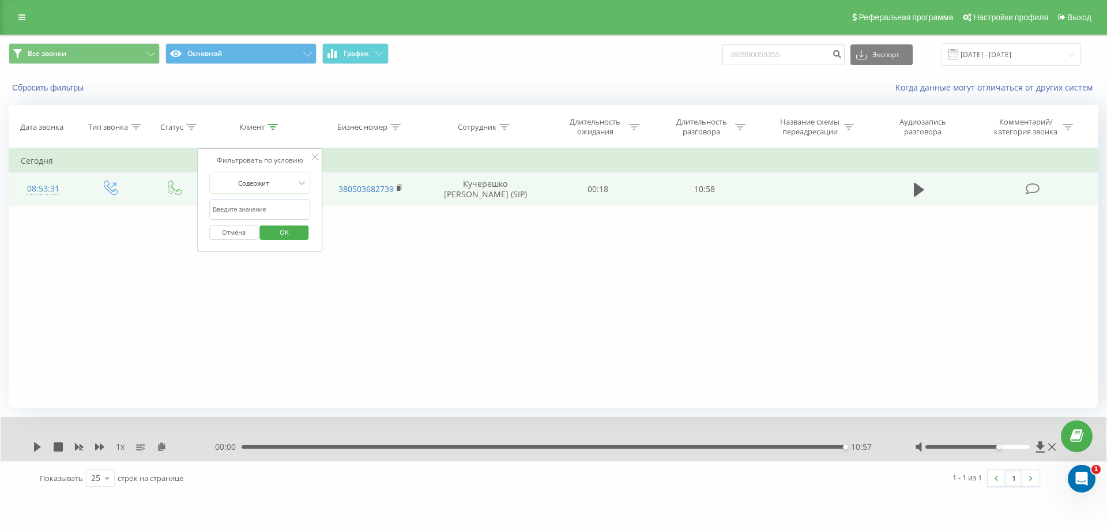
paste input "380676565292"
type input "380676565292"
click at [276, 234] on span "OK" at bounding box center [284, 232] width 32 height 18
click at [917, 190] on icon at bounding box center [919, 190] width 10 height 14
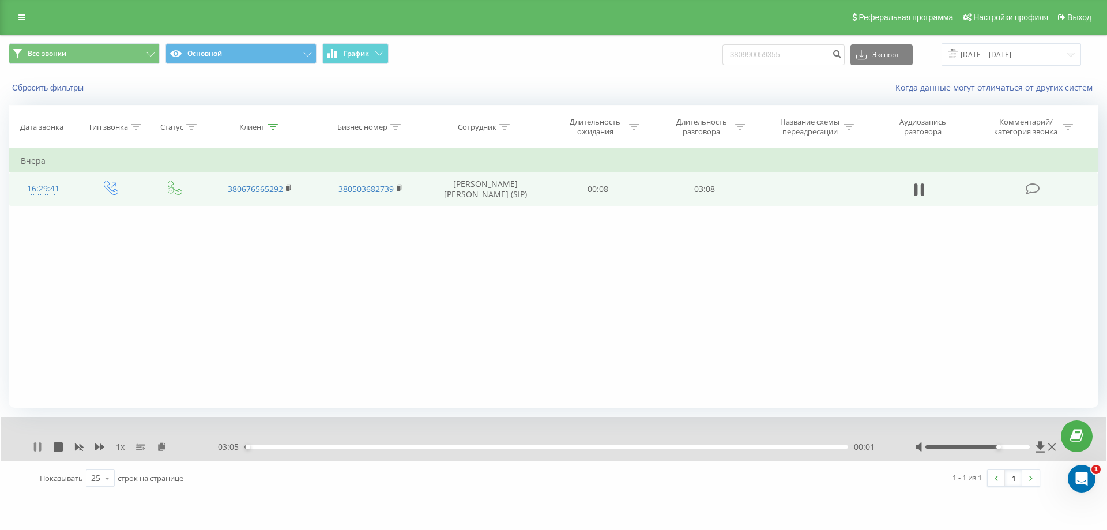
click at [33, 446] on icon at bounding box center [37, 446] width 9 height 9
click at [161, 450] on icon at bounding box center [162, 446] width 10 height 8
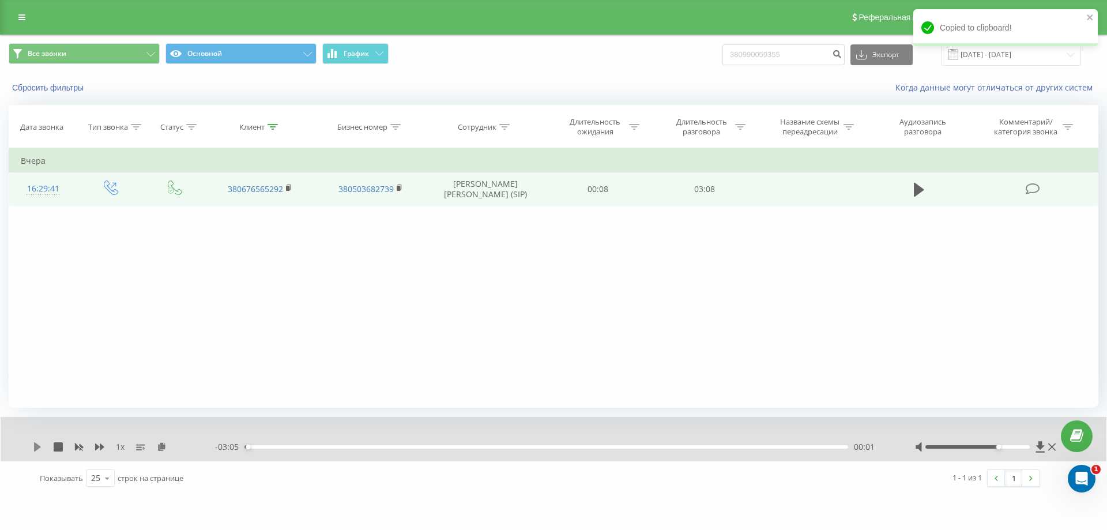
click at [37, 450] on icon at bounding box center [37, 446] width 9 height 9
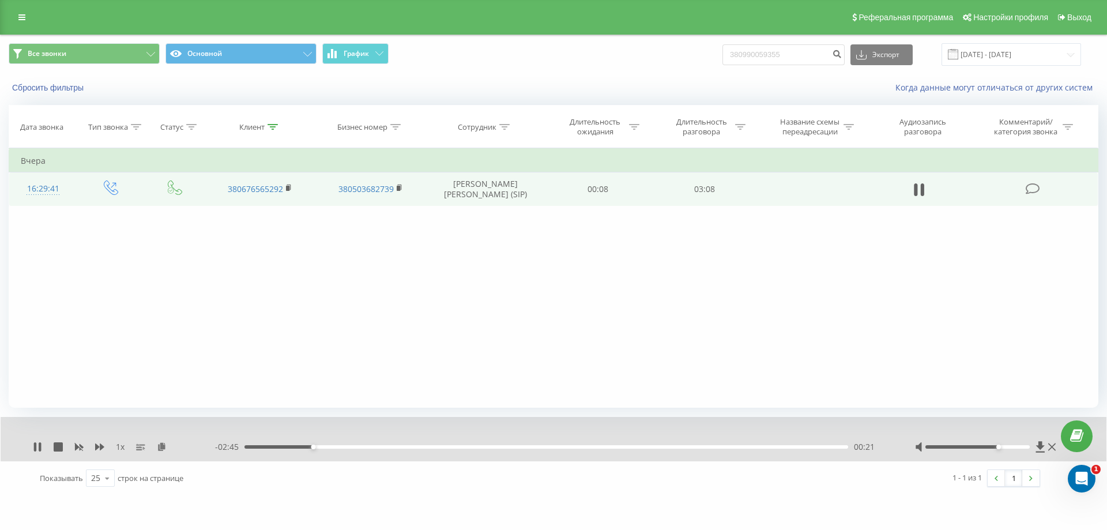
click at [298, 446] on div "00:21" at bounding box center [547, 446] width 604 height 3
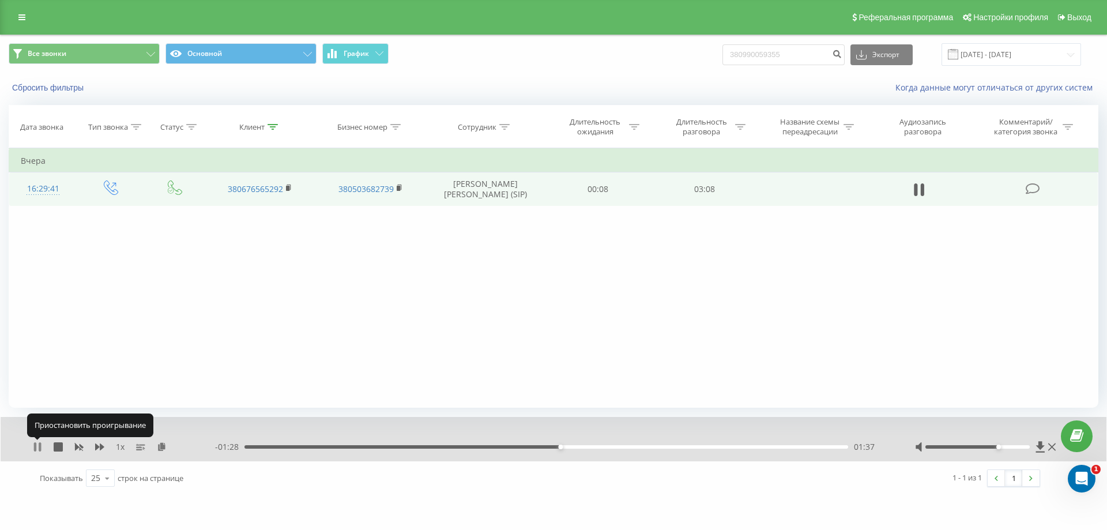
click at [36, 449] on icon at bounding box center [35, 446] width 2 height 9
click at [32, 448] on div "1 x - 01:28 01:37 01:37" at bounding box center [554, 439] width 1106 height 44
click at [37, 446] on icon at bounding box center [37, 446] width 7 height 9
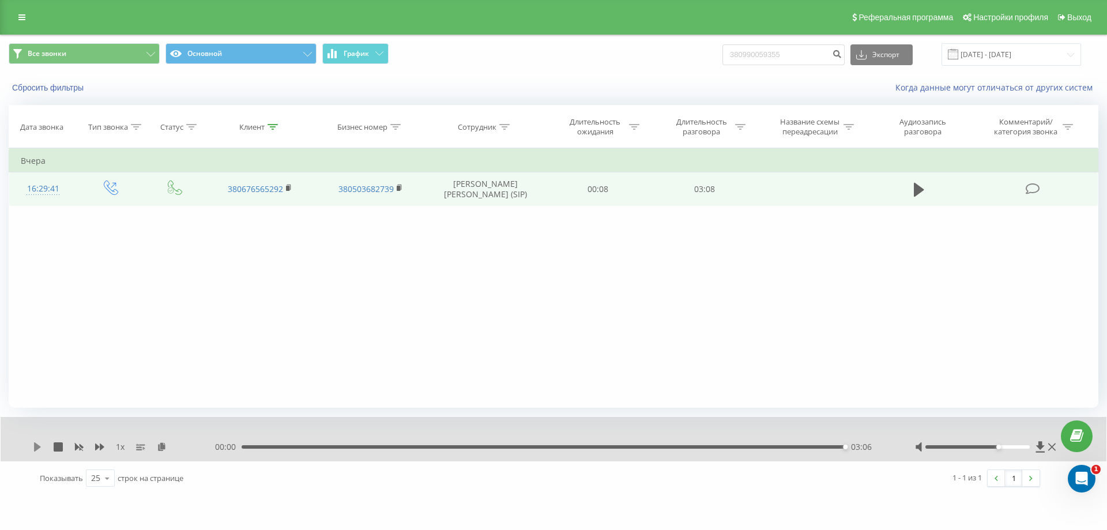
click at [35, 448] on icon at bounding box center [37, 446] width 7 height 9
click at [240, 447] on span "00:00" at bounding box center [228, 447] width 27 height 12
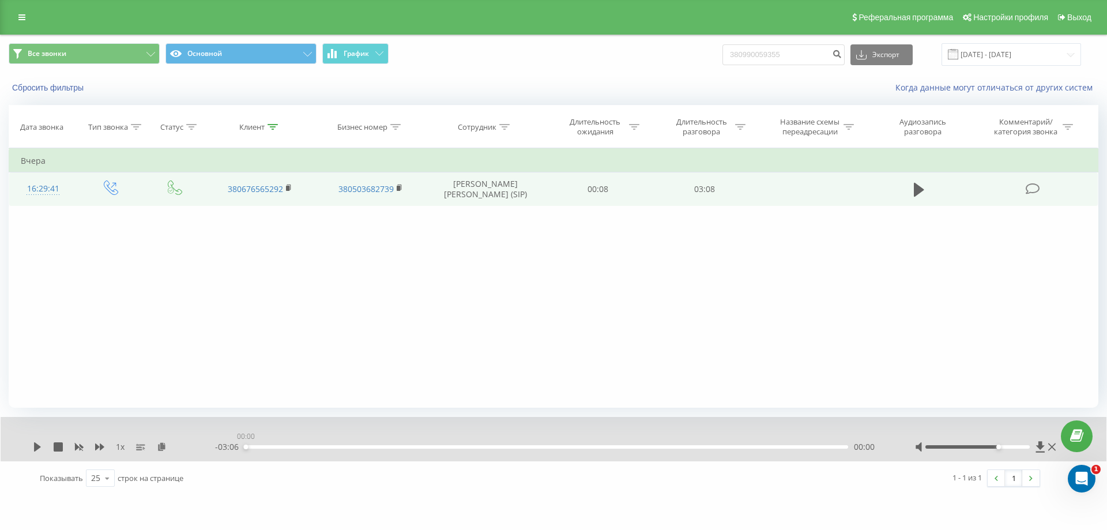
click at [245, 448] on div "00:00" at bounding box center [547, 446] width 604 height 3
click at [33, 446] on icon at bounding box center [37, 446] width 9 height 9
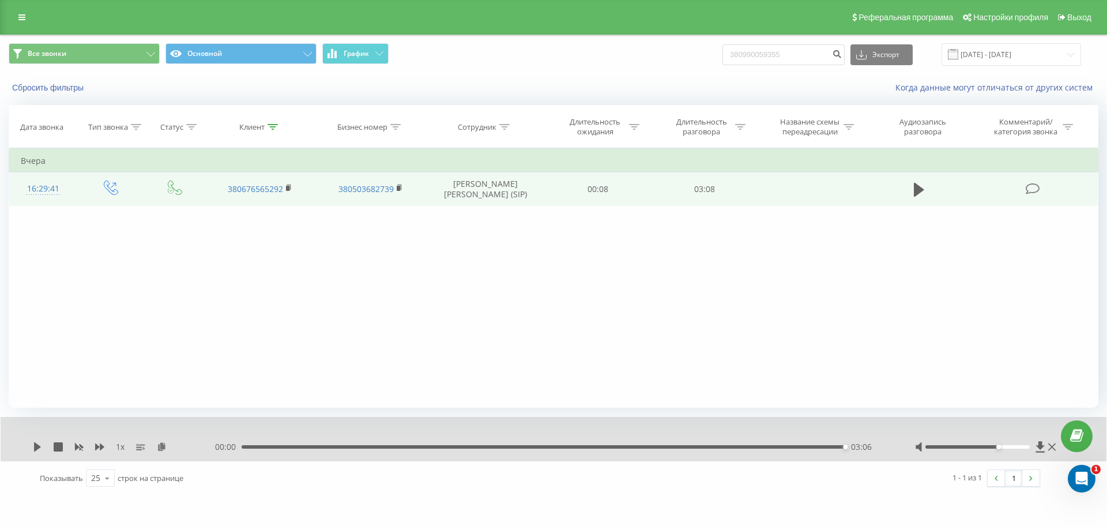
click at [700, 443] on div "00:00 03:06 03:06" at bounding box center [550, 447] width 671 height 12
click at [471, 446] on div "03:06" at bounding box center [544, 446] width 604 height 3
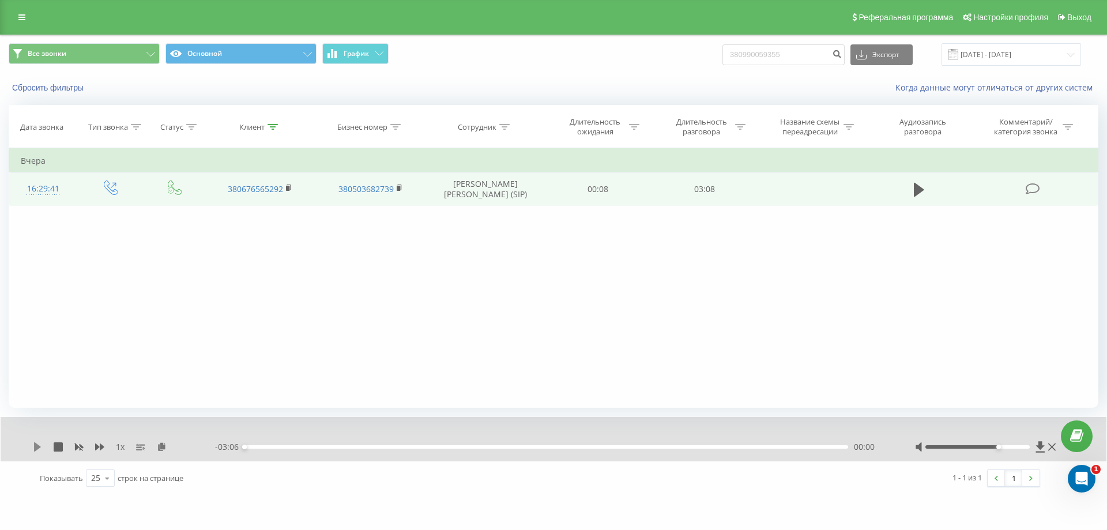
click at [34, 445] on icon at bounding box center [37, 446] width 9 height 9
click at [94, 445] on div "1 x" at bounding box center [124, 447] width 182 height 12
click at [97, 448] on icon at bounding box center [99, 446] width 9 height 7
click at [438, 448] on div "01:20" at bounding box center [547, 446] width 604 height 3
click at [416, 448] on div "00:53" at bounding box center [547, 446] width 604 height 3
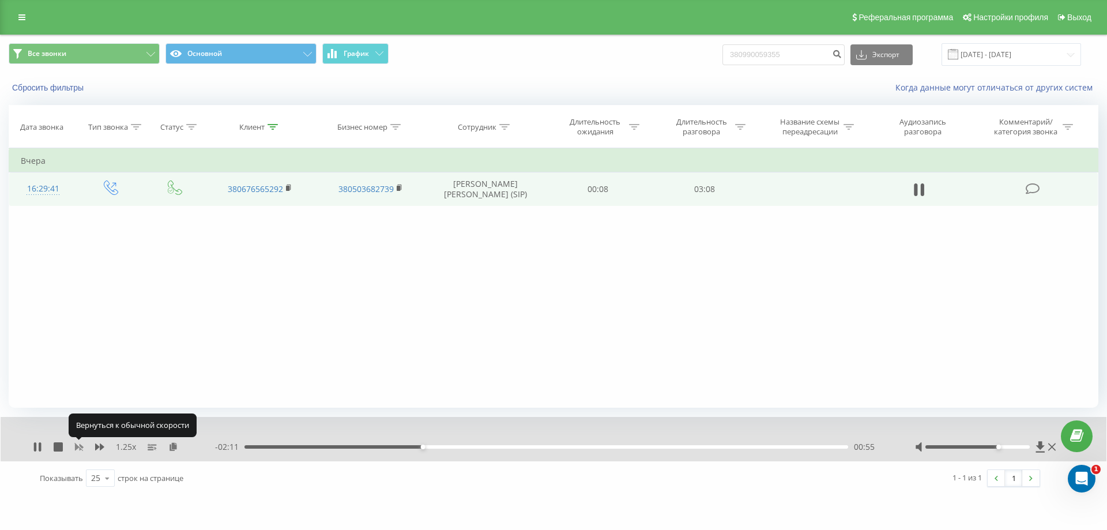
click at [79, 446] on icon at bounding box center [78, 446] width 9 height 9
click at [97, 446] on icon at bounding box center [99, 446] width 9 height 7
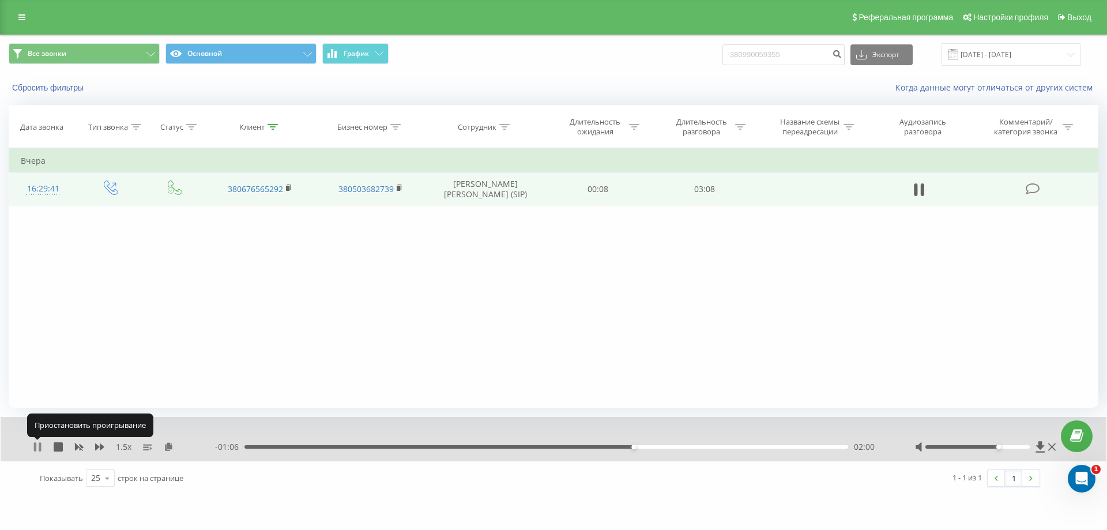
click at [37, 448] on icon at bounding box center [37, 446] width 9 height 9
click at [36, 447] on icon at bounding box center [37, 446] width 7 height 9
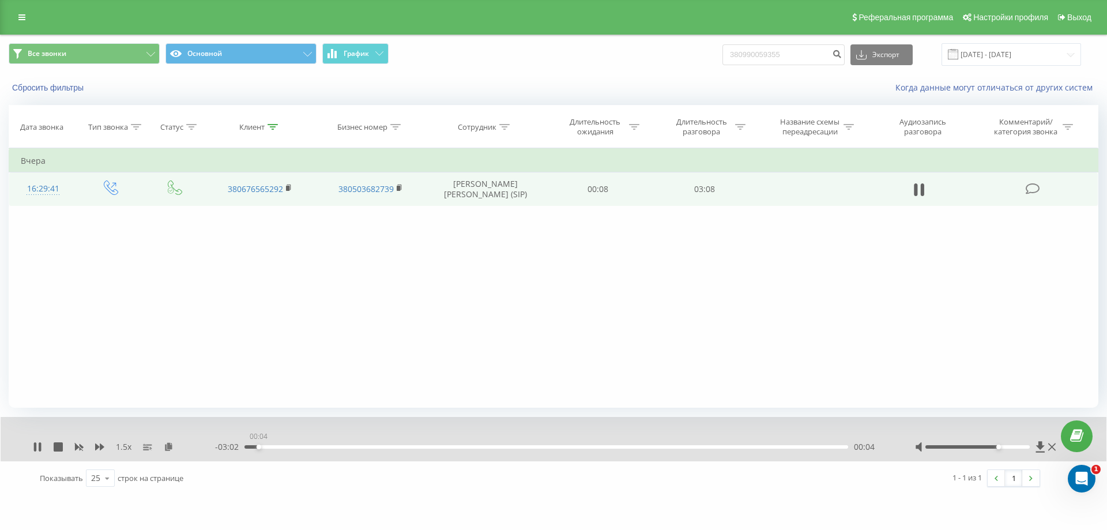
click at [258, 446] on div "00:04" at bounding box center [547, 446] width 604 height 3
click at [266, 446] on div "00:05" at bounding box center [547, 446] width 604 height 3
click at [37, 448] on icon at bounding box center [37, 446] width 9 height 9
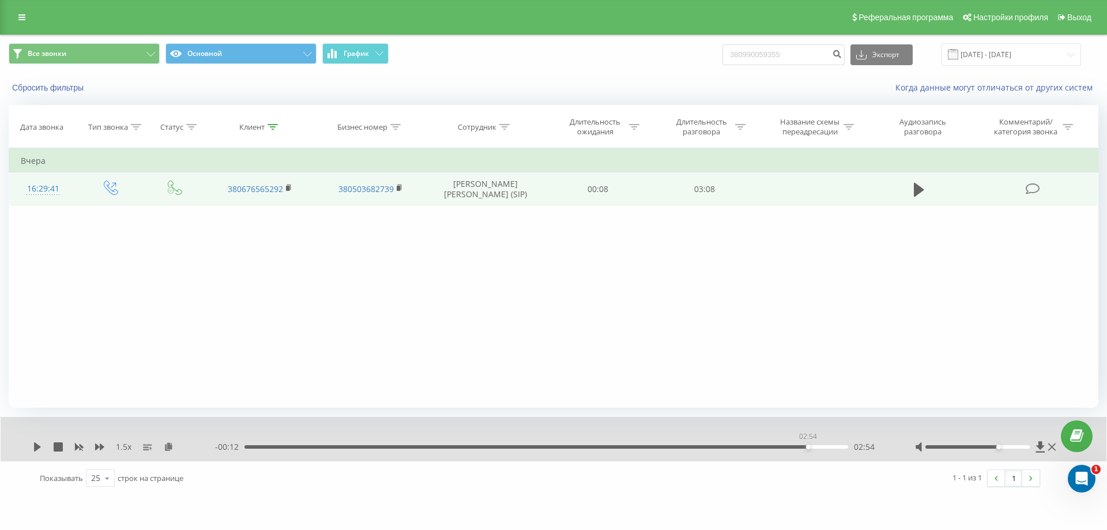
click at [808, 449] on div "02:54" at bounding box center [547, 446] width 604 height 3
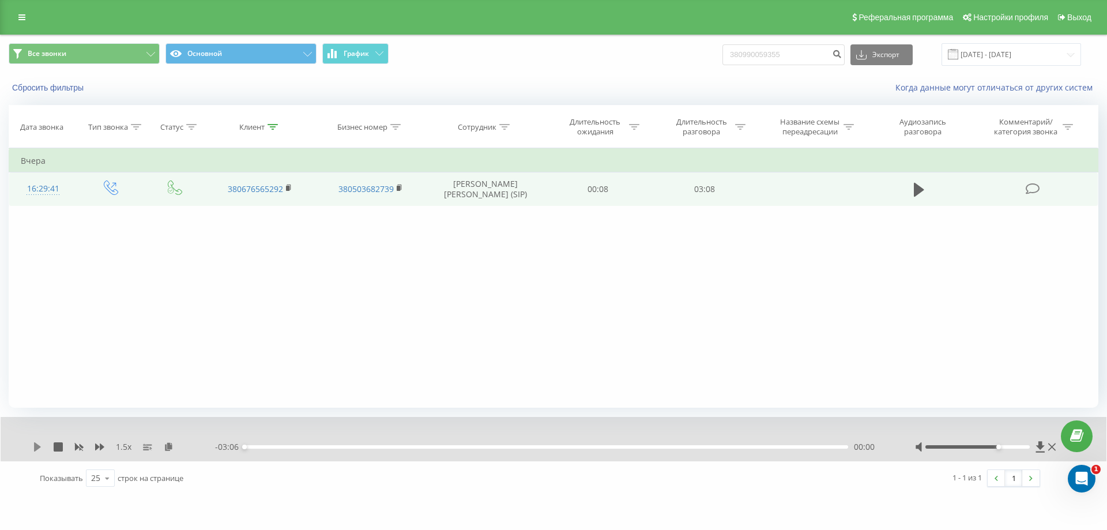
click at [34, 445] on icon at bounding box center [37, 446] width 9 height 9
